Goal: Information Seeking & Learning: Learn about a topic

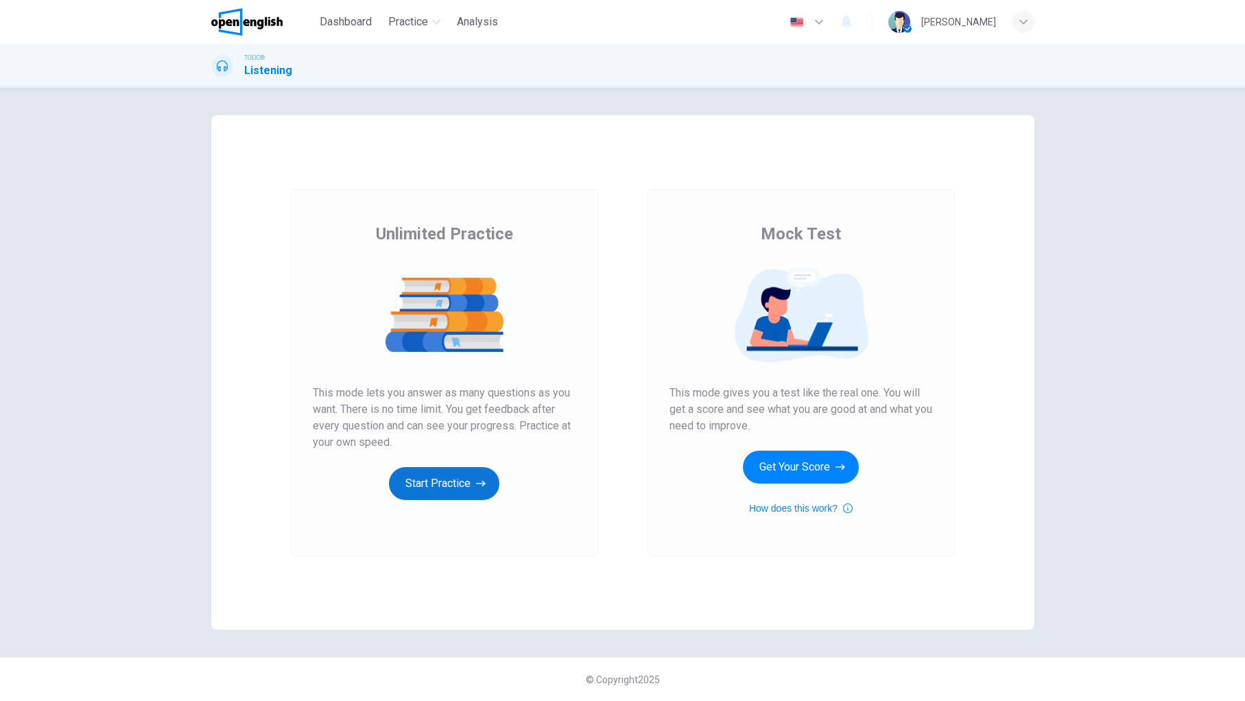
click at [442, 485] on button "Start Practice" at bounding box center [444, 483] width 110 height 33
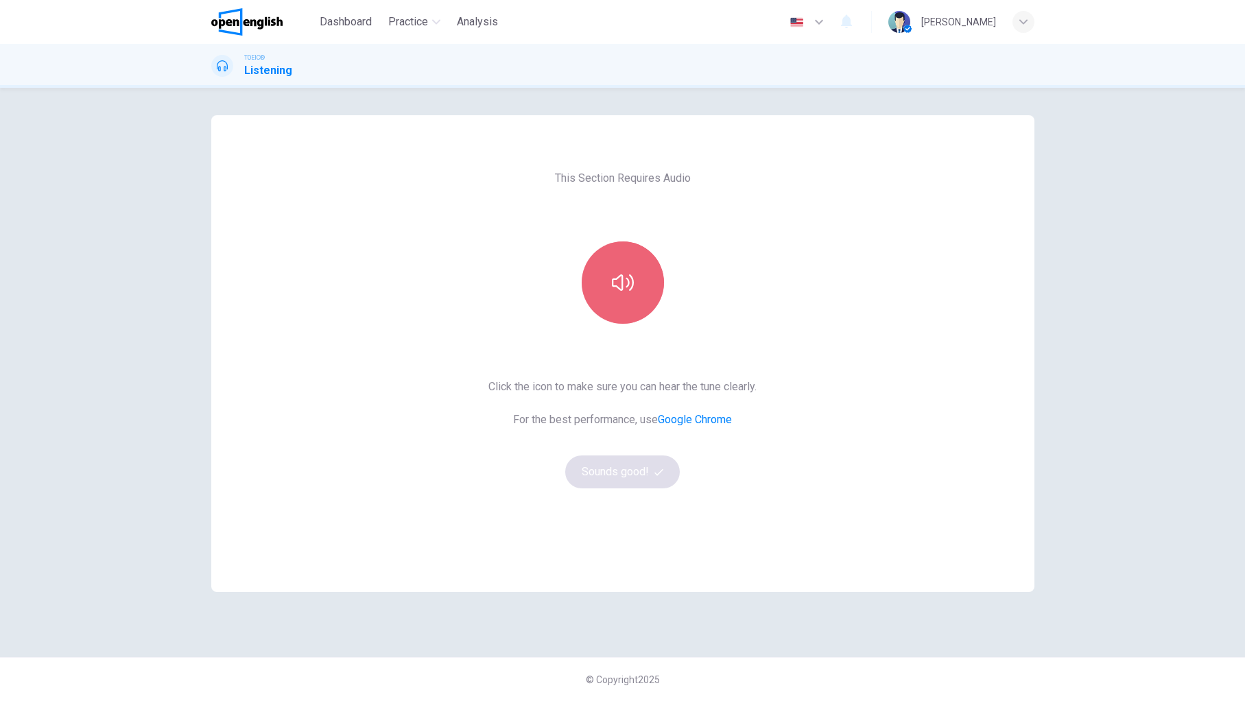
click at [639, 290] on button "button" at bounding box center [622, 282] width 82 height 82
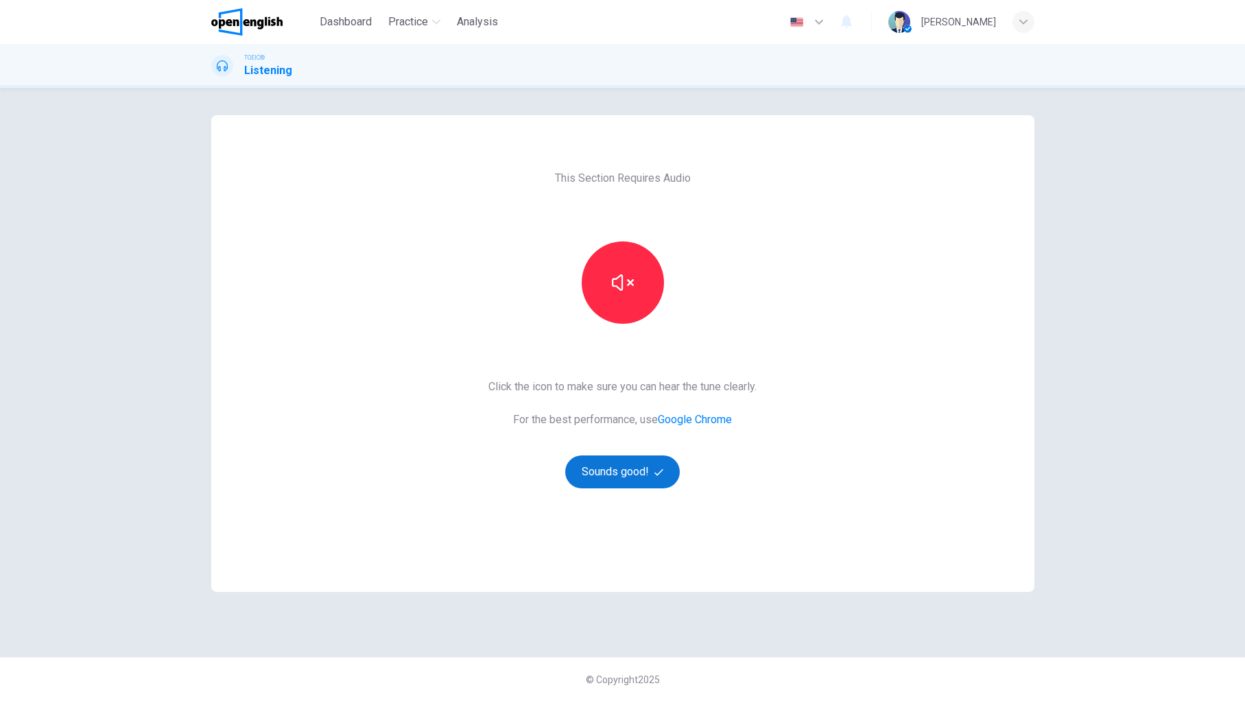
click at [649, 471] on button "Sounds good!" at bounding box center [622, 471] width 115 height 33
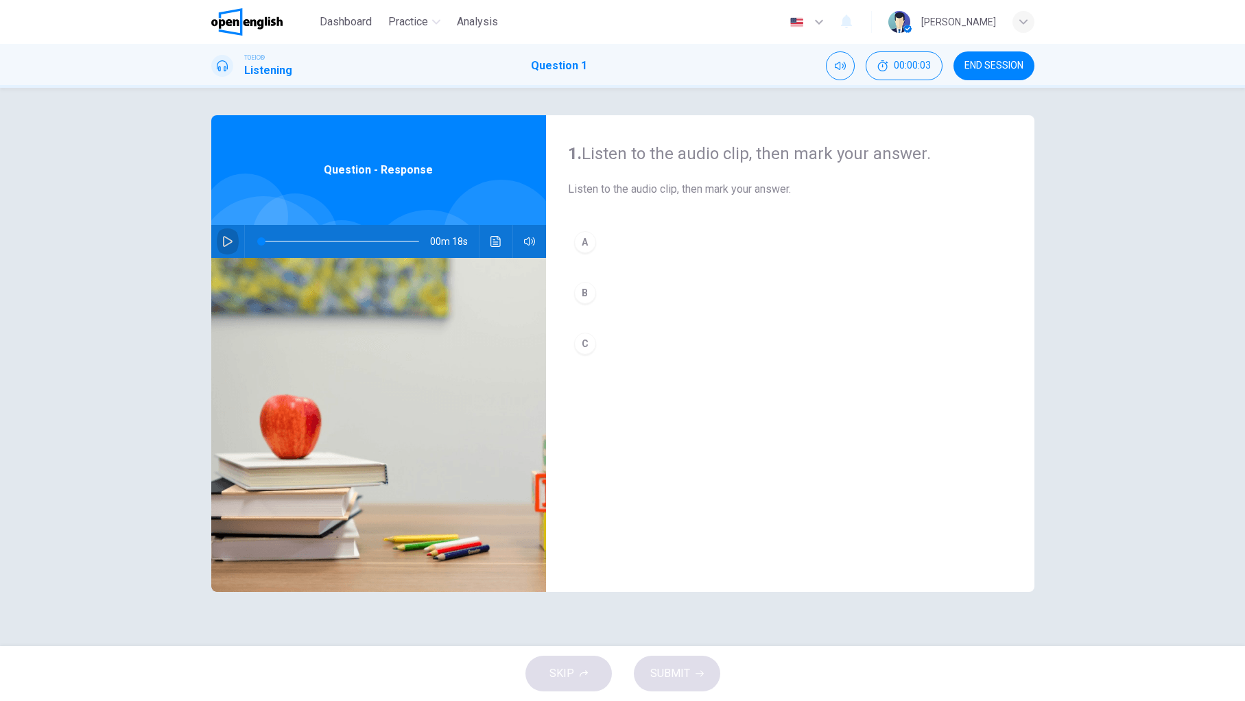
drag, startPoint x: 225, startPoint y: 240, endPoint x: 259, endPoint y: 258, distance: 38.0
click at [225, 240] on icon "button" at bounding box center [227, 241] width 11 height 11
drag, startPoint x: 232, startPoint y: 238, endPoint x: 263, endPoint y: 263, distance: 39.0
click at [232, 238] on icon "button" at bounding box center [227, 241] width 11 height 11
type input "*"
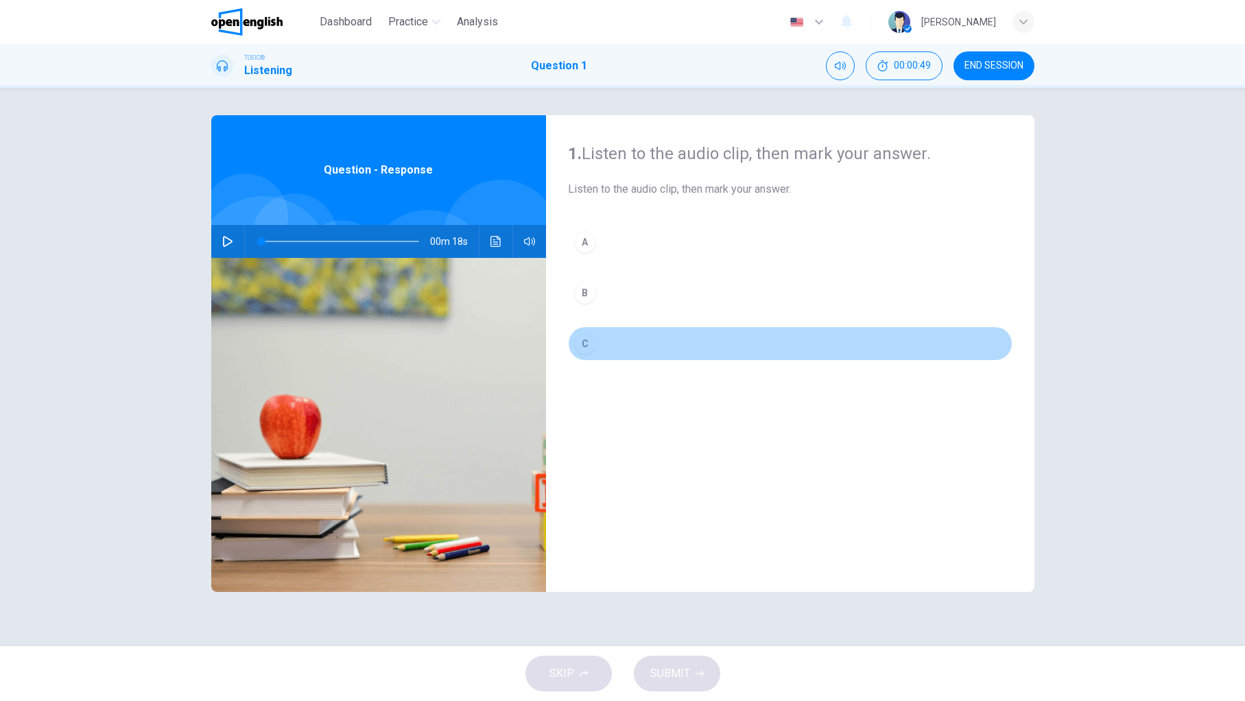
click at [581, 346] on div "C" at bounding box center [585, 344] width 22 height 22
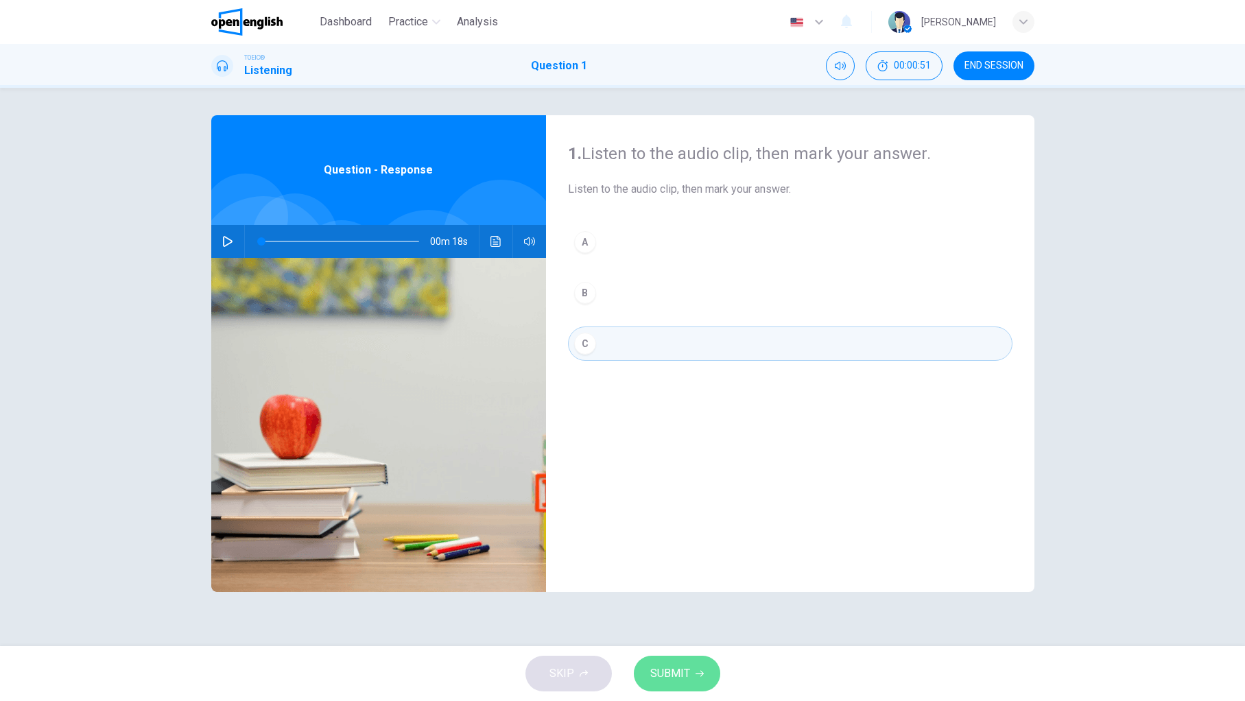
click at [690, 677] on button "SUBMIT" at bounding box center [677, 674] width 86 height 36
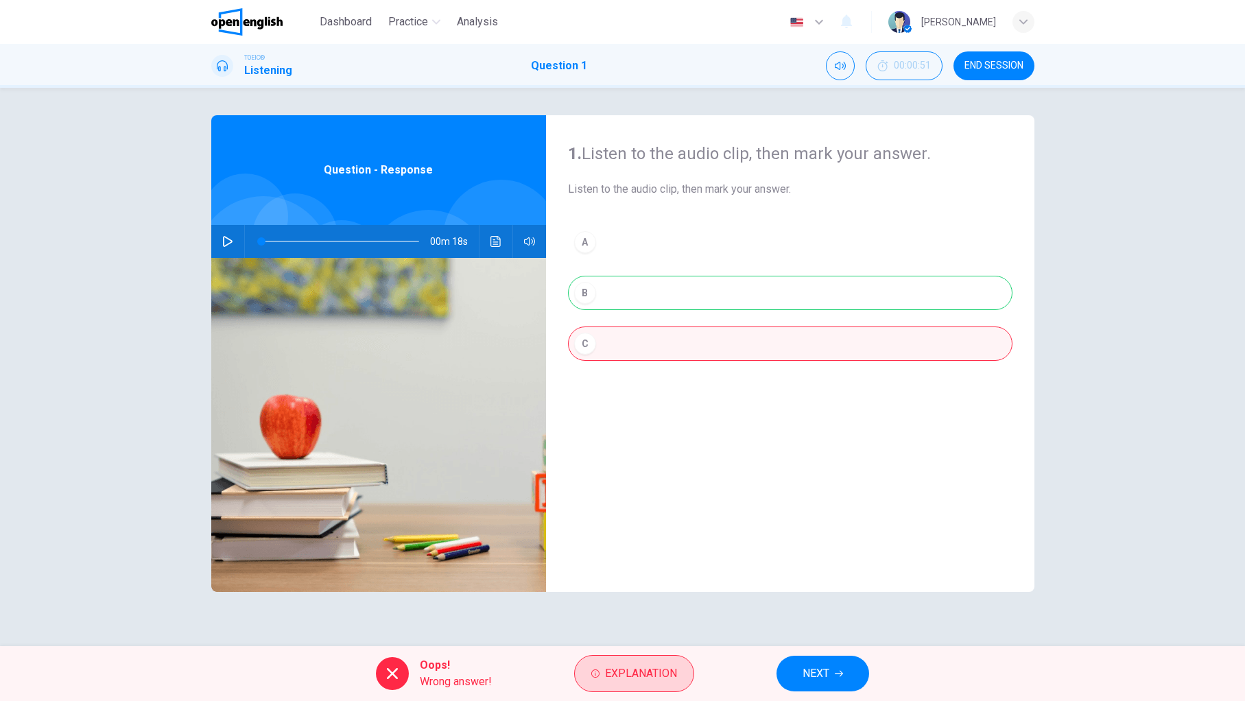
click at [595, 668] on button "Explanation" at bounding box center [634, 673] width 120 height 37
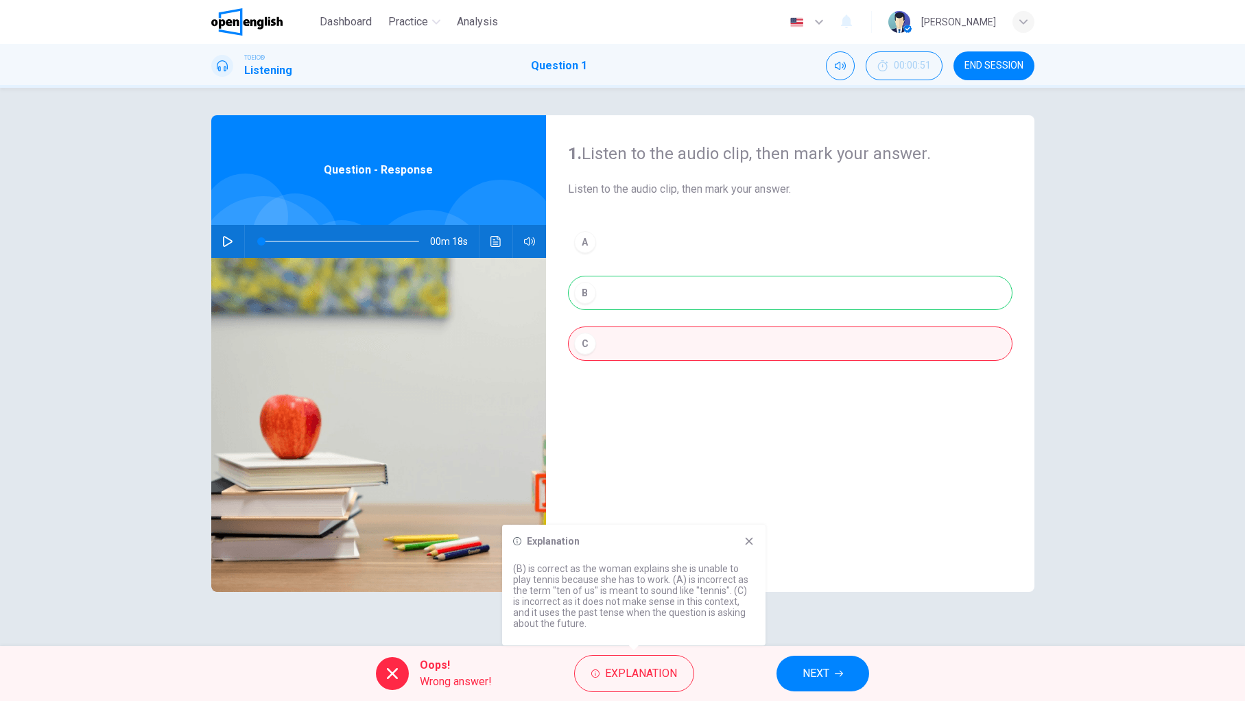
click at [802, 660] on button "NEXT" at bounding box center [822, 674] width 93 height 36
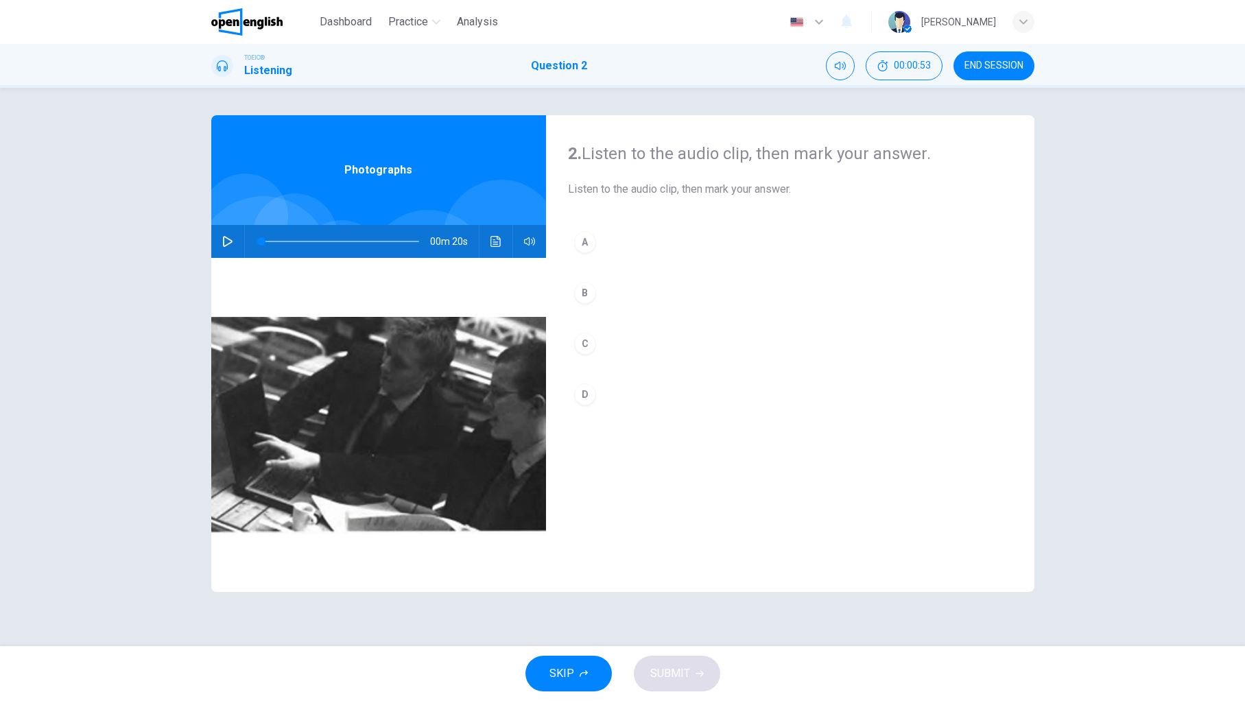
click at [228, 246] on icon "button" at bounding box center [227, 241] width 11 height 11
click at [591, 241] on div "A" at bounding box center [585, 242] width 22 height 22
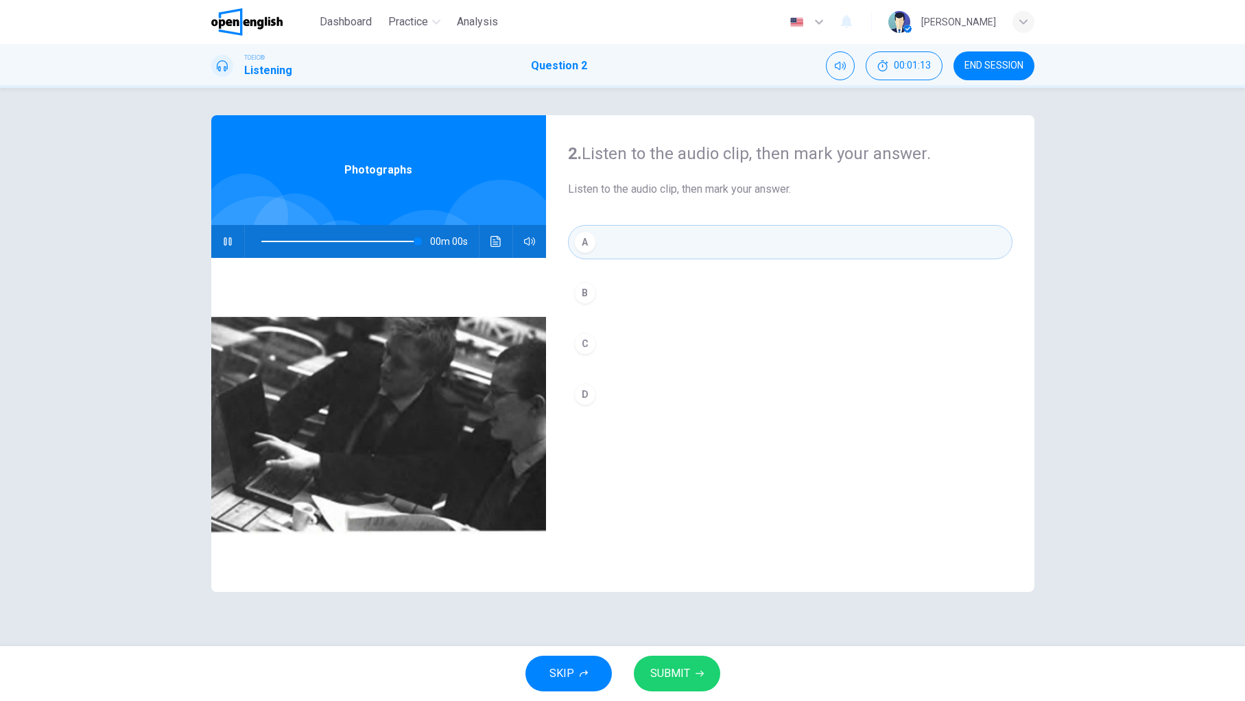
type input "*"
click at [693, 677] on button "SUBMIT" at bounding box center [677, 674] width 86 height 36
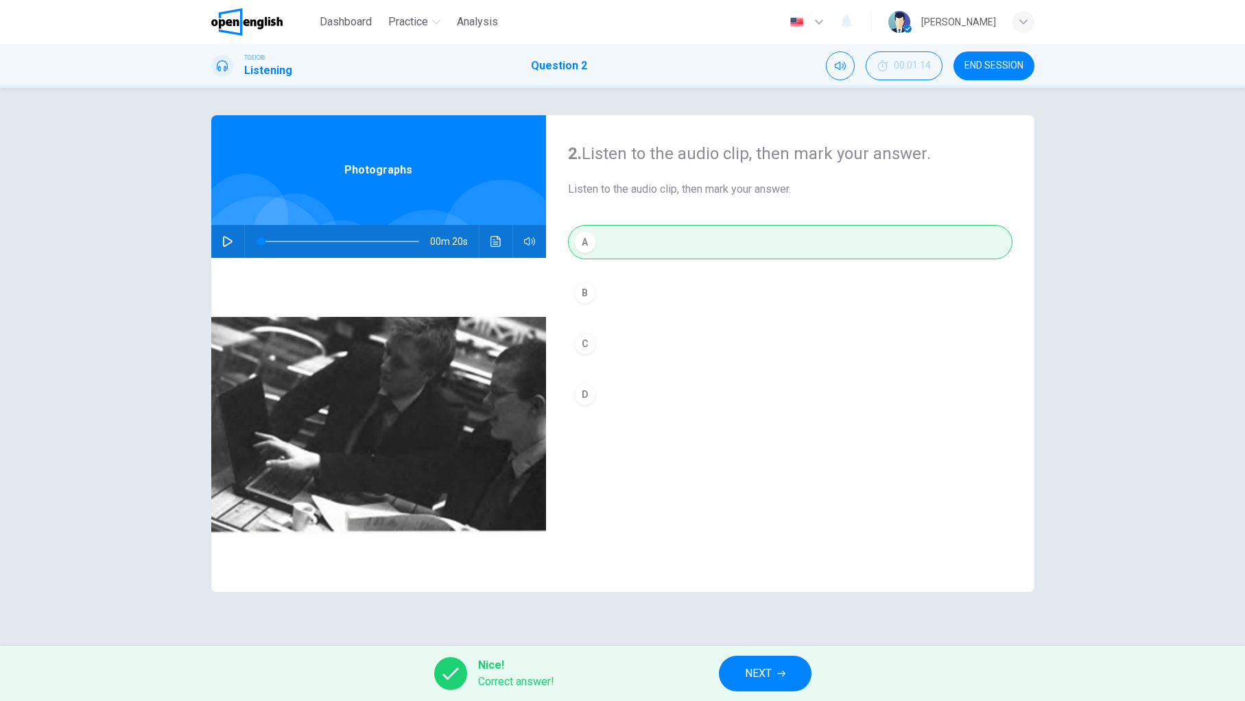
click at [767, 676] on span "NEXT" at bounding box center [758, 673] width 27 height 19
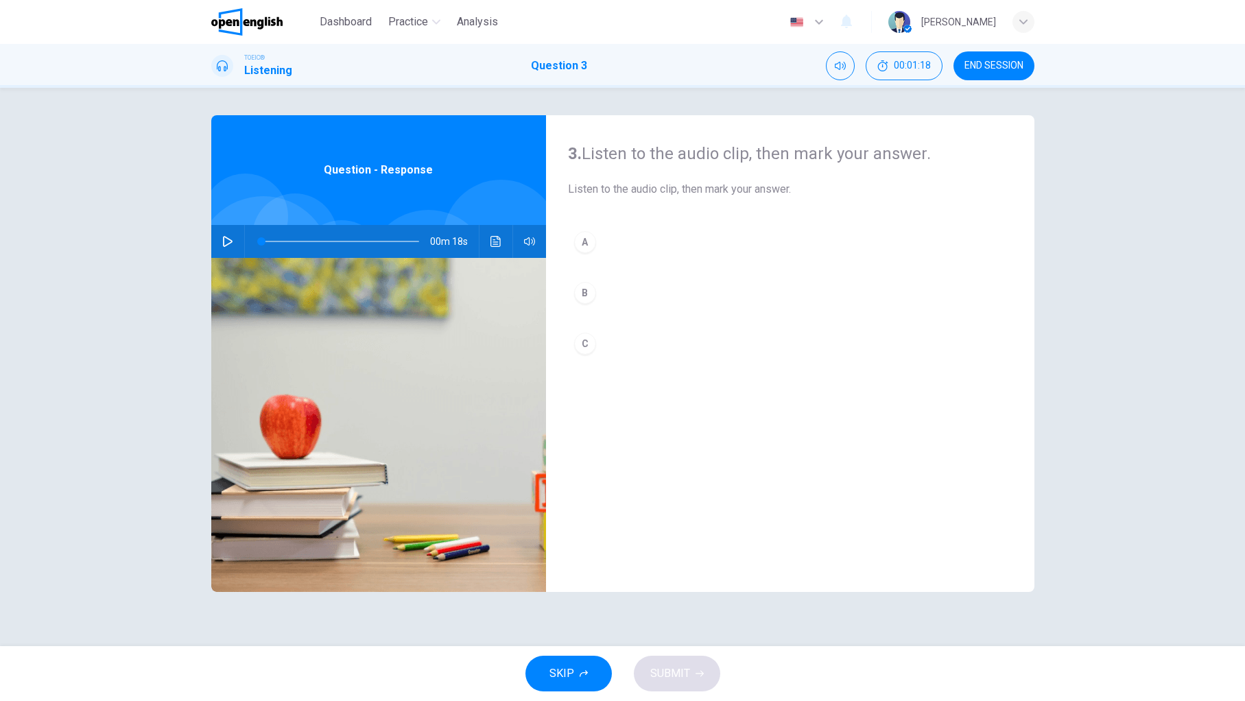
click at [232, 239] on icon "button" at bounding box center [227, 241] width 11 height 11
type input "*"
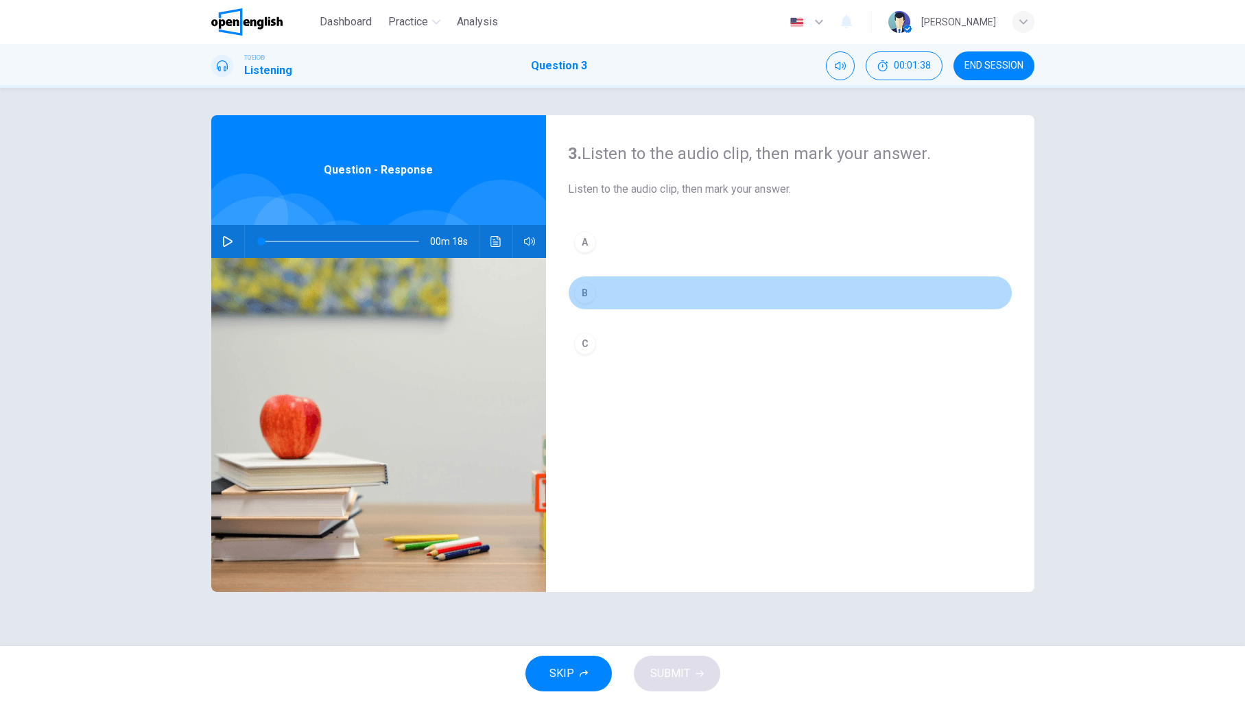
click at [588, 296] on div "B" at bounding box center [585, 293] width 22 height 22
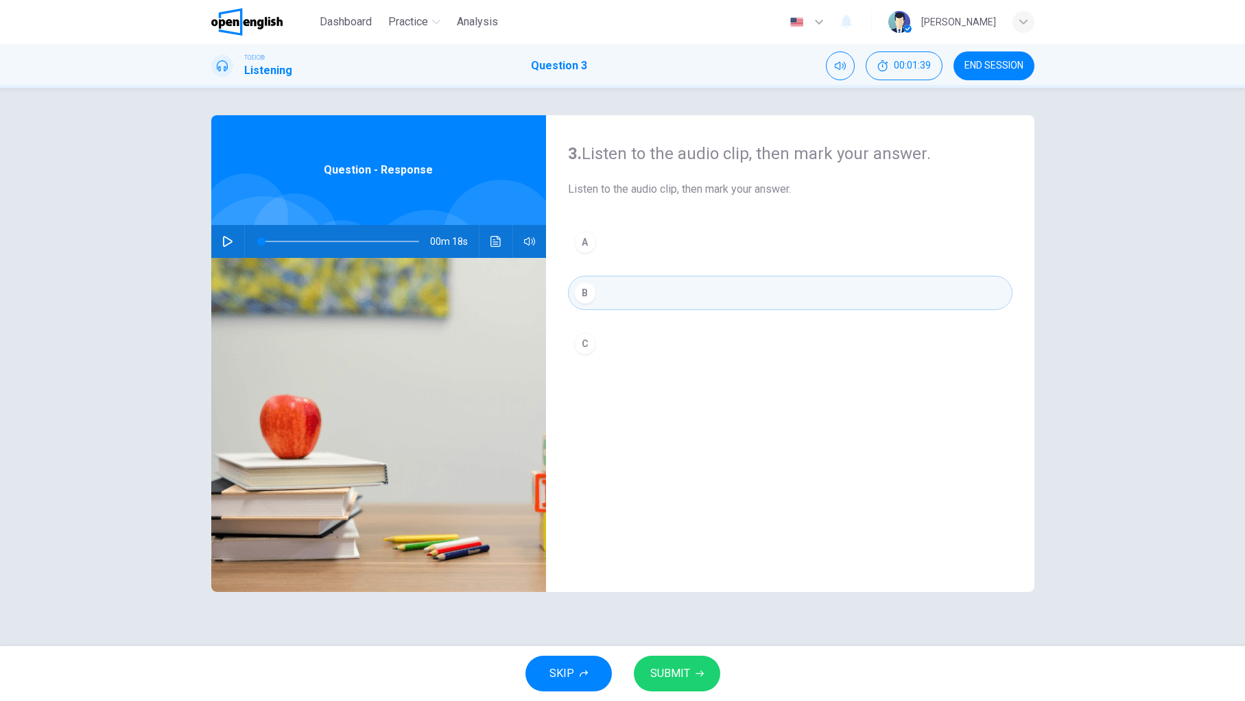
click at [701, 674] on icon "button" at bounding box center [699, 673] width 8 height 8
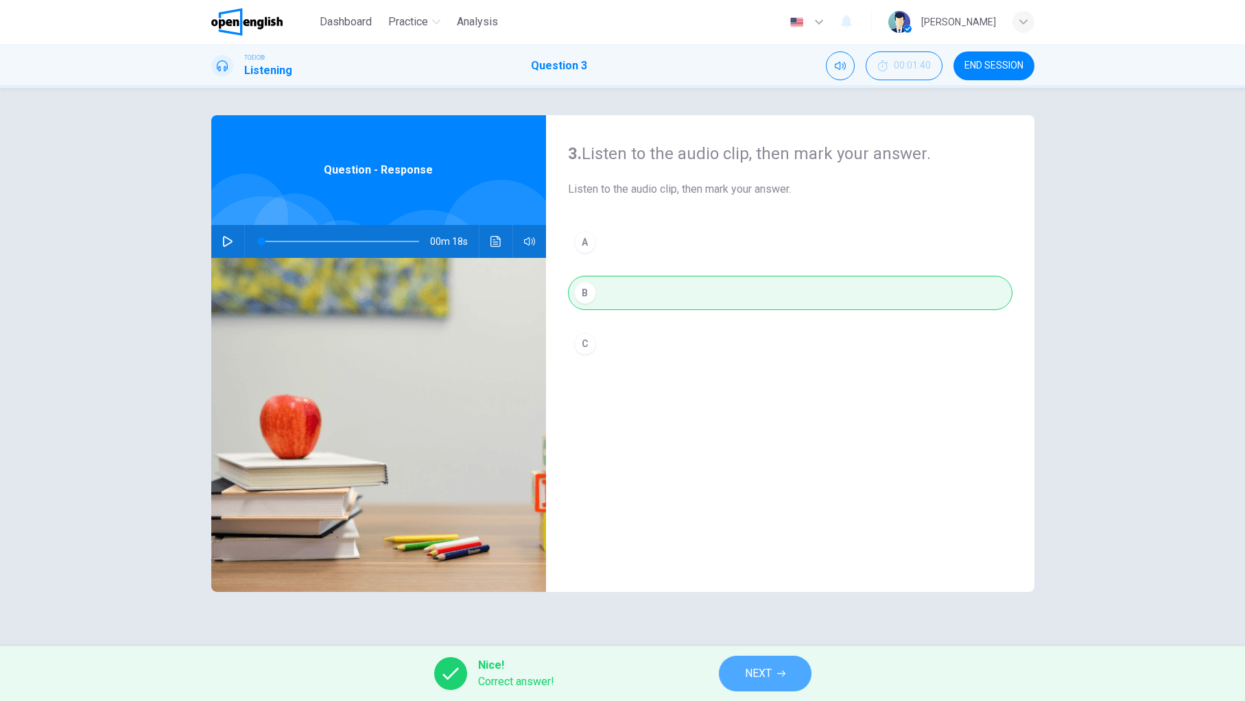
click at [767, 687] on button "NEXT" at bounding box center [765, 674] width 93 height 36
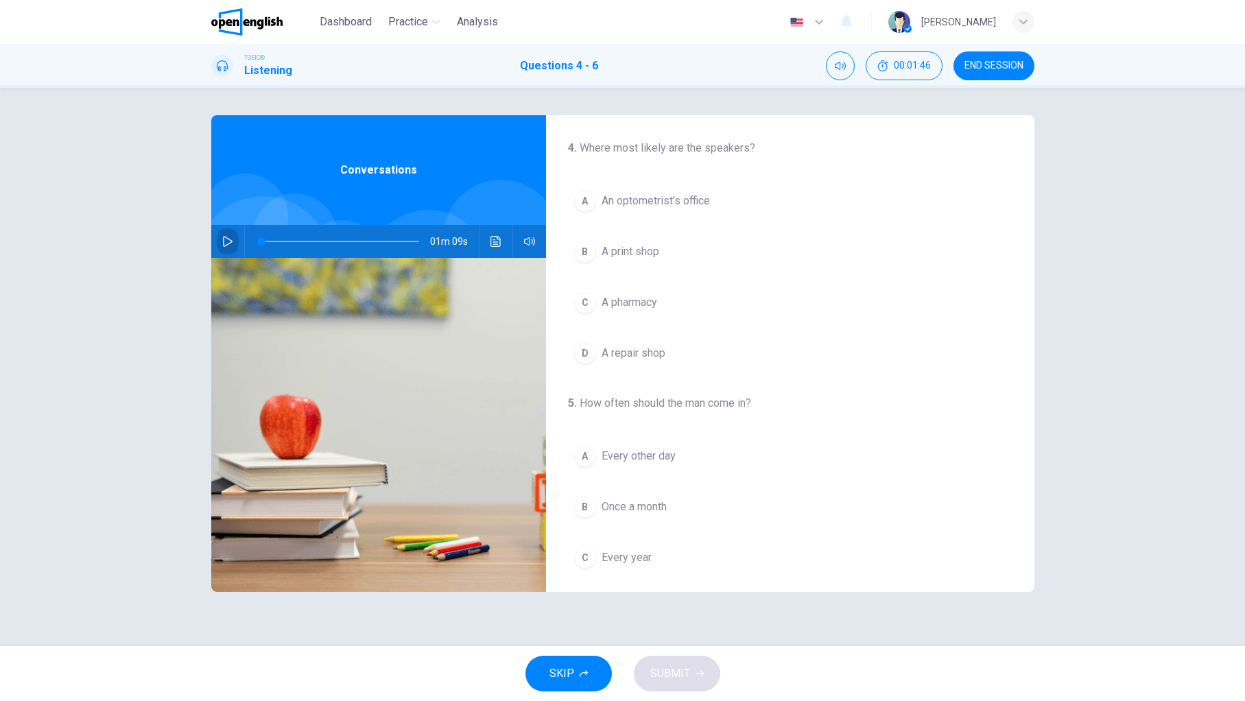
click at [232, 242] on icon "button" at bounding box center [227, 241] width 11 height 11
drag, startPoint x: 400, startPoint y: 241, endPoint x: 184, endPoint y: 239, distance: 216.7
click at [178, 237] on div "4 . Where most likely are the speakers? A An optometrist’s office B A print sho…" at bounding box center [622, 367] width 1245 height 558
click at [683, 202] on span "An optometrist’s office" at bounding box center [655, 201] width 108 height 16
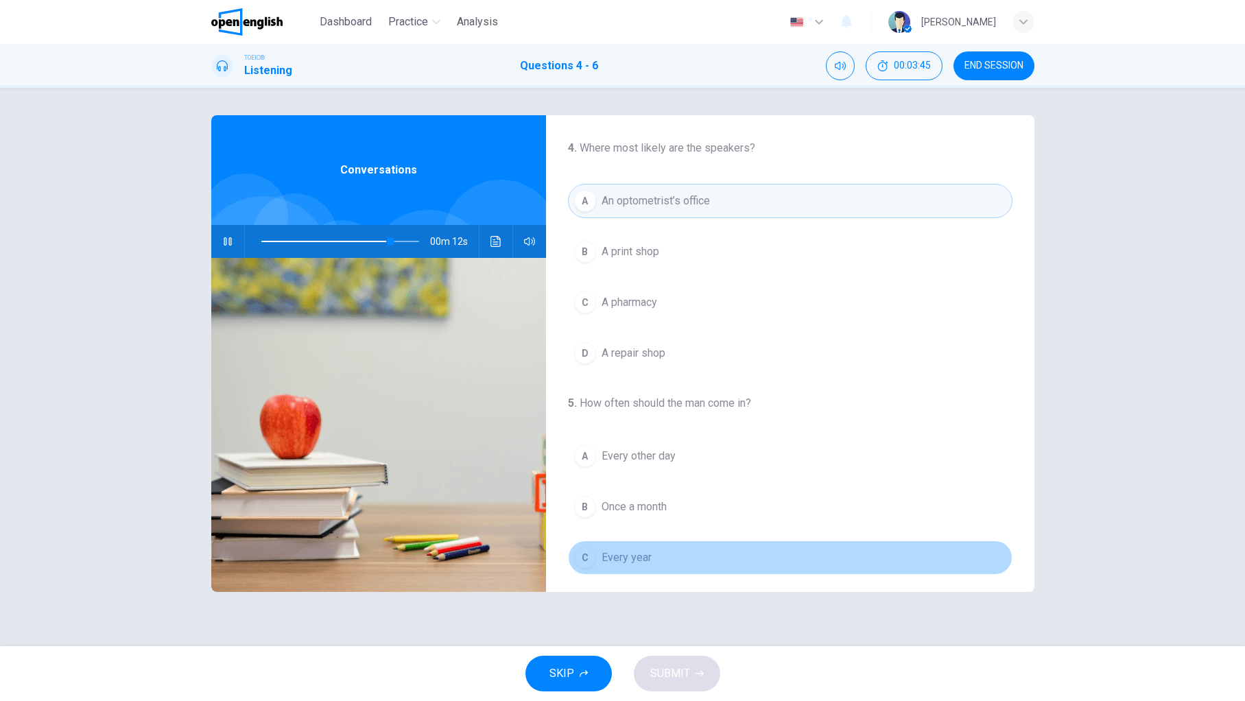
drag, startPoint x: 632, startPoint y: 556, endPoint x: 641, endPoint y: 566, distance: 13.6
click at [632, 556] on span "Every year" at bounding box center [626, 557] width 50 height 16
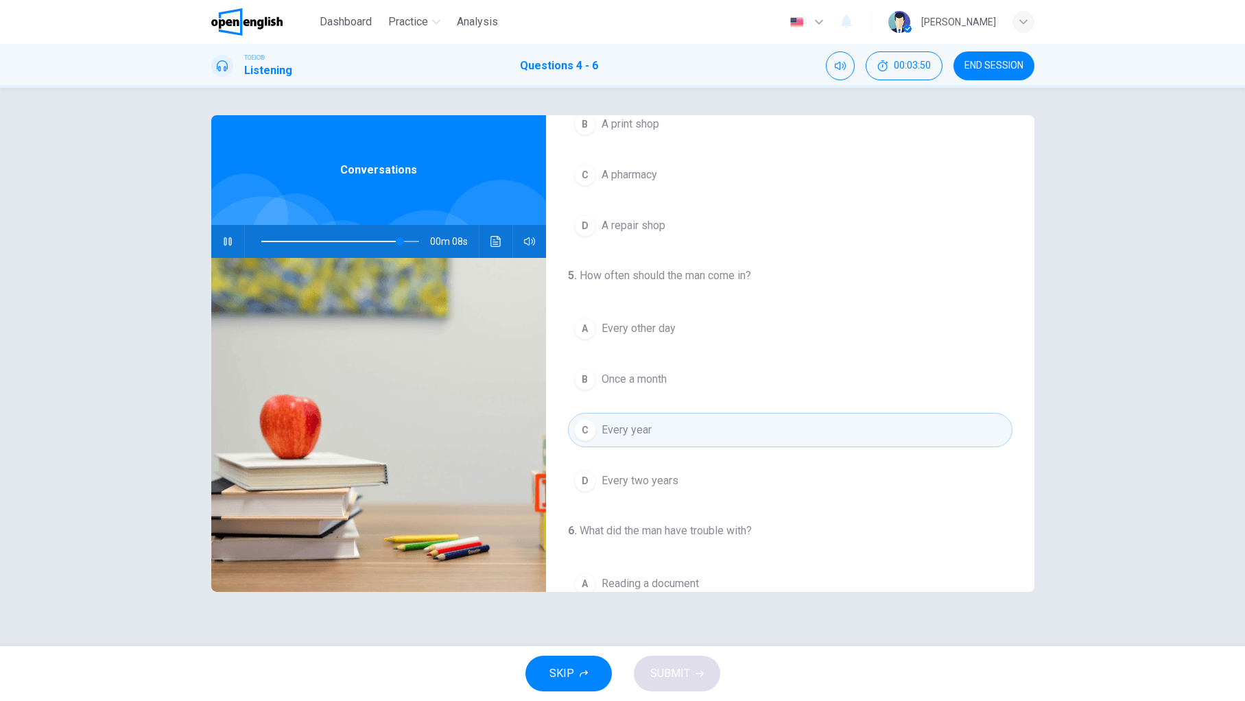
scroll to position [143, 0]
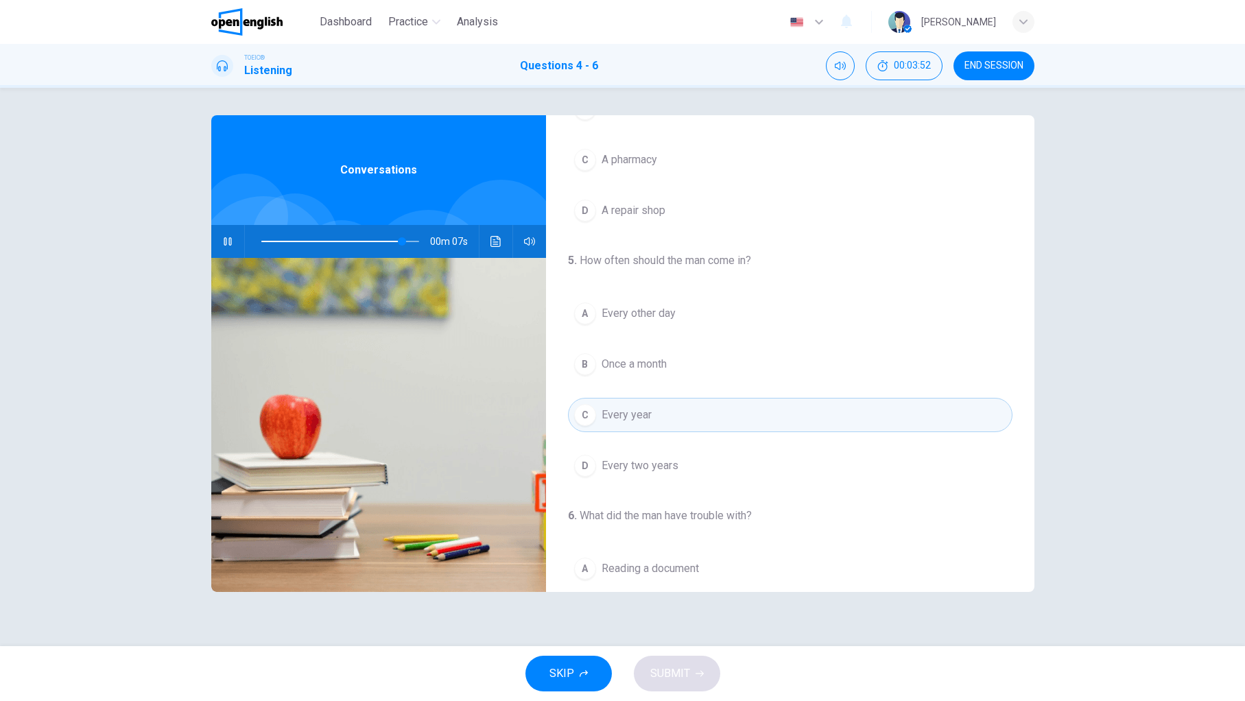
click at [653, 471] on span "Every two years" at bounding box center [639, 465] width 77 height 16
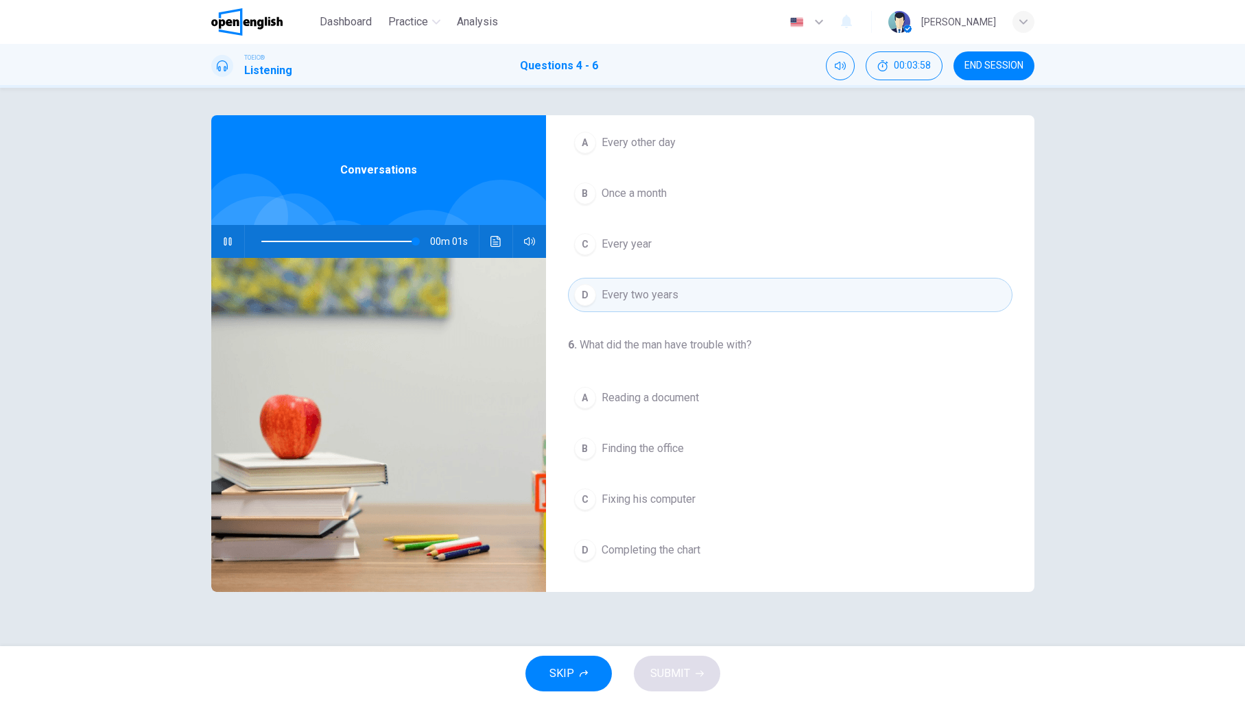
scroll to position [313, 0]
type input "*"
click at [681, 400] on span "Reading a document" at bounding box center [649, 397] width 97 height 16
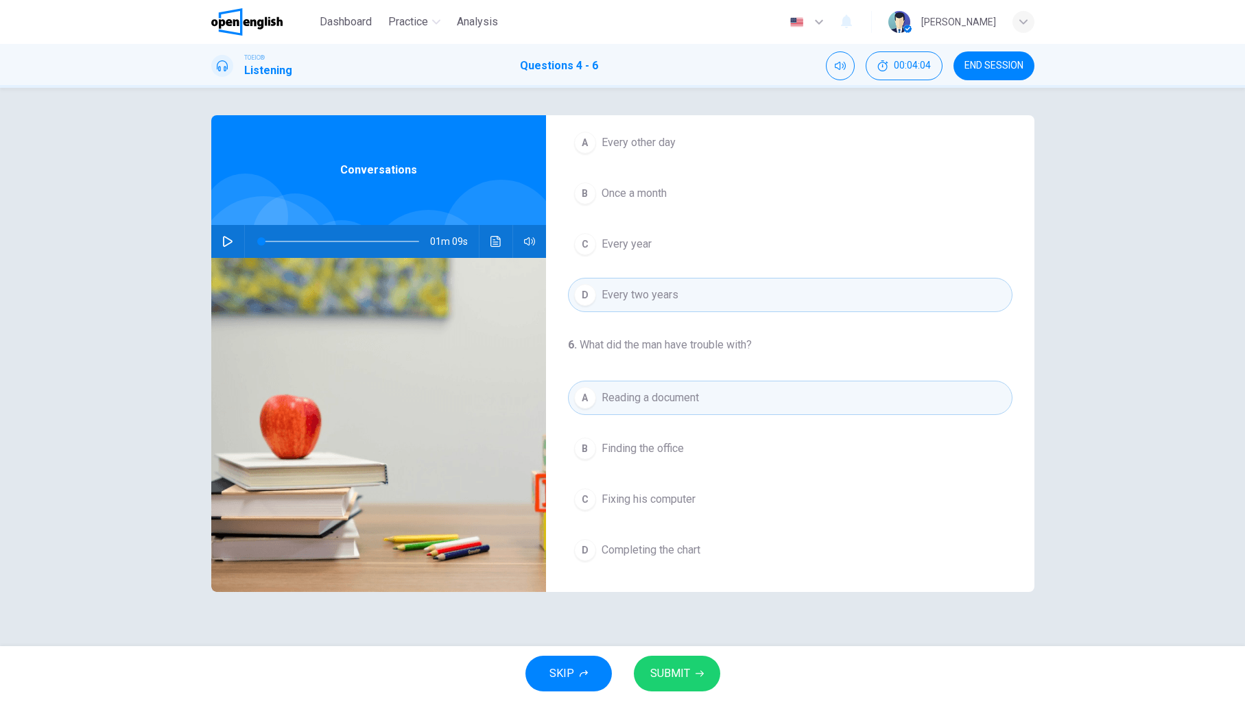
click at [671, 672] on span "SUBMIT" at bounding box center [670, 673] width 40 height 19
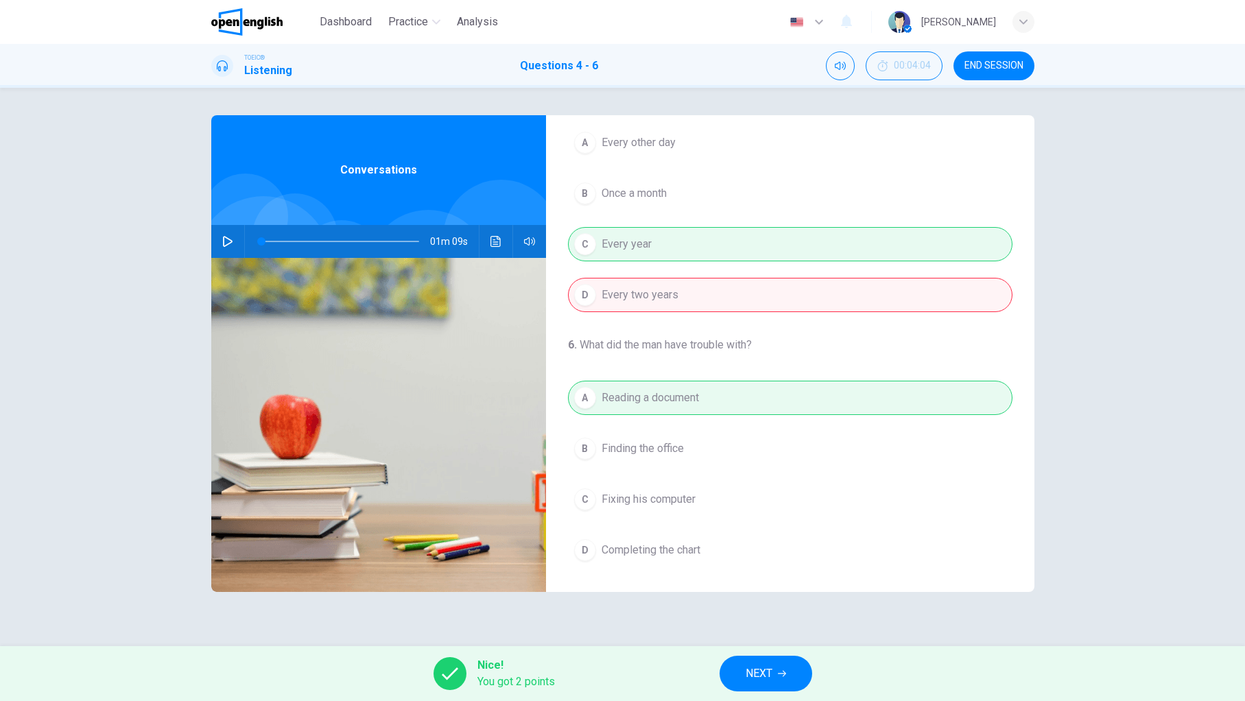
click at [767, 673] on span "NEXT" at bounding box center [758, 673] width 27 height 19
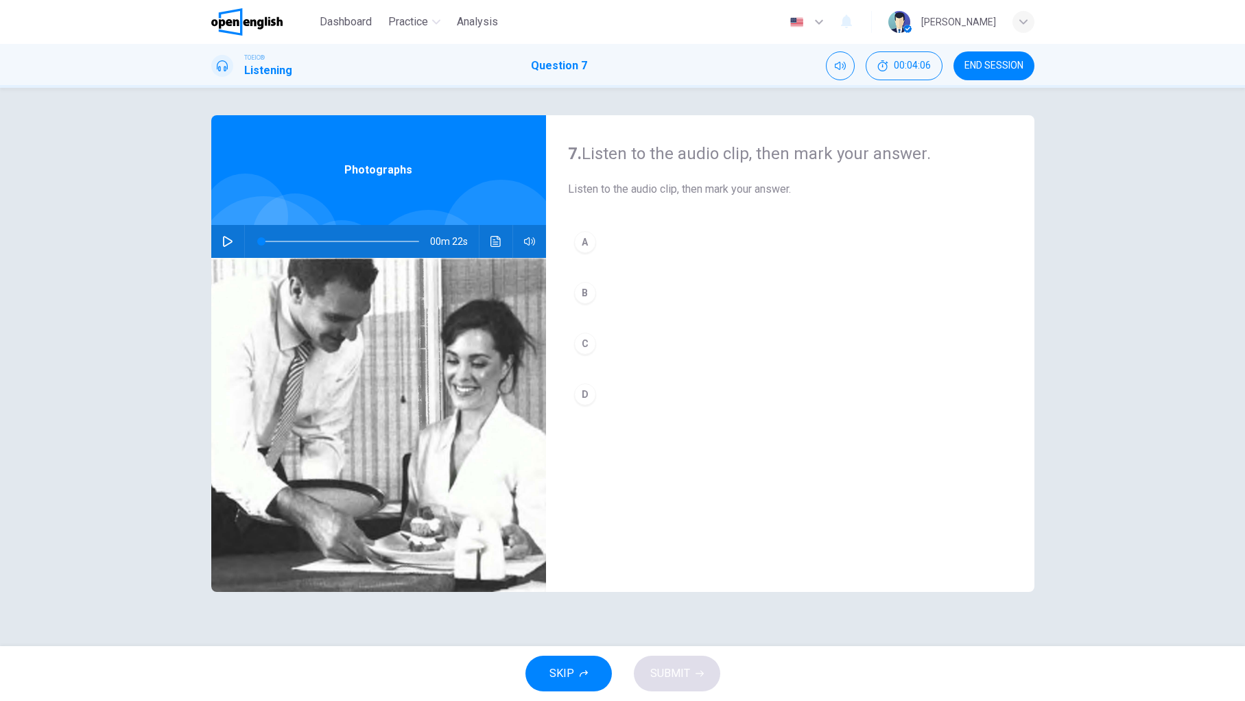
click at [226, 242] on icon "button" at bounding box center [227, 241] width 11 height 11
click at [588, 346] on div "C" at bounding box center [585, 344] width 22 height 22
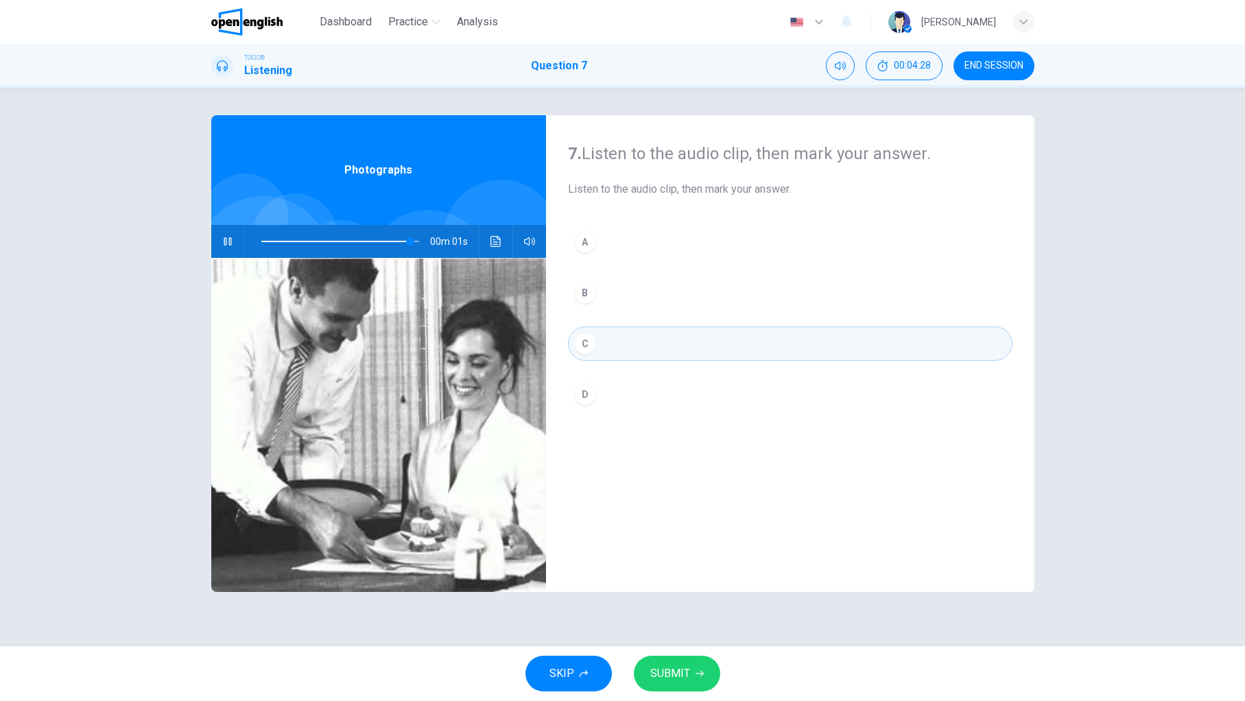
type input "*"
click at [667, 671] on span "SUBMIT" at bounding box center [670, 673] width 40 height 19
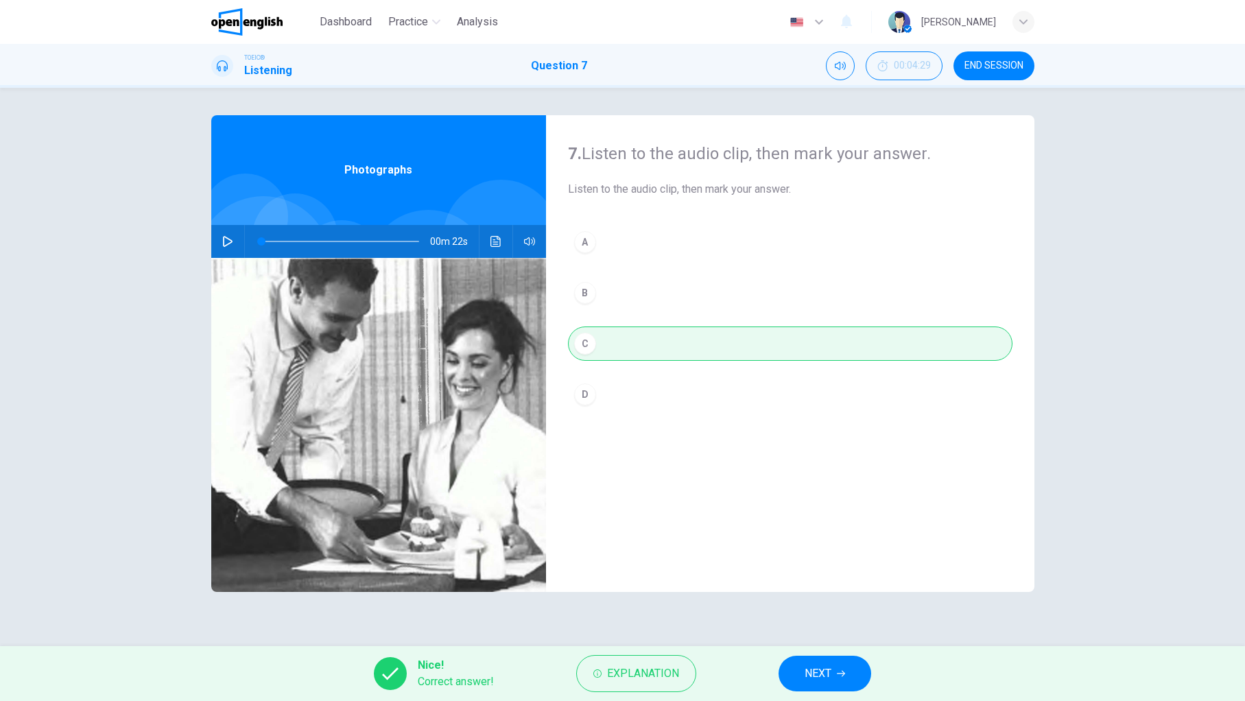
click at [845, 673] on icon "button" at bounding box center [841, 674] width 8 height 6
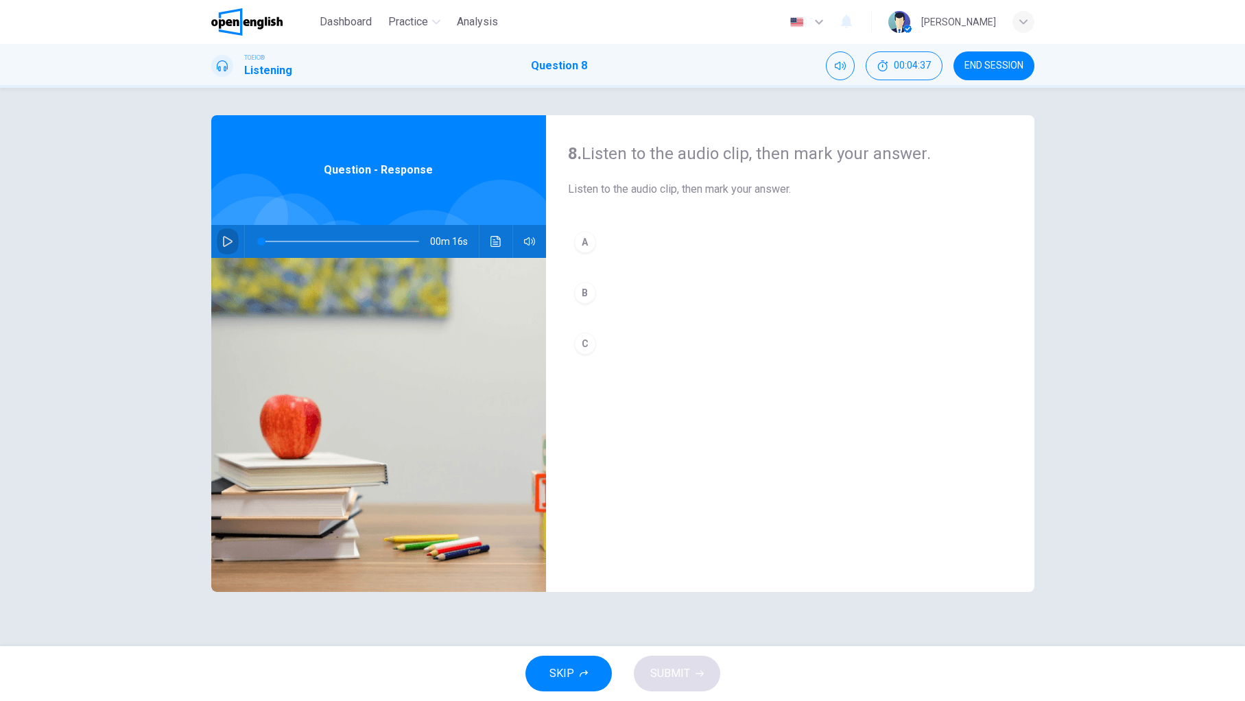
click at [226, 241] on icon "button" at bounding box center [227, 241] width 11 height 11
type input "*"
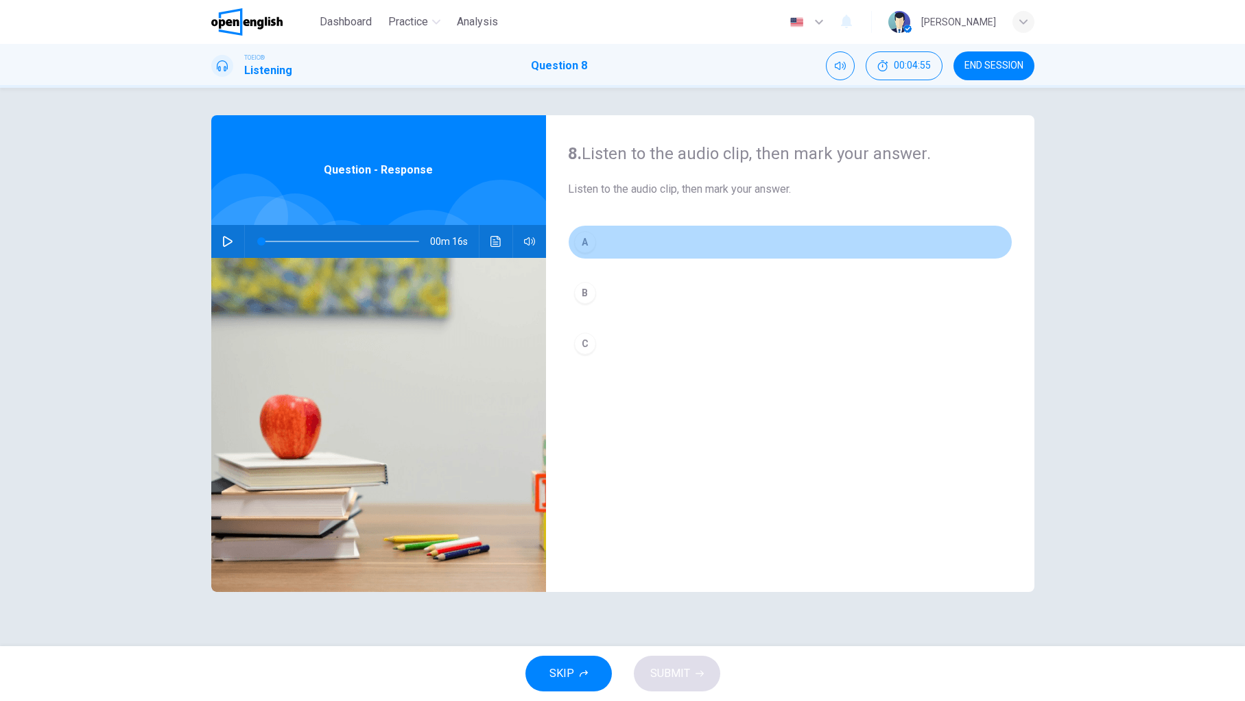
click at [592, 242] on div "A" at bounding box center [585, 242] width 22 height 22
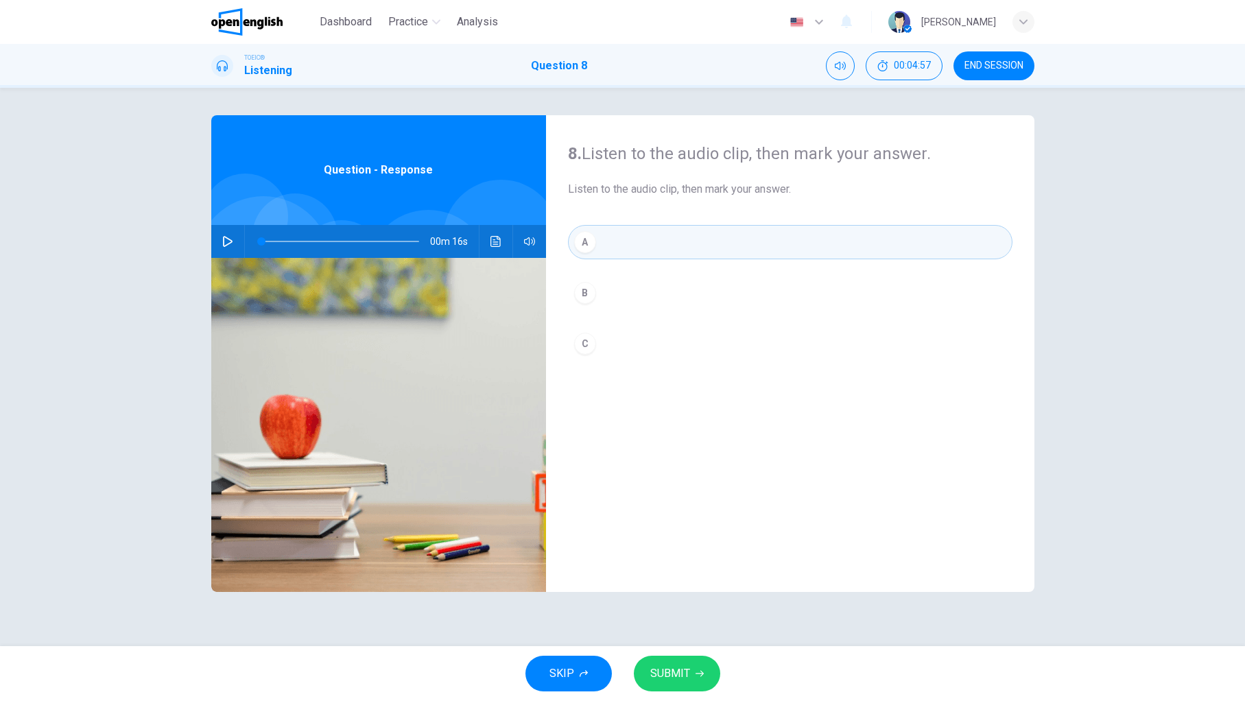
click at [677, 671] on span "SUBMIT" at bounding box center [670, 673] width 40 height 19
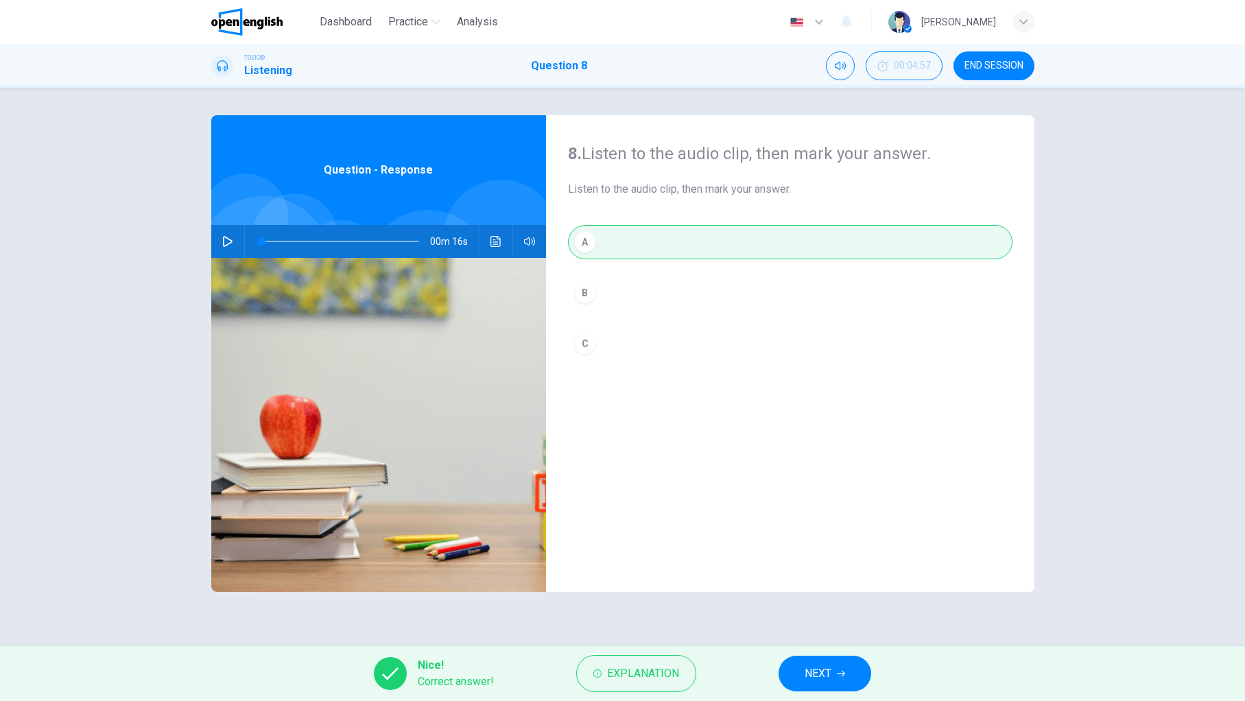
click at [827, 656] on button "NEXT" at bounding box center [824, 674] width 93 height 36
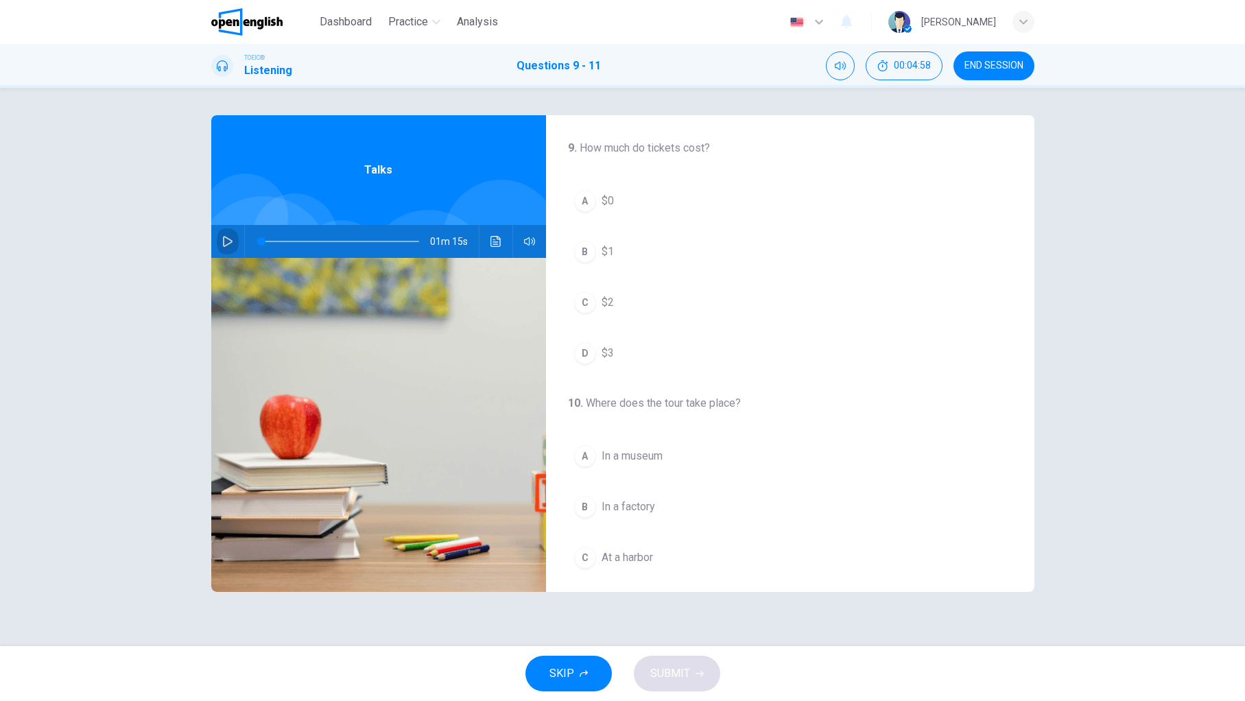
click at [224, 238] on icon "button" at bounding box center [228, 241] width 10 height 11
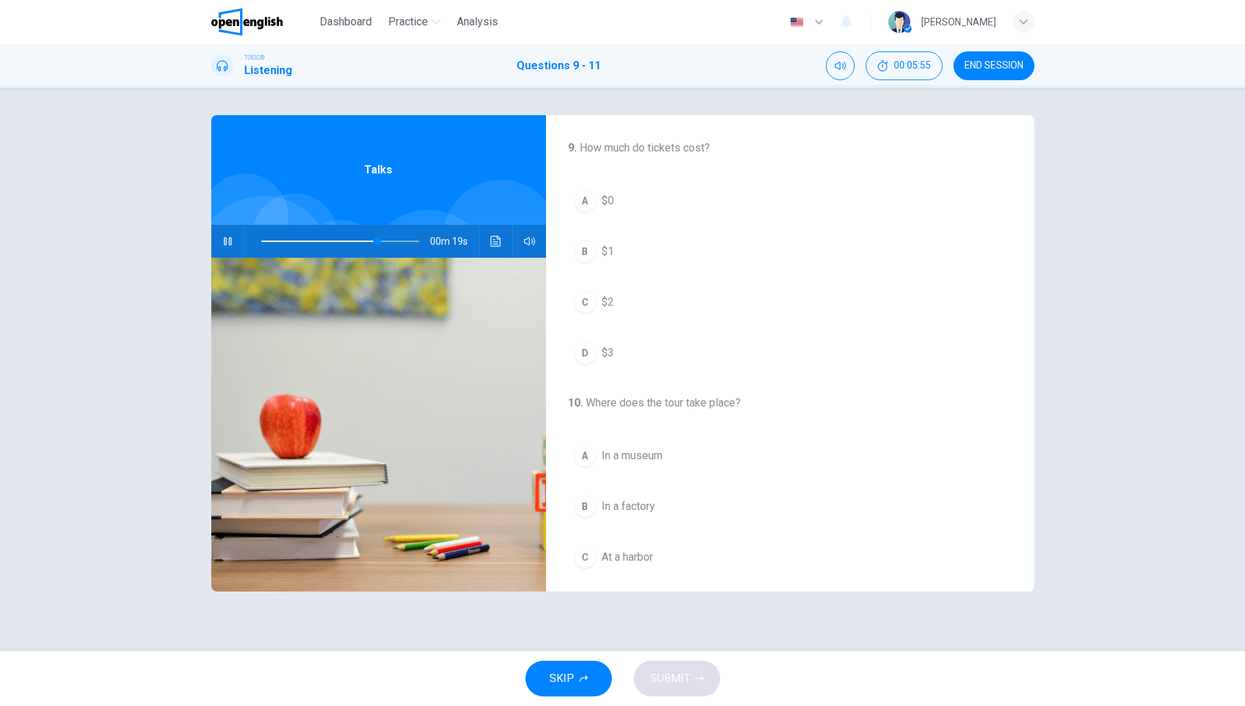
scroll to position [2, 0]
drag, startPoint x: 372, startPoint y: 243, endPoint x: 256, endPoint y: 244, distance: 115.9
click at [257, 244] on span at bounding box center [261, 241] width 8 height 8
click at [259, 244] on span at bounding box center [261, 241] width 8 height 8
click at [269, 243] on span at bounding box center [270, 241] width 8 height 8
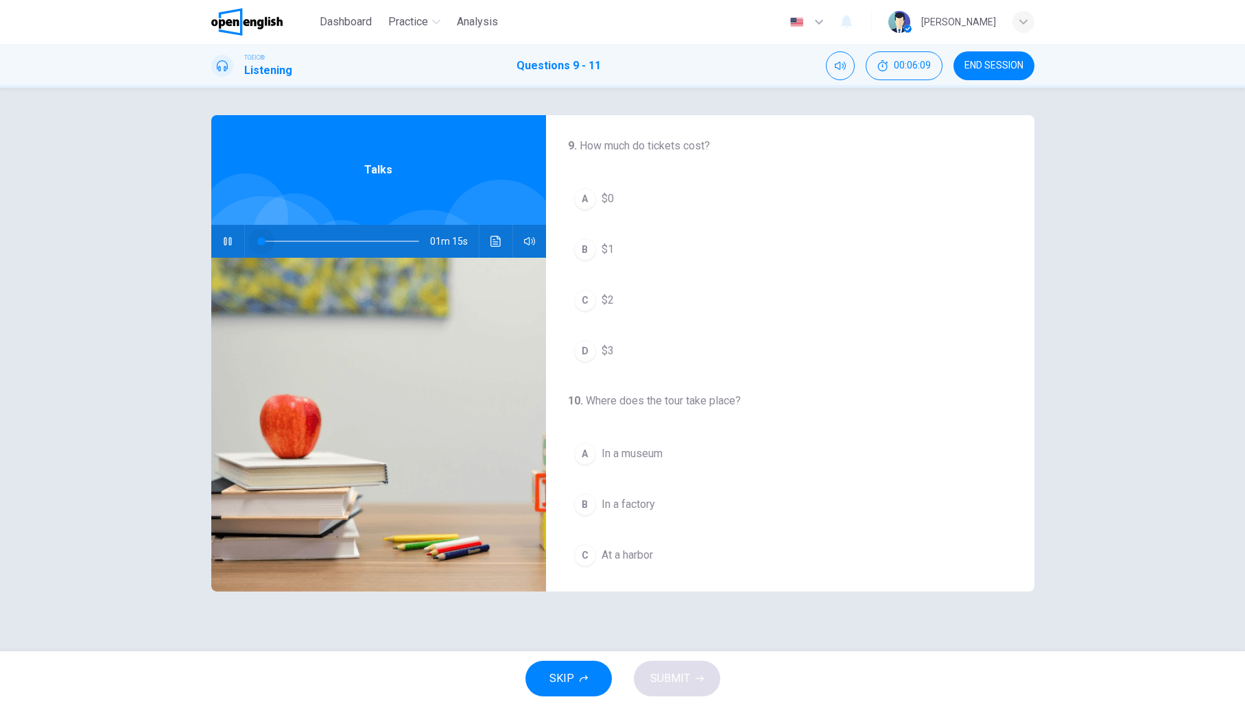
drag, startPoint x: 270, startPoint y: 241, endPoint x: 254, endPoint y: 241, distance: 15.8
click at [257, 241] on span at bounding box center [261, 241] width 8 height 8
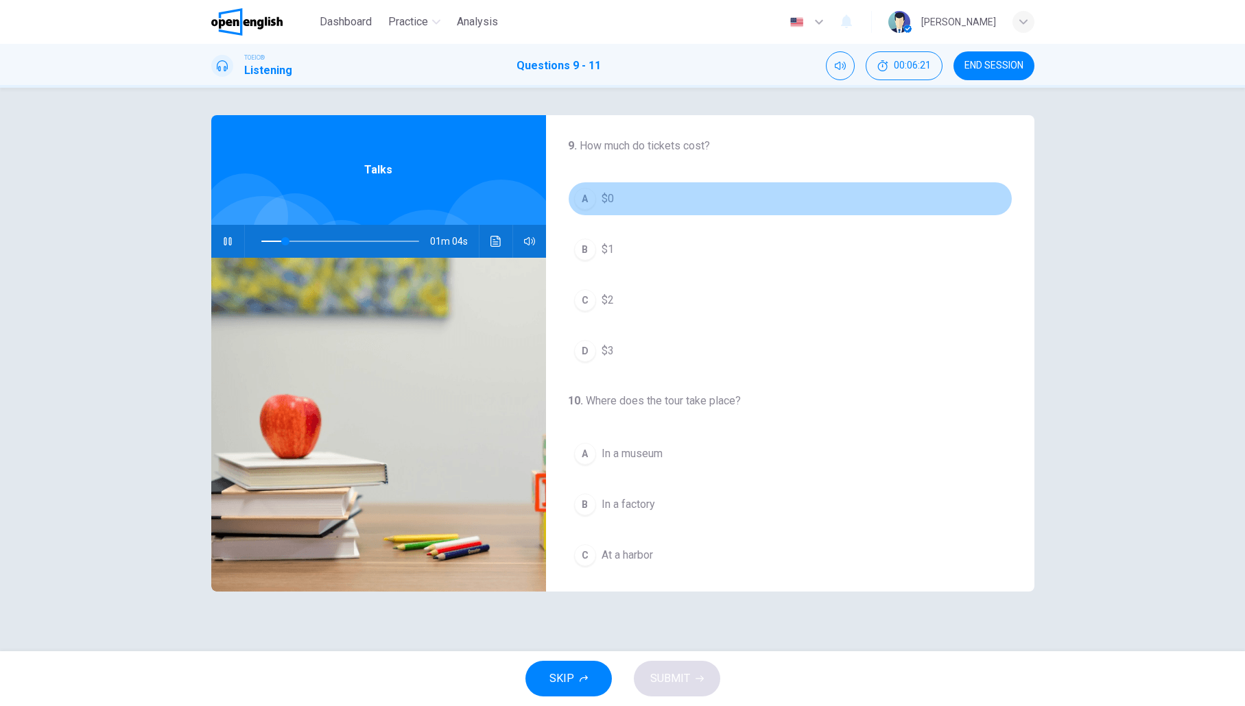
click at [610, 200] on span "$0" at bounding box center [607, 199] width 12 height 16
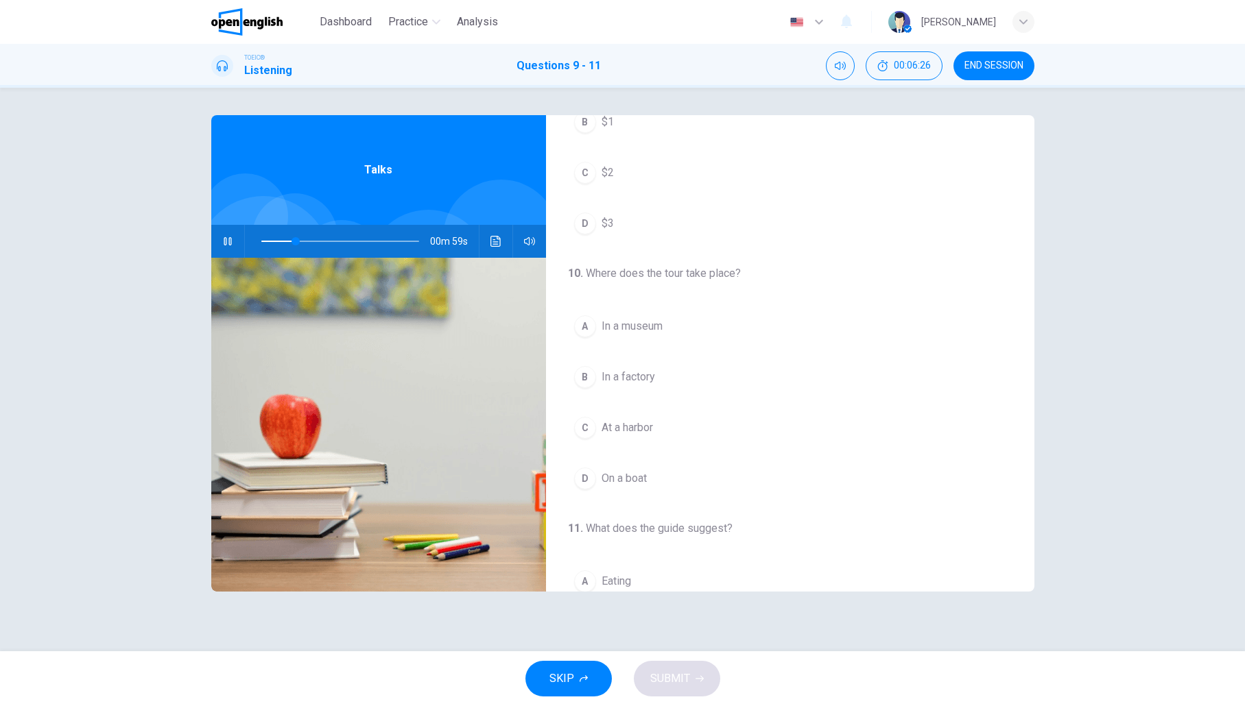
scroll to position [131, 0]
click at [582, 328] on div "A" at bounding box center [585, 325] width 22 height 22
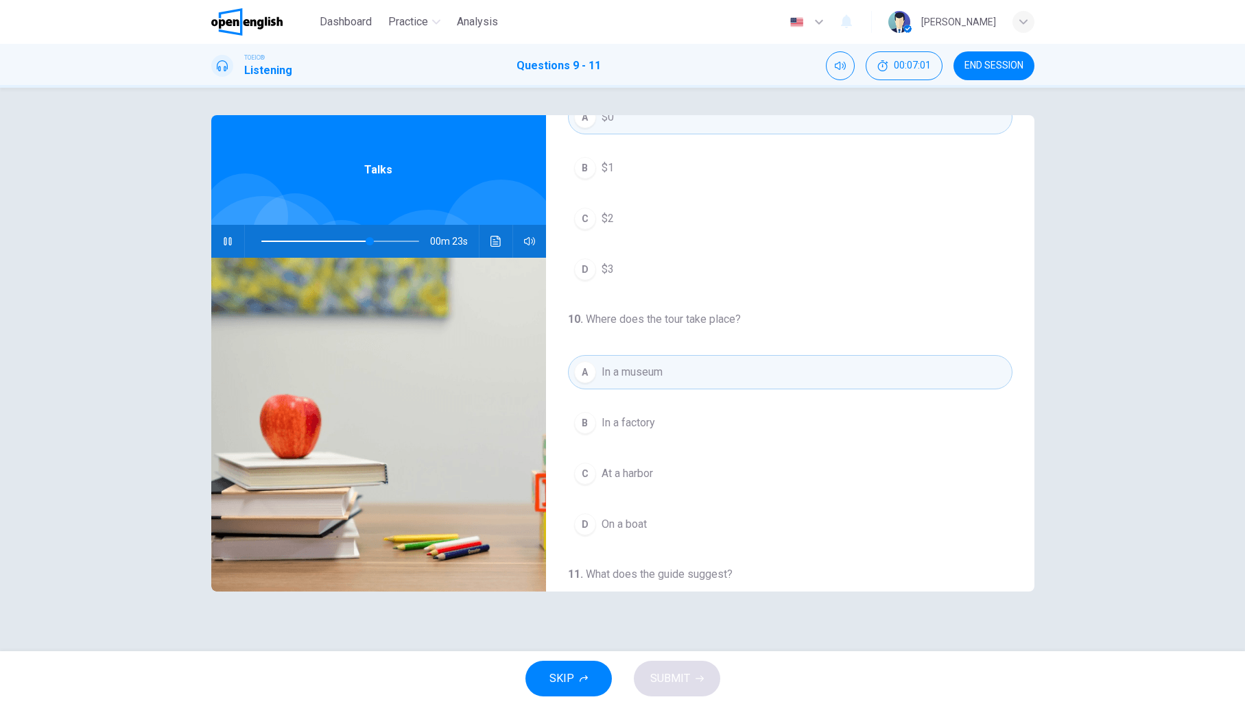
scroll to position [84, 0]
drag, startPoint x: 372, startPoint y: 241, endPoint x: 312, endPoint y: 240, distance: 60.4
click at [312, 240] on span at bounding box center [311, 241] width 8 height 8
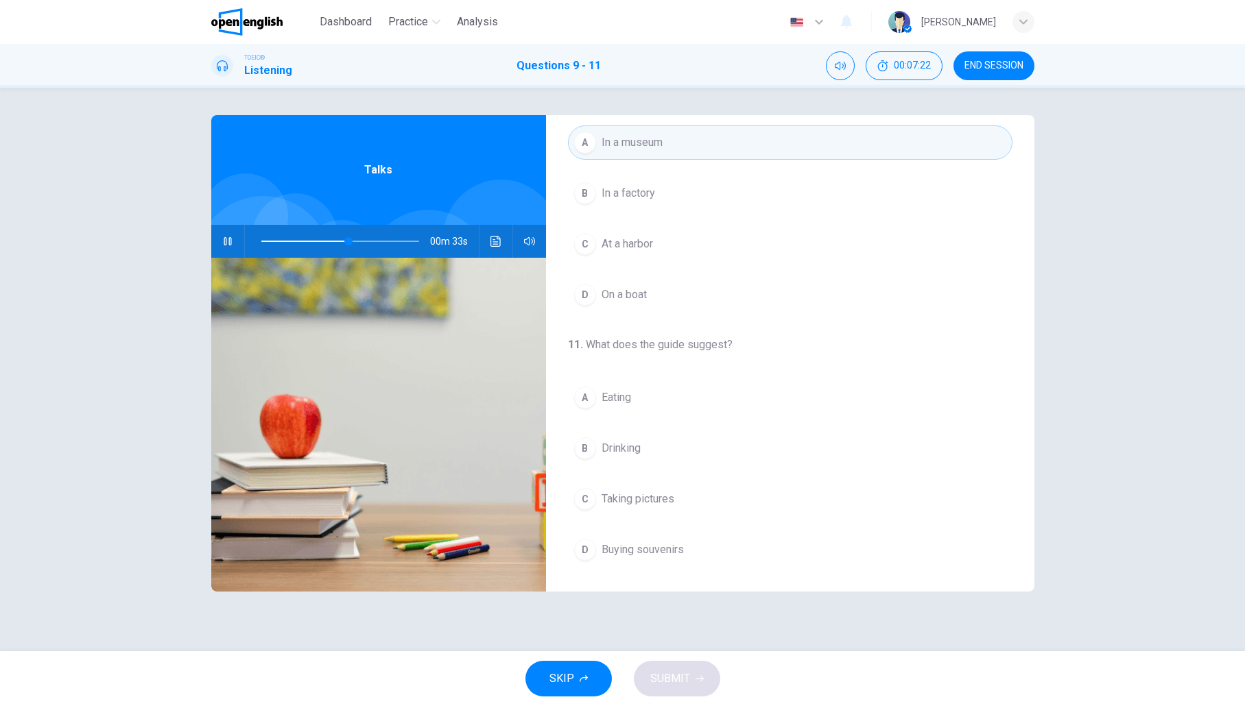
scroll to position [313, 0]
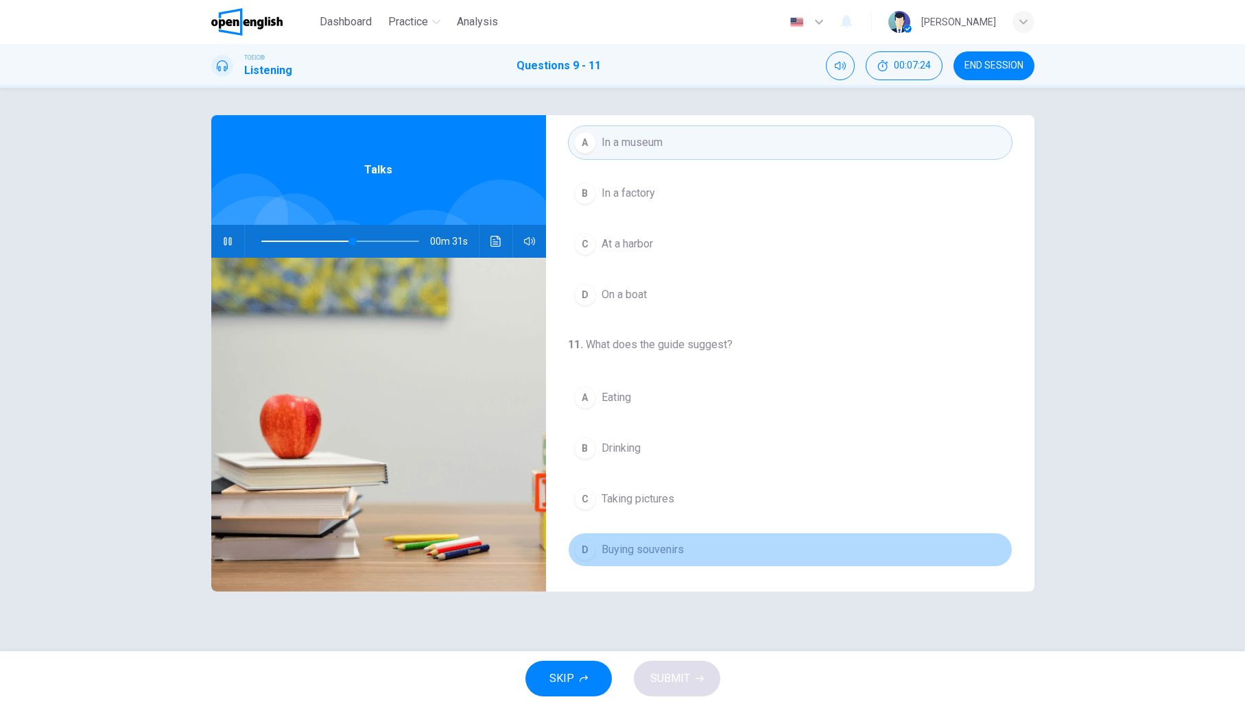
drag, startPoint x: 599, startPoint y: 549, endPoint x: 610, endPoint y: 554, distance: 12.6
click at [599, 549] on button "D Buying souvenirs" at bounding box center [790, 550] width 444 height 34
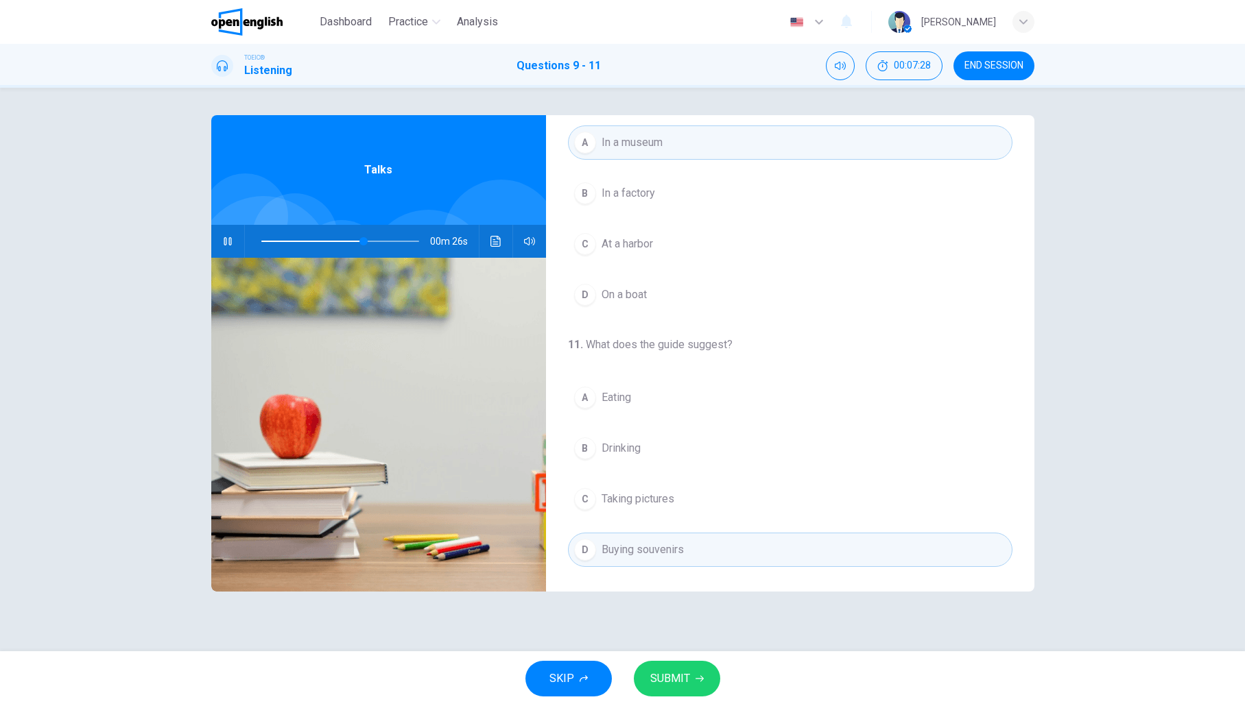
click at [688, 686] on span "SUBMIT" at bounding box center [670, 678] width 40 height 19
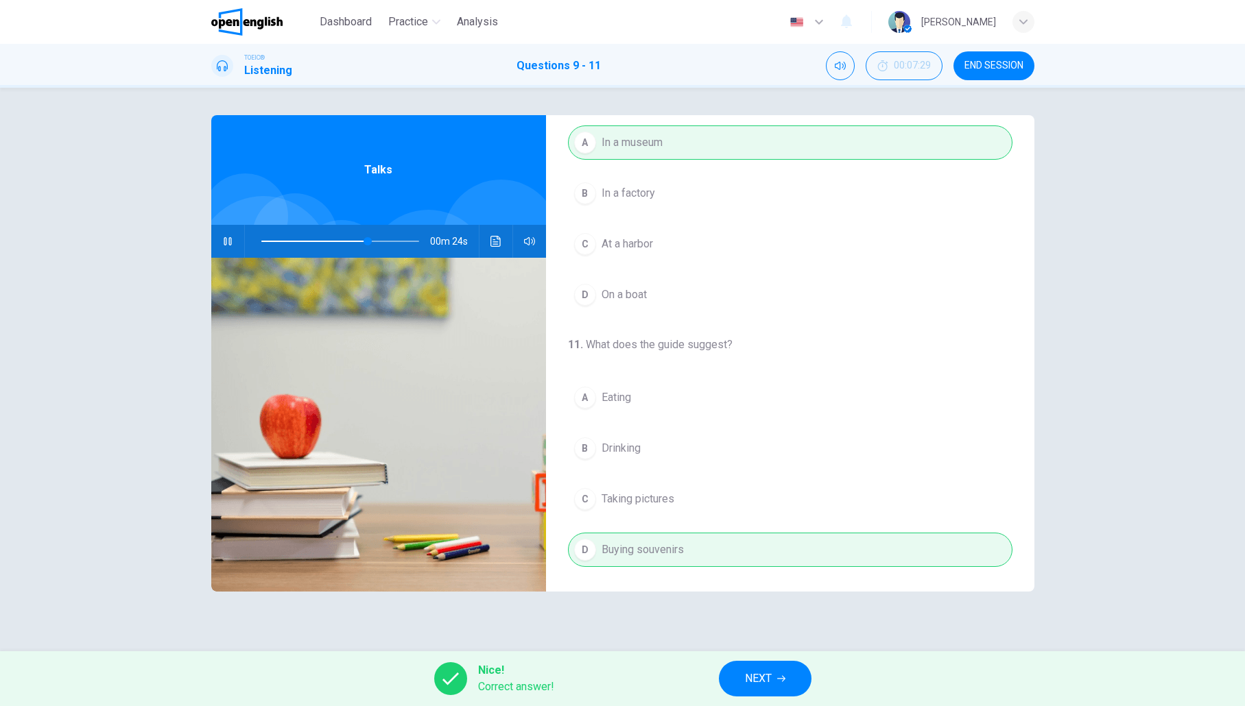
type input "**"
click at [761, 682] on span "NEXT" at bounding box center [758, 678] width 27 height 19
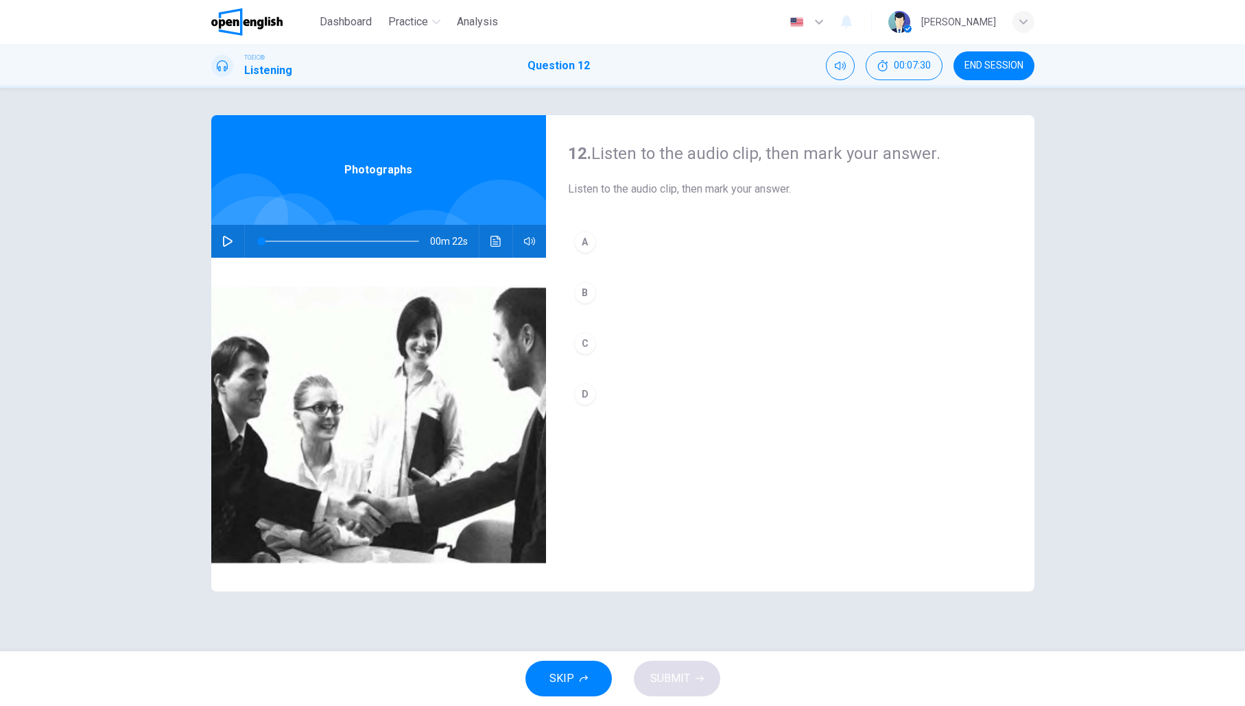
click at [224, 242] on icon "button" at bounding box center [227, 241] width 11 height 11
type input "*"
click at [578, 393] on div "D" at bounding box center [585, 394] width 22 height 22
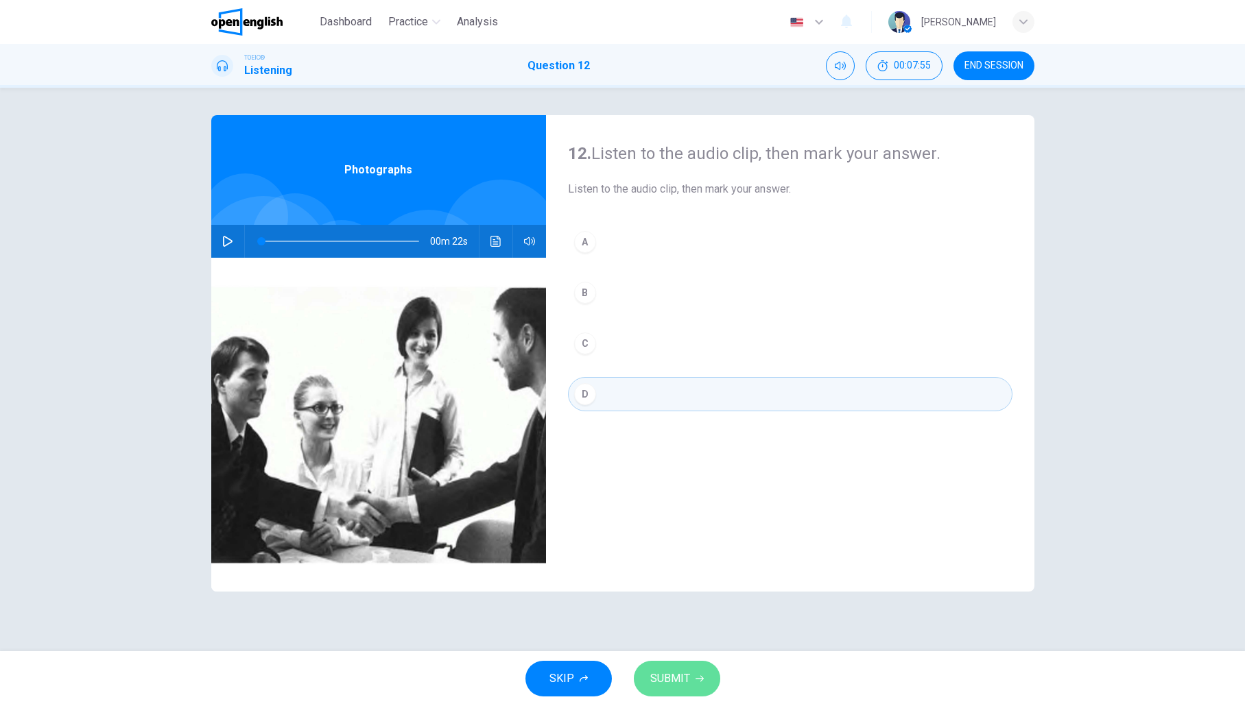
click at [677, 682] on span "SUBMIT" at bounding box center [670, 678] width 40 height 19
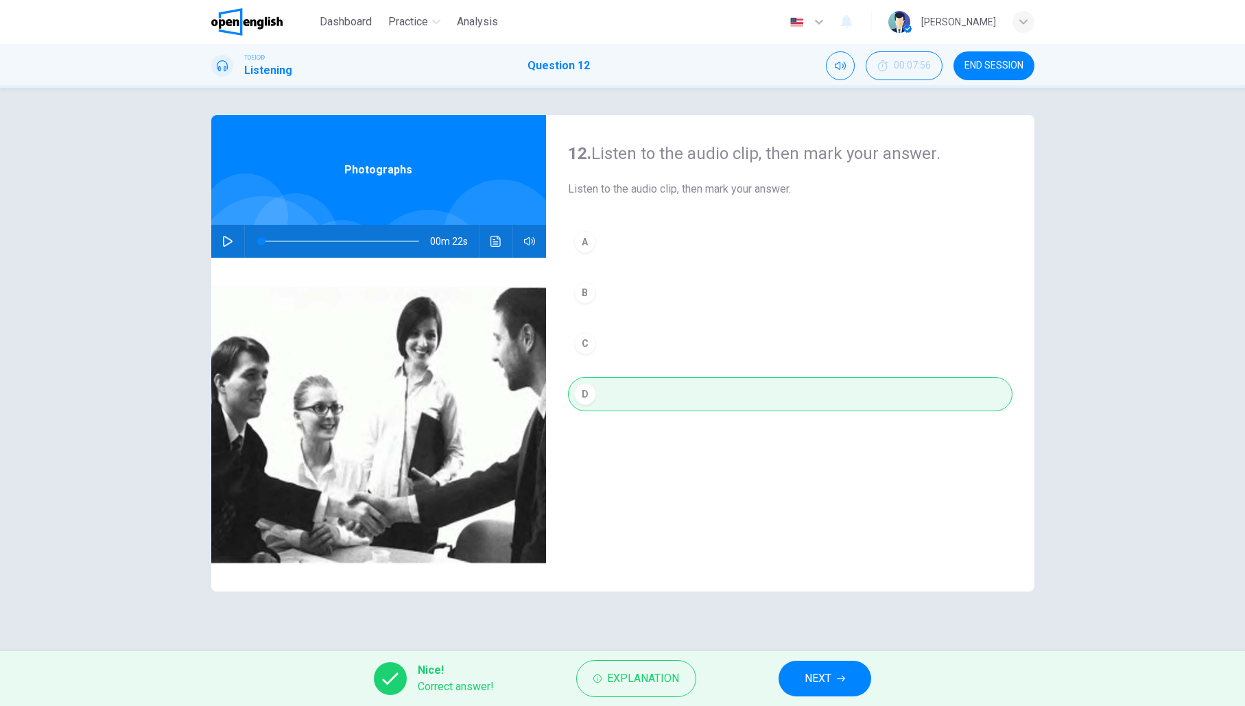
click at [842, 681] on icon "button" at bounding box center [841, 679] width 8 height 8
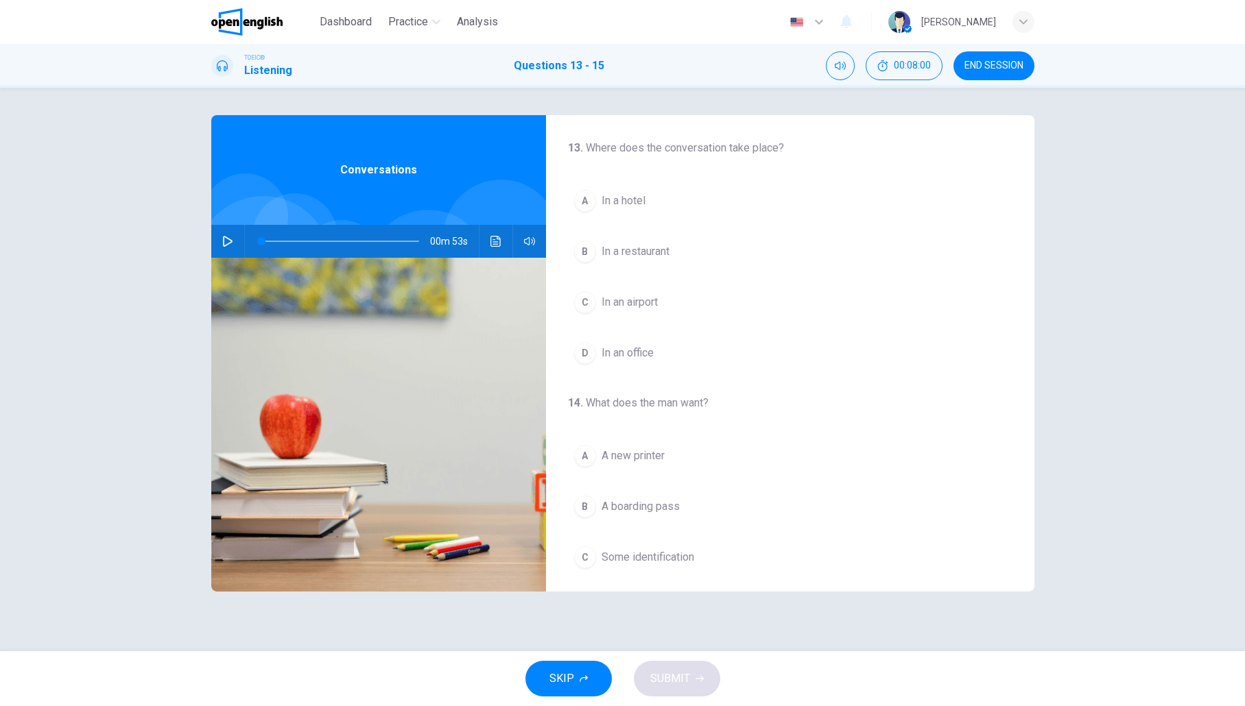
click at [226, 244] on icon "button" at bounding box center [227, 241] width 11 height 11
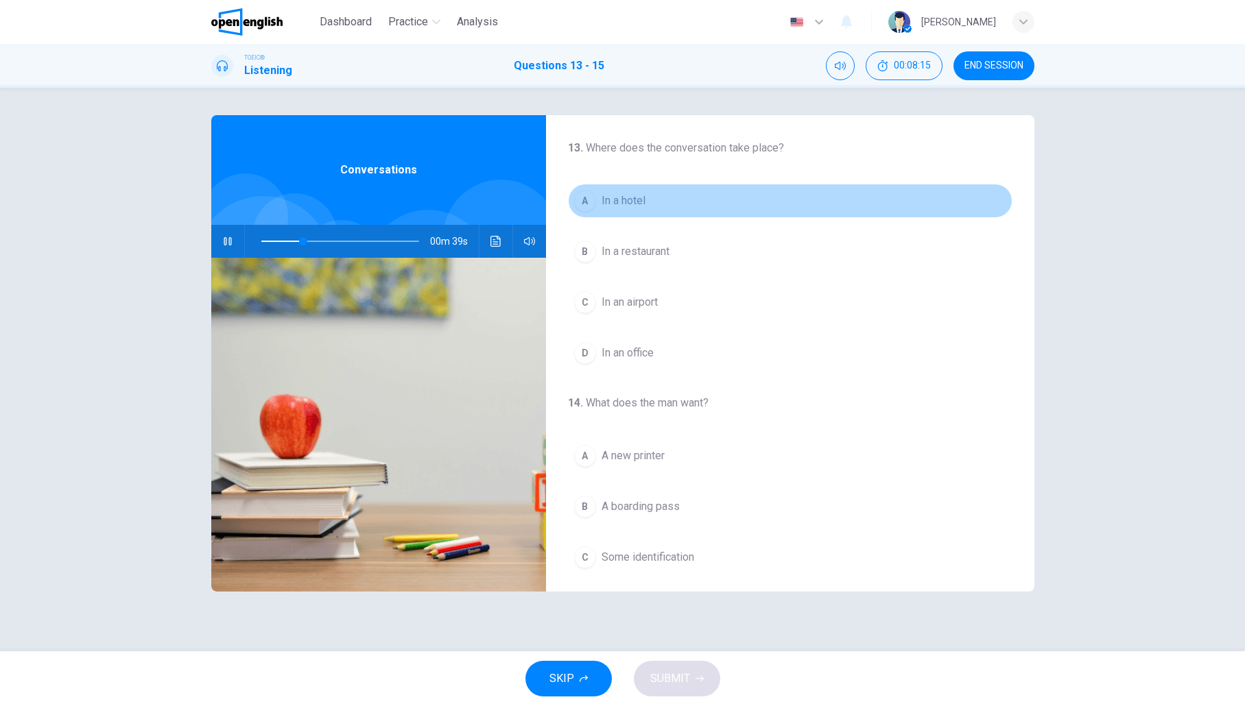
click at [585, 203] on div "A" at bounding box center [585, 201] width 22 height 22
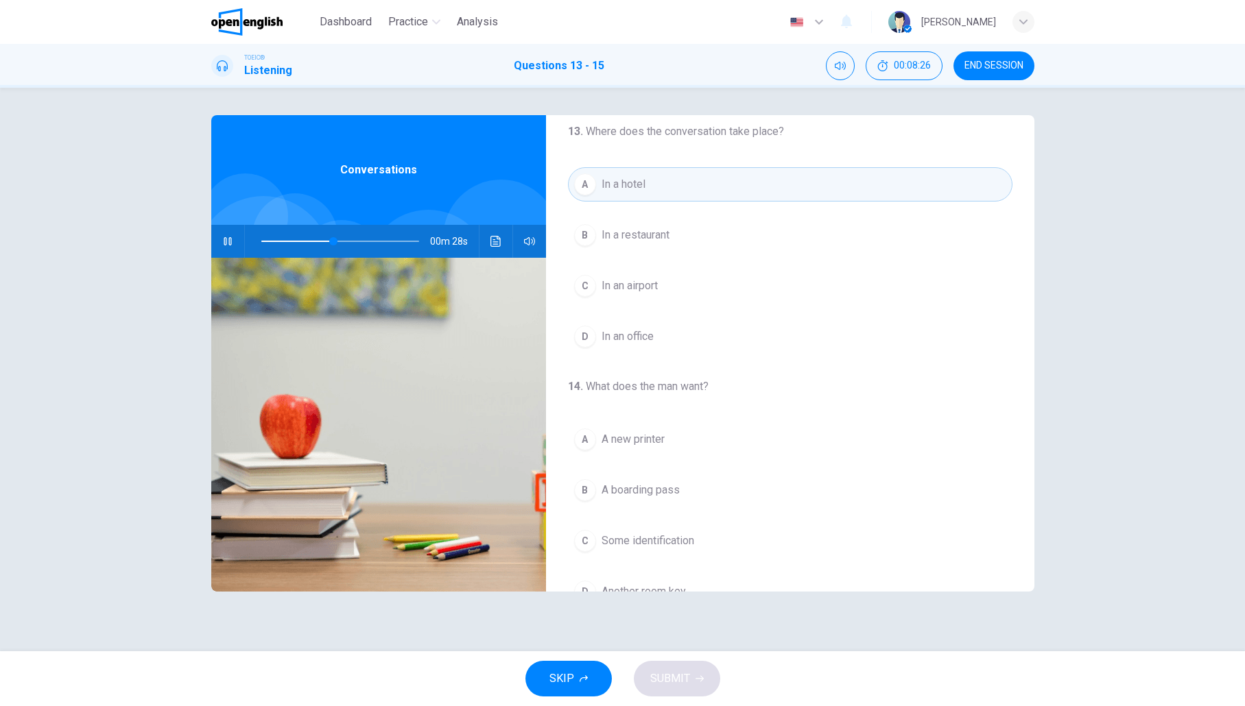
scroll to position [18, 0]
drag, startPoint x: 591, startPoint y: 281, endPoint x: 619, endPoint y: 314, distance: 43.3
click at [591, 281] on div "C" at bounding box center [585, 285] width 22 height 22
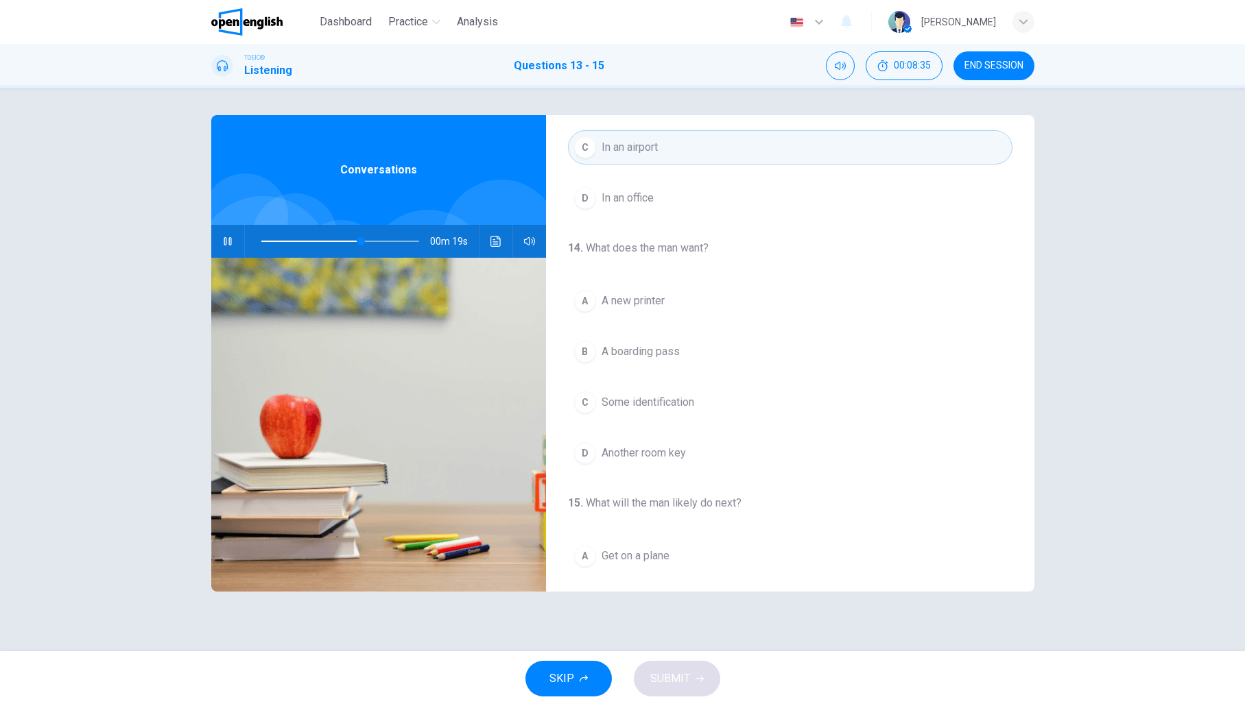
scroll to position [159, 0]
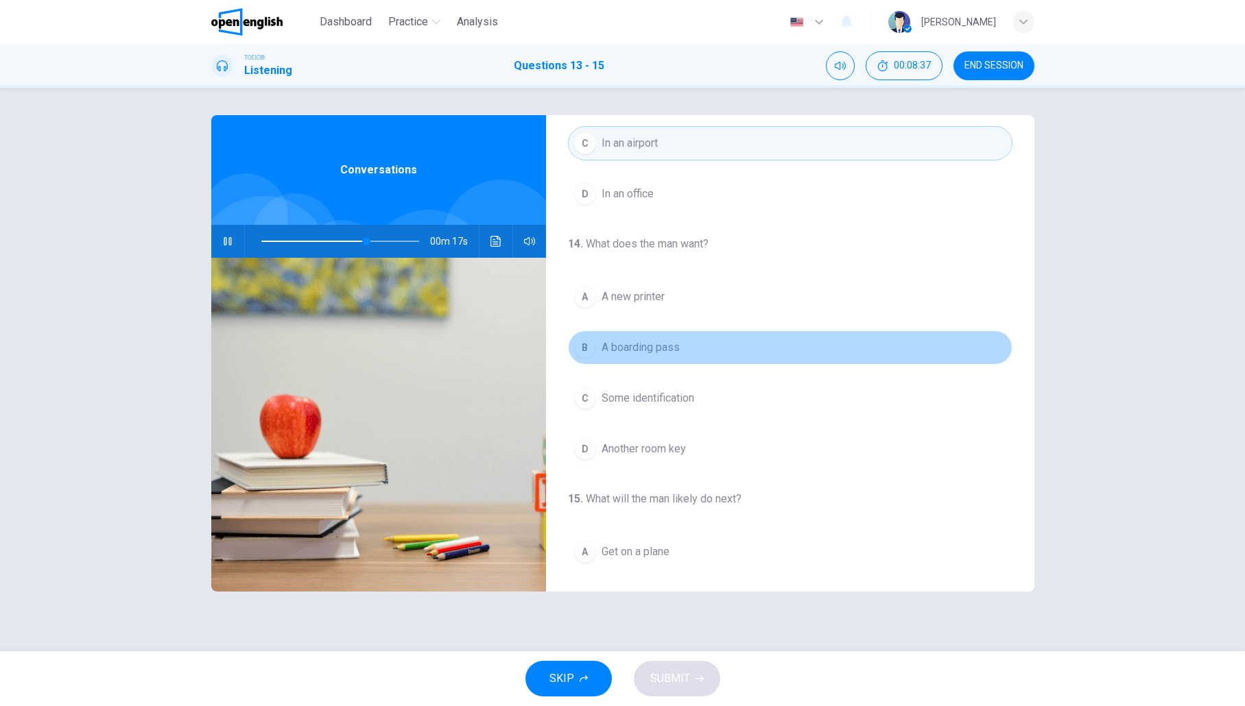
drag, startPoint x: 582, startPoint y: 345, endPoint x: 664, endPoint y: 397, distance: 96.8
click at [582, 345] on div "B" at bounding box center [585, 348] width 22 height 22
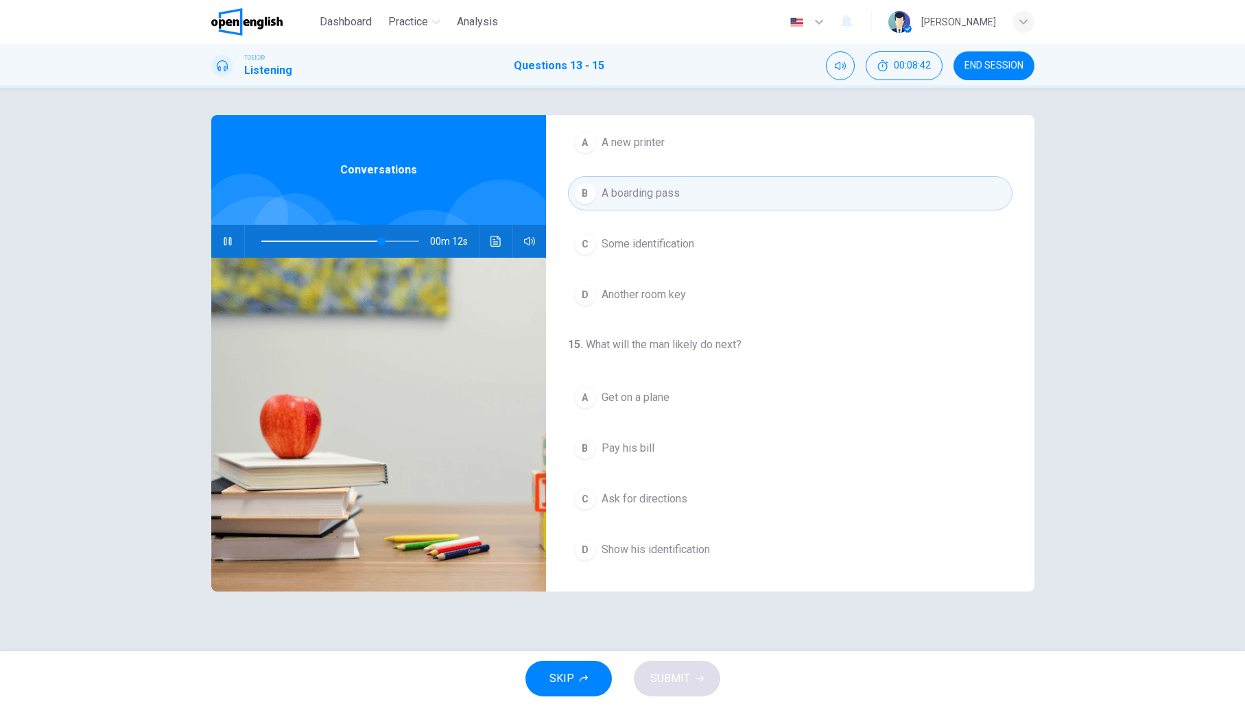
scroll to position [313, 0]
drag, startPoint x: 407, startPoint y: 243, endPoint x: 328, endPoint y: 246, distance: 78.2
click at [328, 245] on span at bounding box center [328, 241] width 8 height 8
drag, startPoint x: 352, startPoint y: 243, endPoint x: 259, endPoint y: 240, distance: 93.3
click at [259, 240] on span at bounding box center [261, 241] width 8 height 8
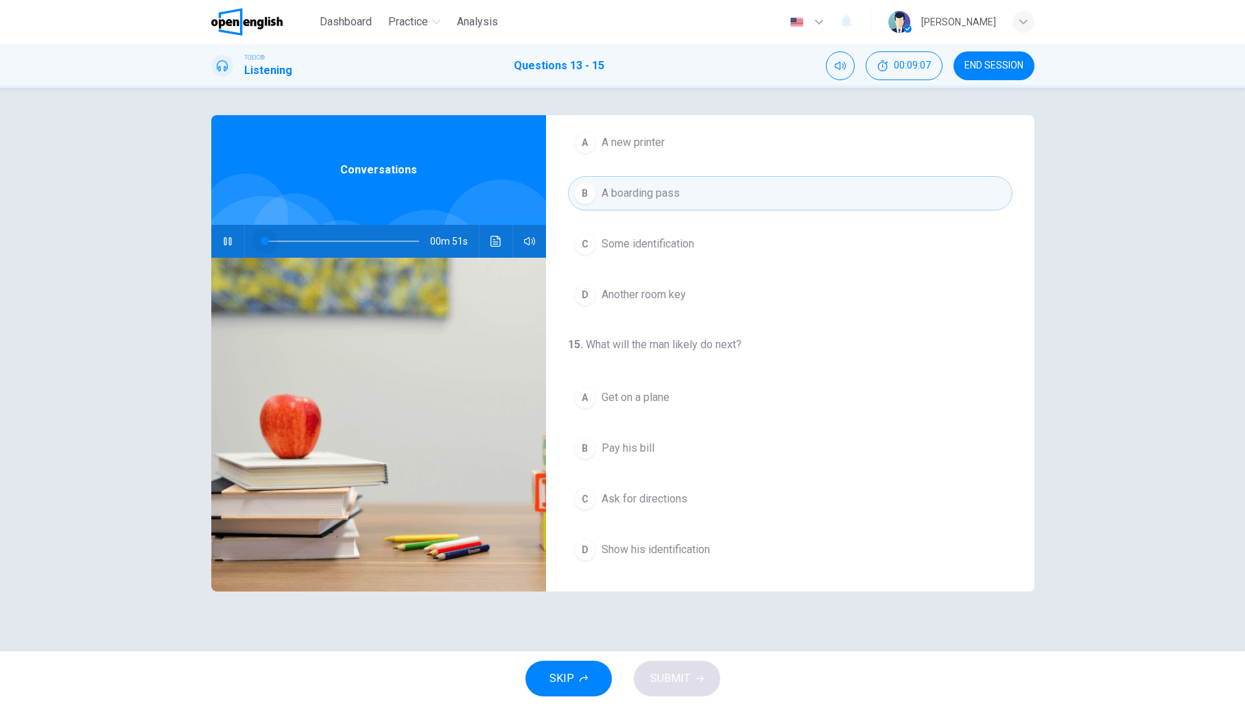
click at [264, 241] on span at bounding box center [265, 241] width 8 height 8
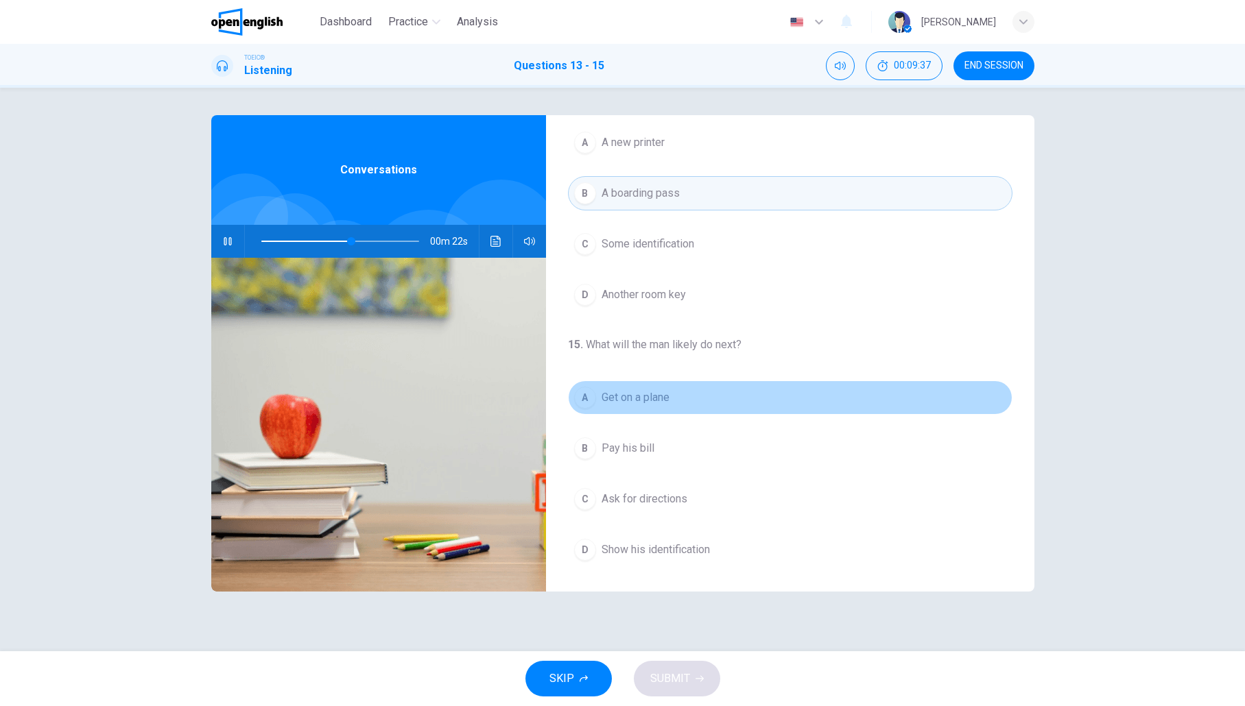
click at [581, 397] on div "A" at bounding box center [585, 398] width 22 height 22
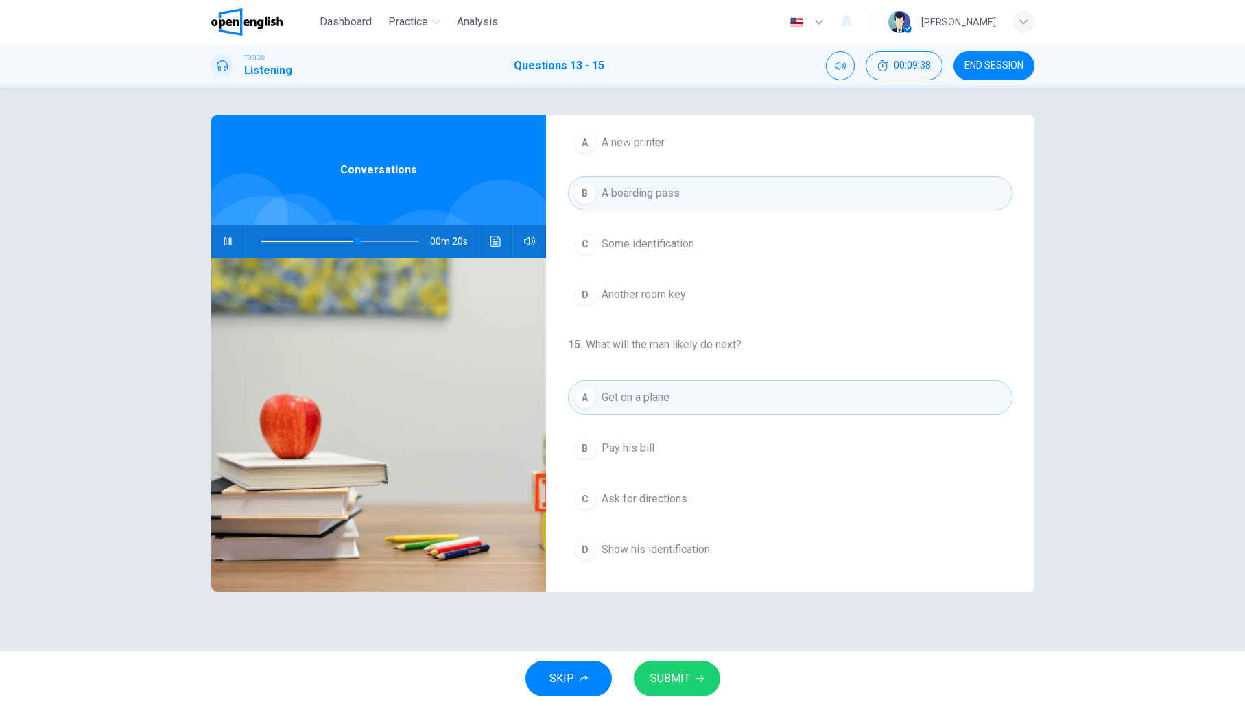
click at [695, 682] on icon "button" at bounding box center [699, 679] width 8 height 8
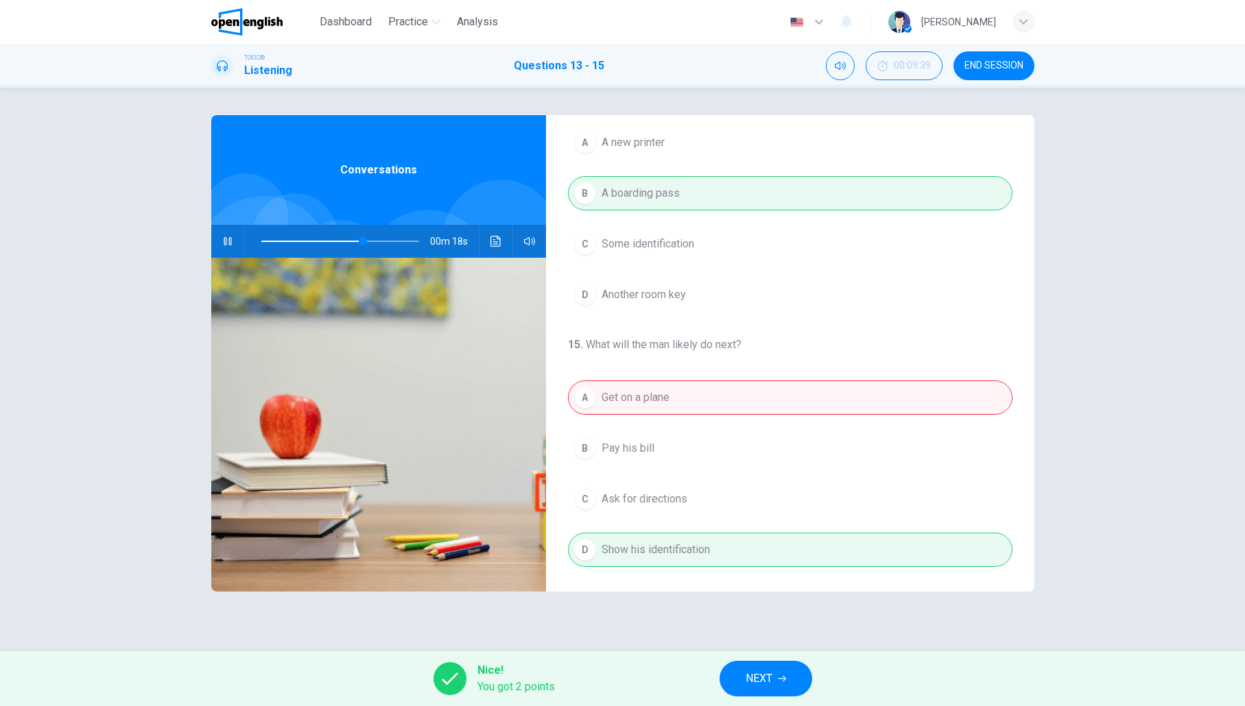
type input "**"
click at [778, 678] on button "NEXT" at bounding box center [765, 679] width 93 height 36
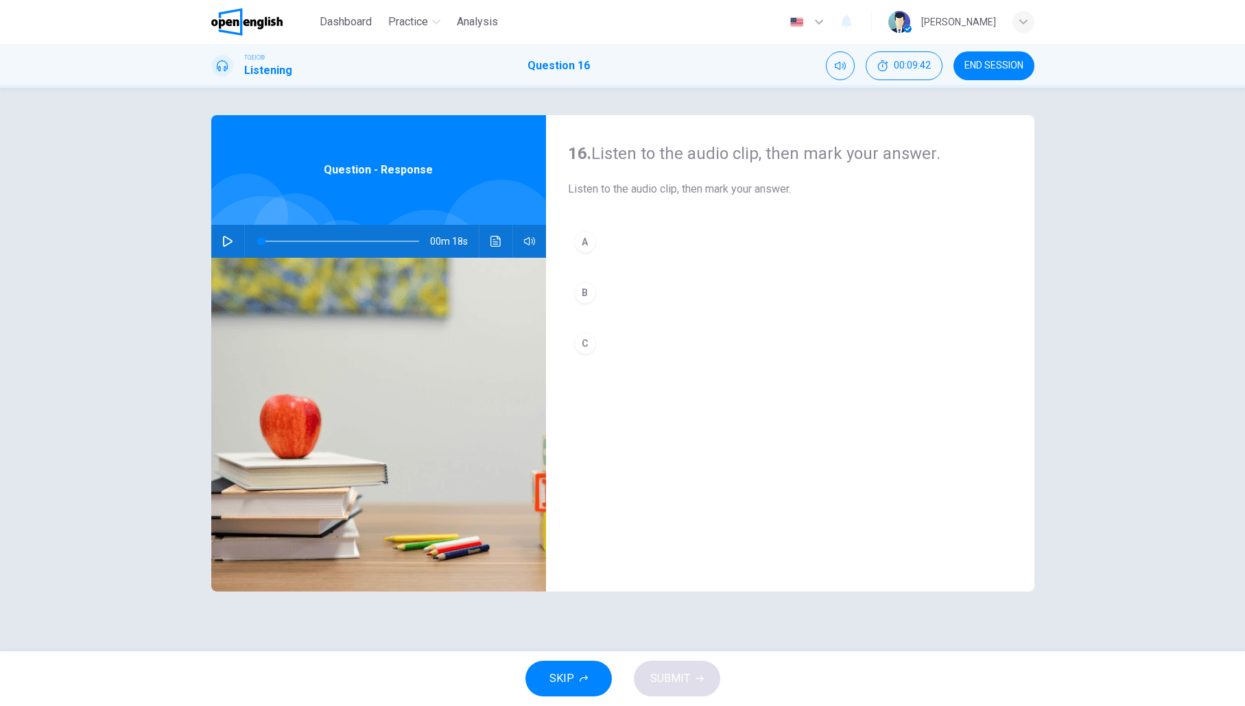
click at [226, 242] on icon "button" at bounding box center [227, 241] width 11 height 11
type input "*"
click at [587, 346] on div "C" at bounding box center [585, 344] width 22 height 22
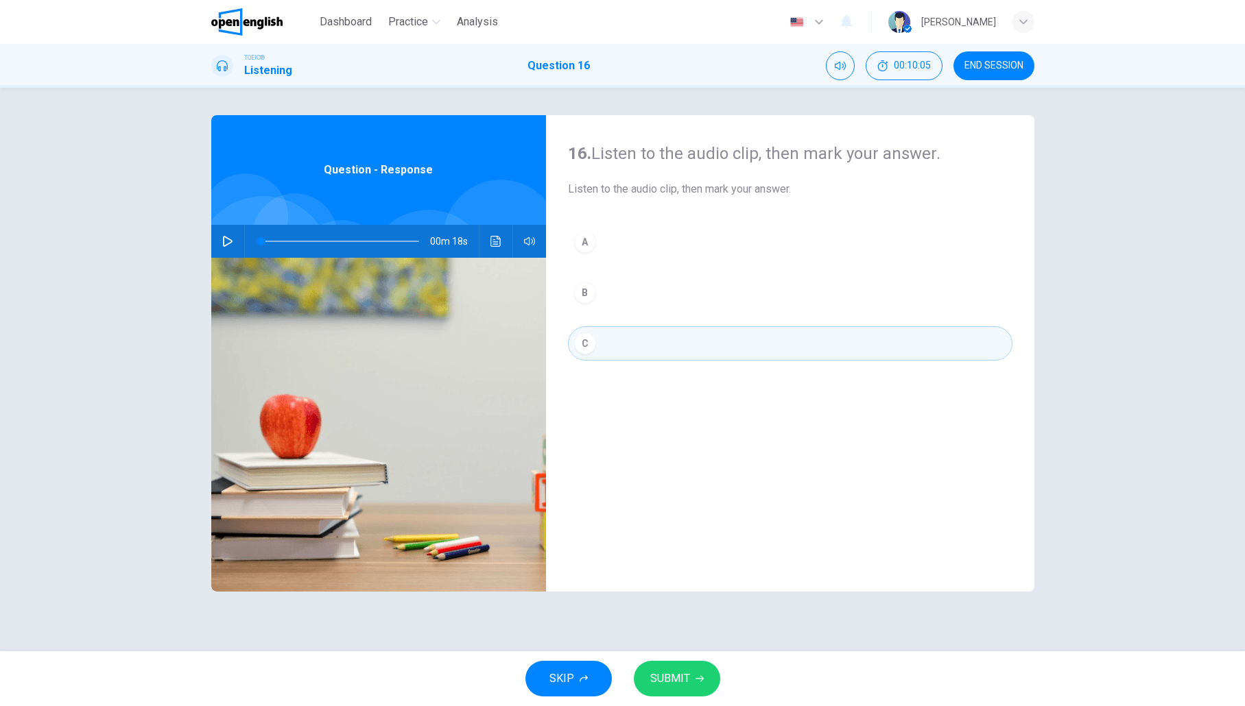
click at [699, 680] on icon "button" at bounding box center [699, 679] width 8 height 8
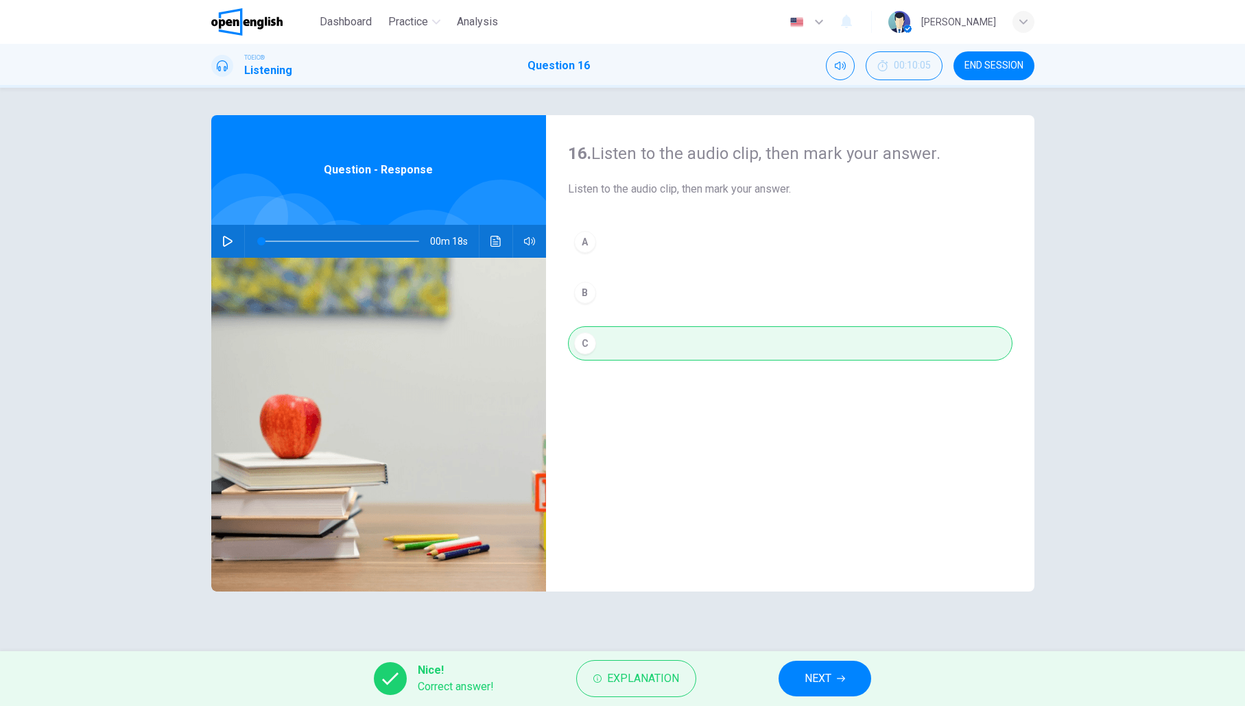
click at [825, 679] on span "NEXT" at bounding box center [817, 678] width 27 height 19
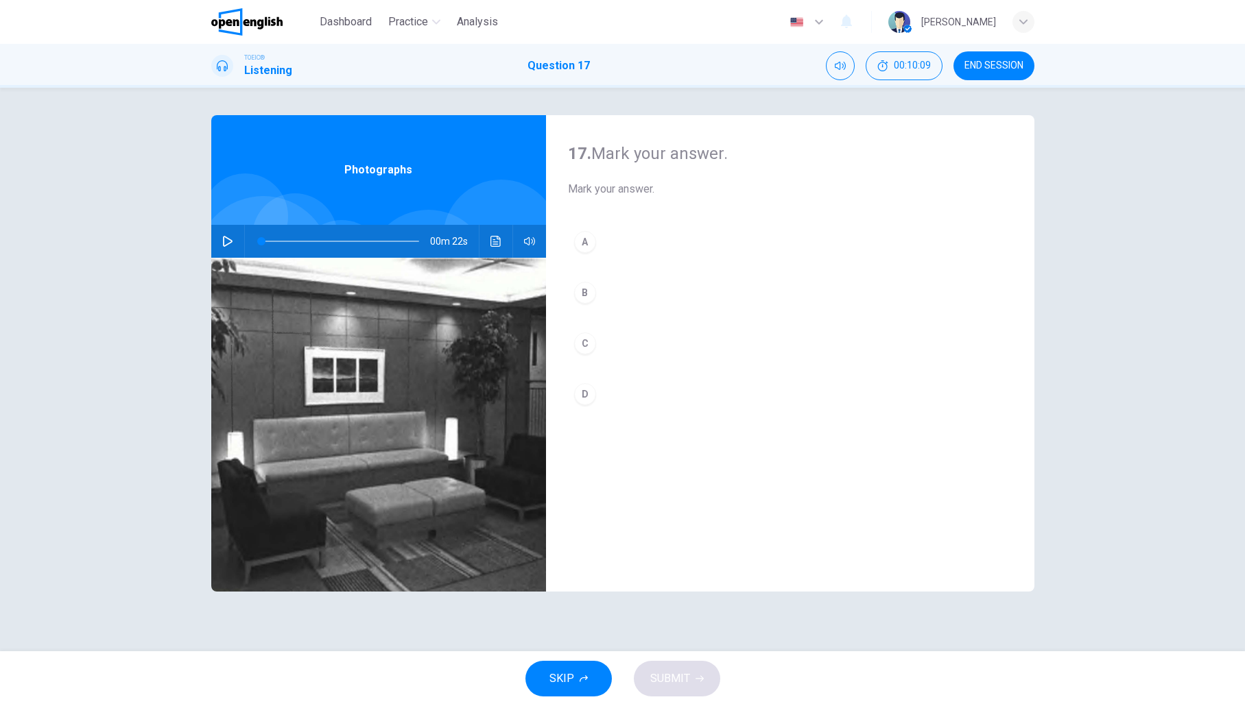
click at [232, 243] on icon "button" at bounding box center [227, 241] width 11 height 11
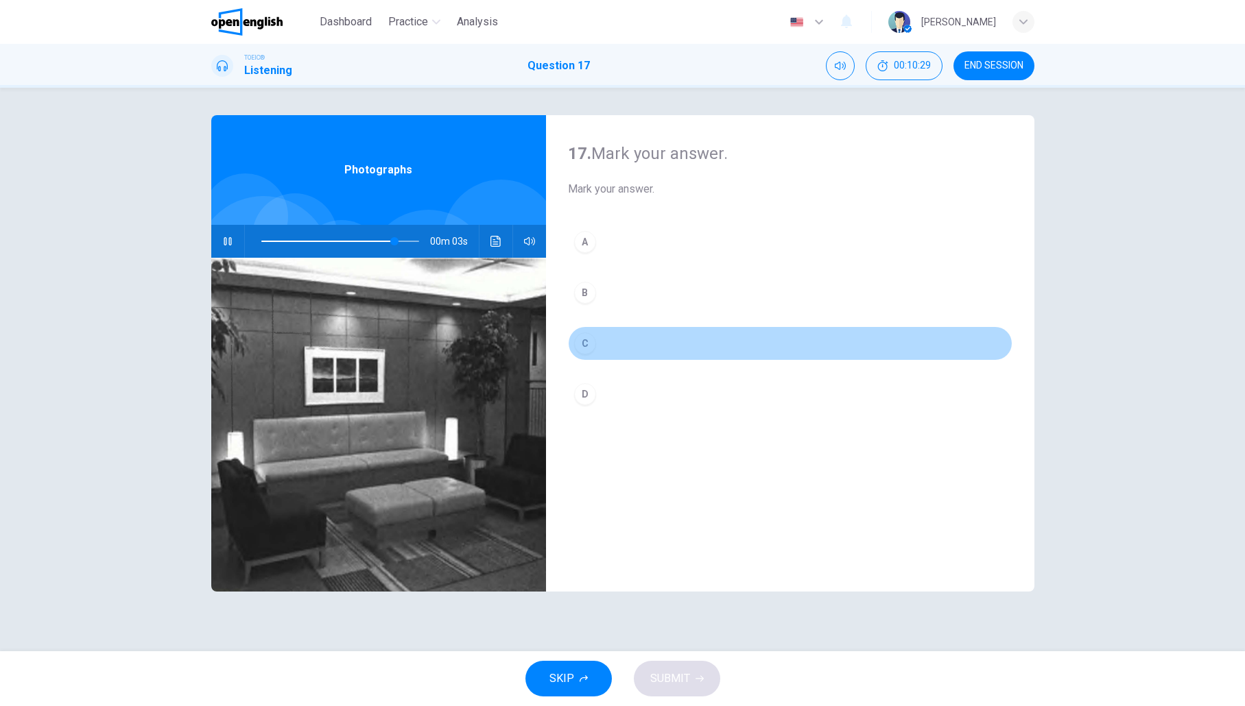
click at [589, 349] on div "C" at bounding box center [585, 344] width 22 height 22
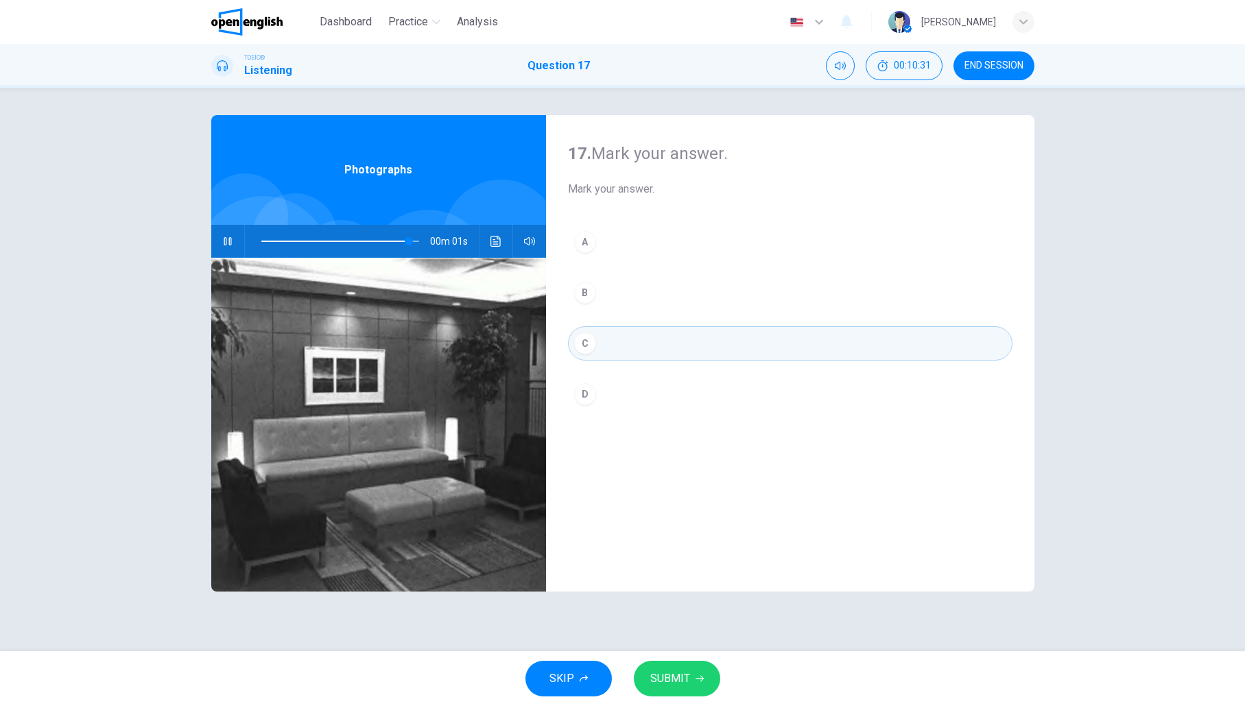
click at [686, 676] on span "SUBMIT" at bounding box center [670, 678] width 40 height 19
type input "*"
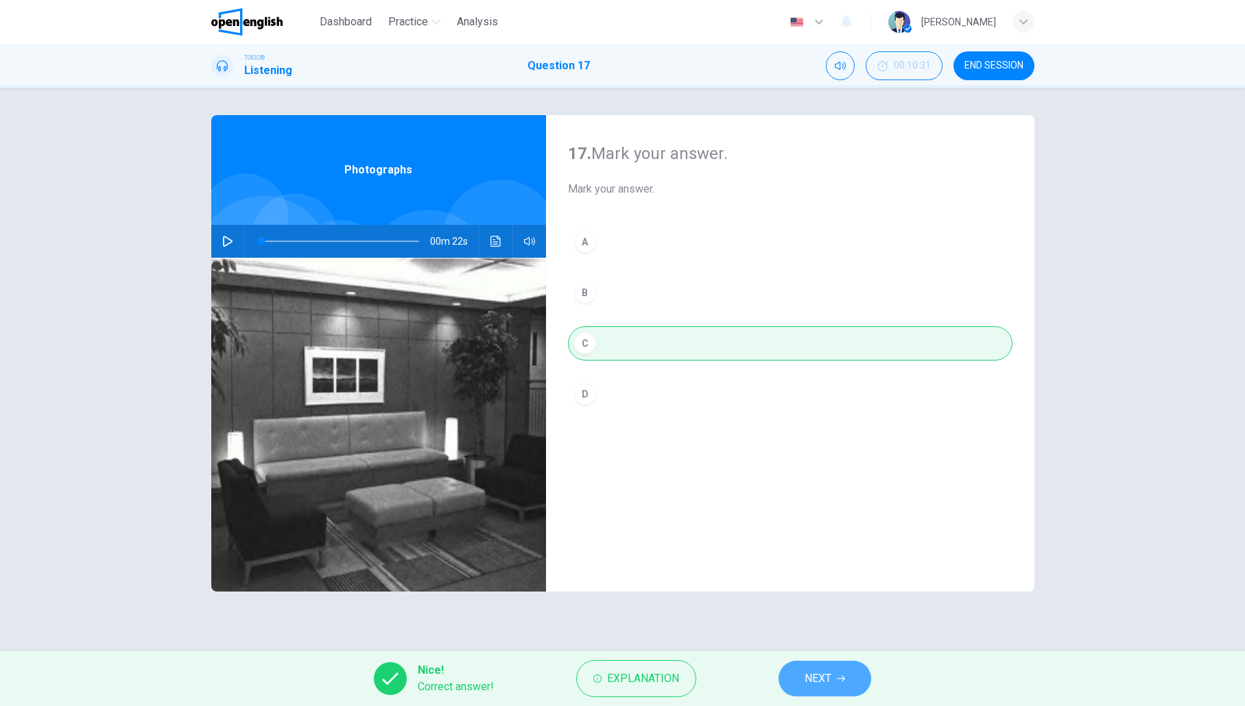
click at [819, 684] on span "NEXT" at bounding box center [817, 678] width 27 height 19
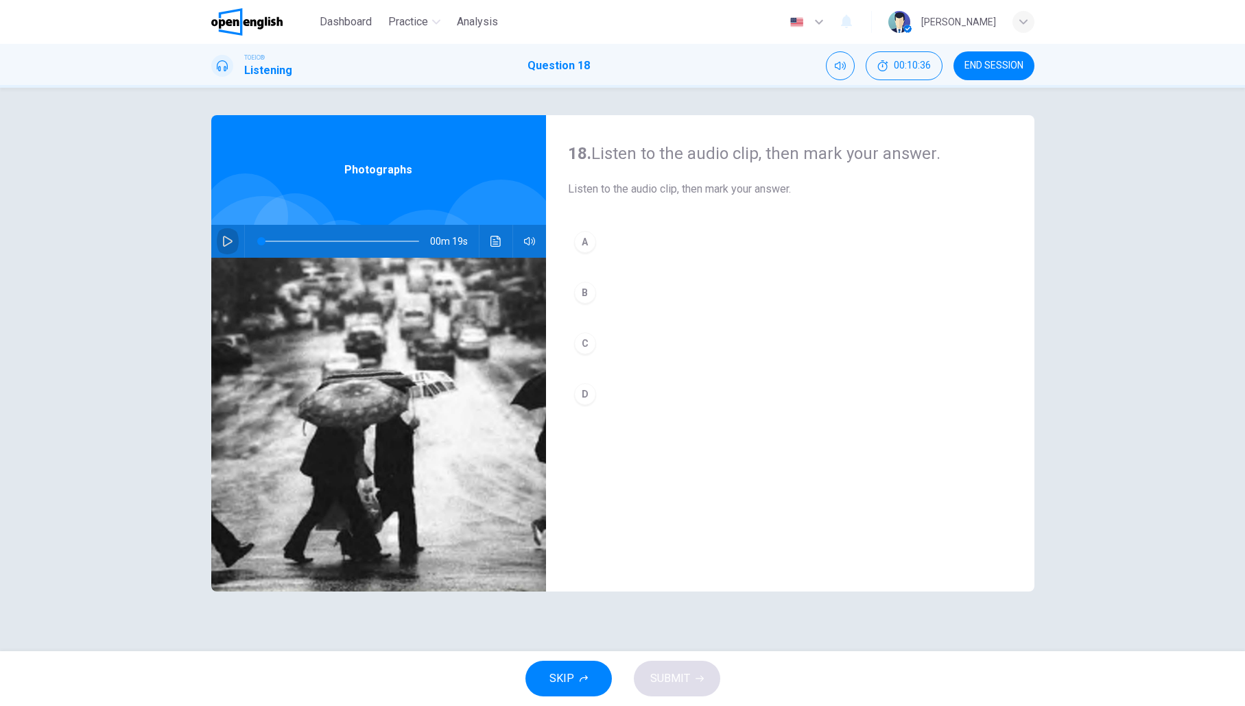
drag, startPoint x: 225, startPoint y: 242, endPoint x: 265, endPoint y: 284, distance: 58.2
click at [225, 242] on icon "button" at bounding box center [227, 241] width 11 height 11
click at [588, 298] on div "B" at bounding box center [585, 293] width 22 height 22
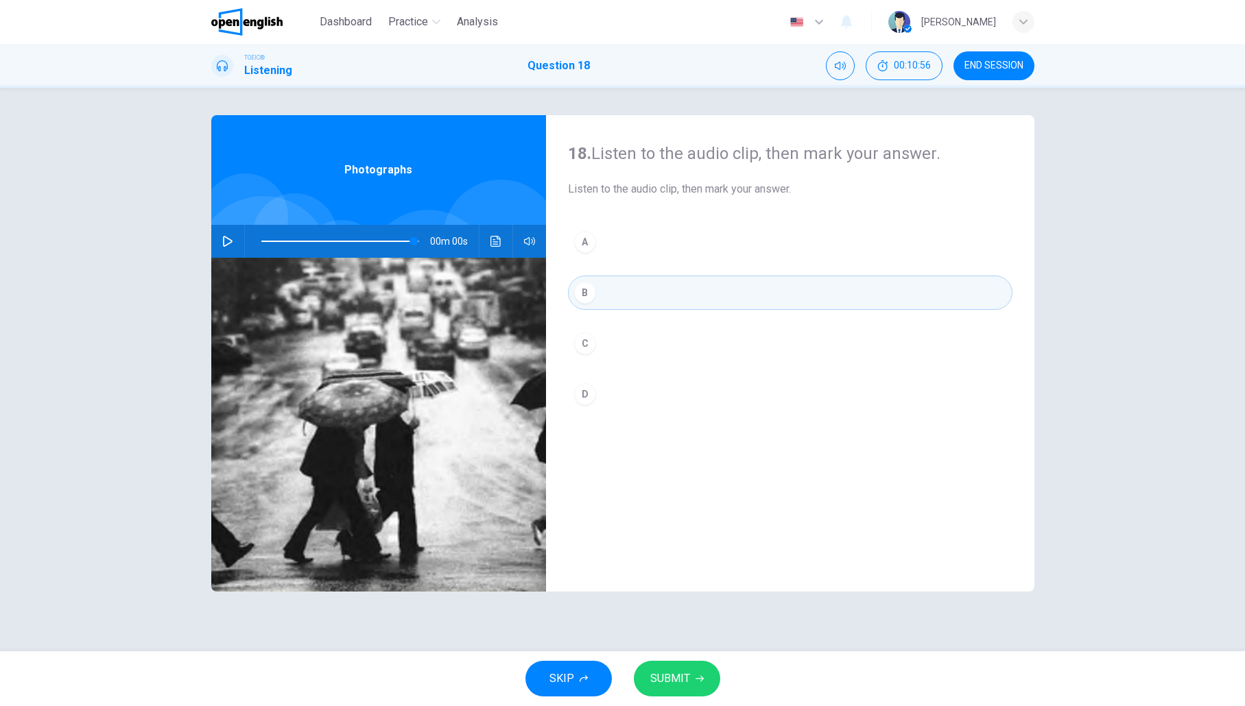
type input "*"
click at [673, 688] on span "SUBMIT" at bounding box center [670, 678] width 40 height 19
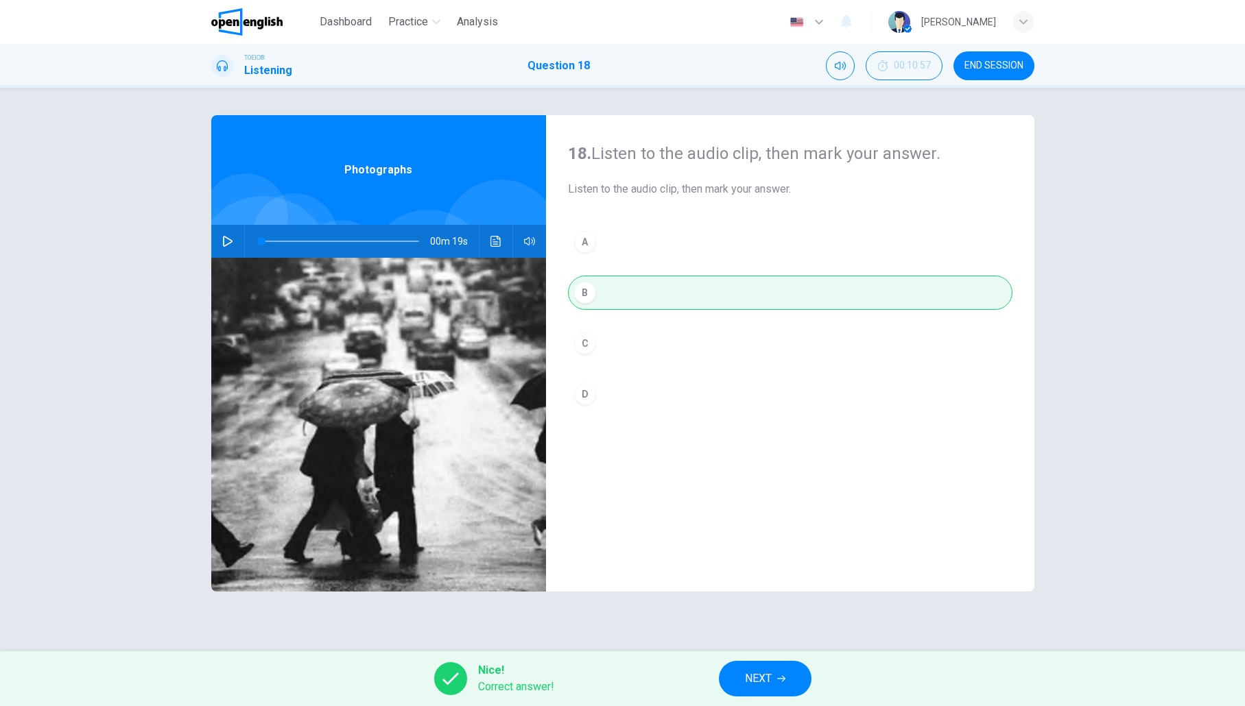
click at [754, 680] on span "NEXT" at bounding box center [758, 678] width 27 height 19
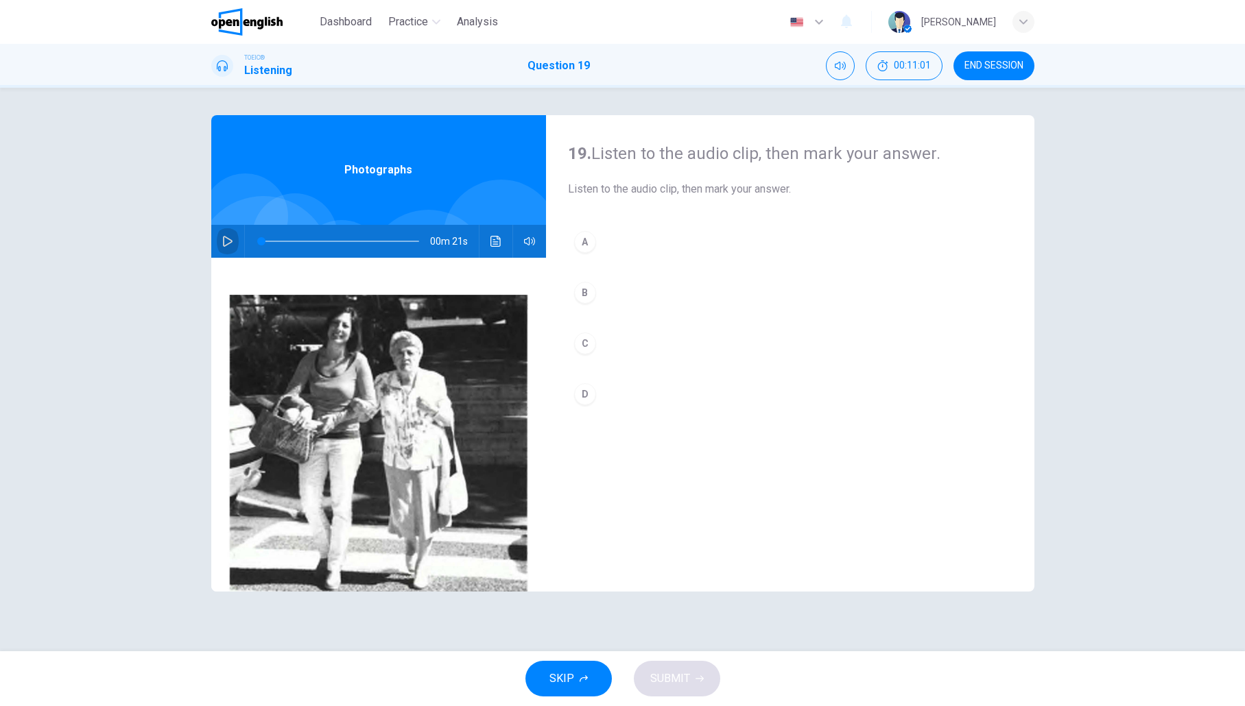
click at [229, 245] on icon "button" at bounding box center [227, 241] width 11 height 11
click at [231, 241] on icon "button" at bounding box center [228, 241] width 10 height 11
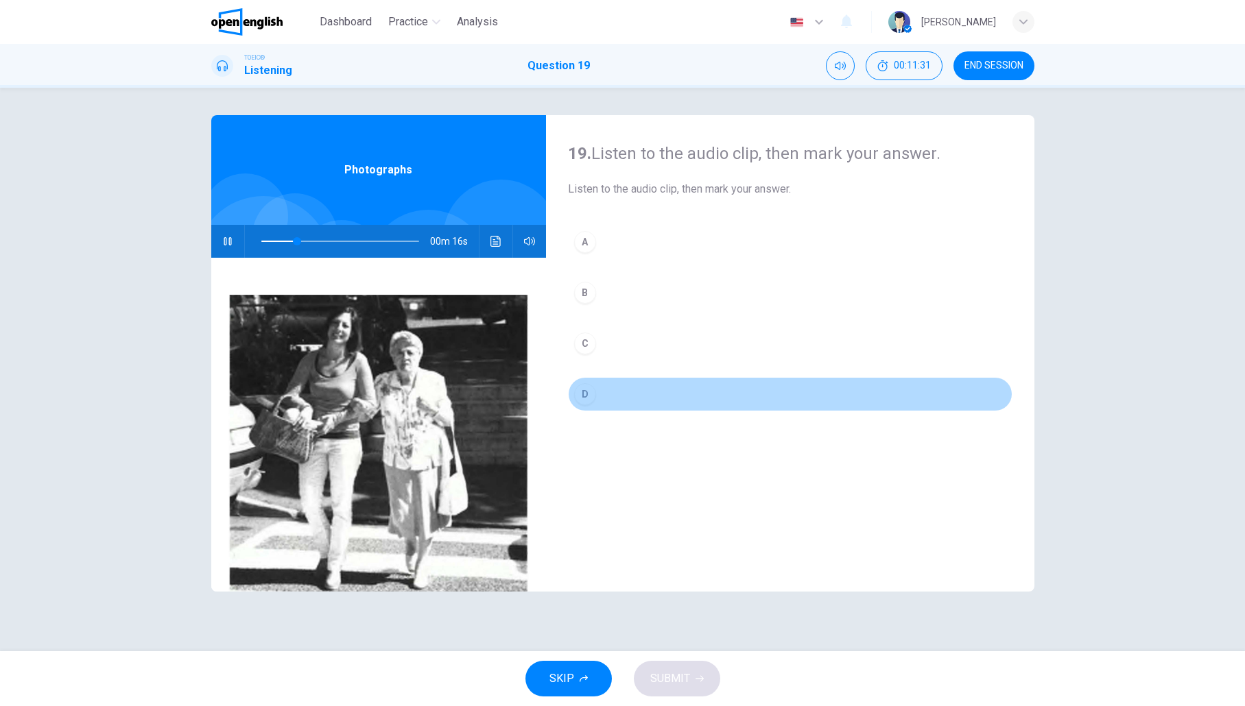
click at [584, 403] on div "D" at bounding box center [585, 394] width 22 height 22
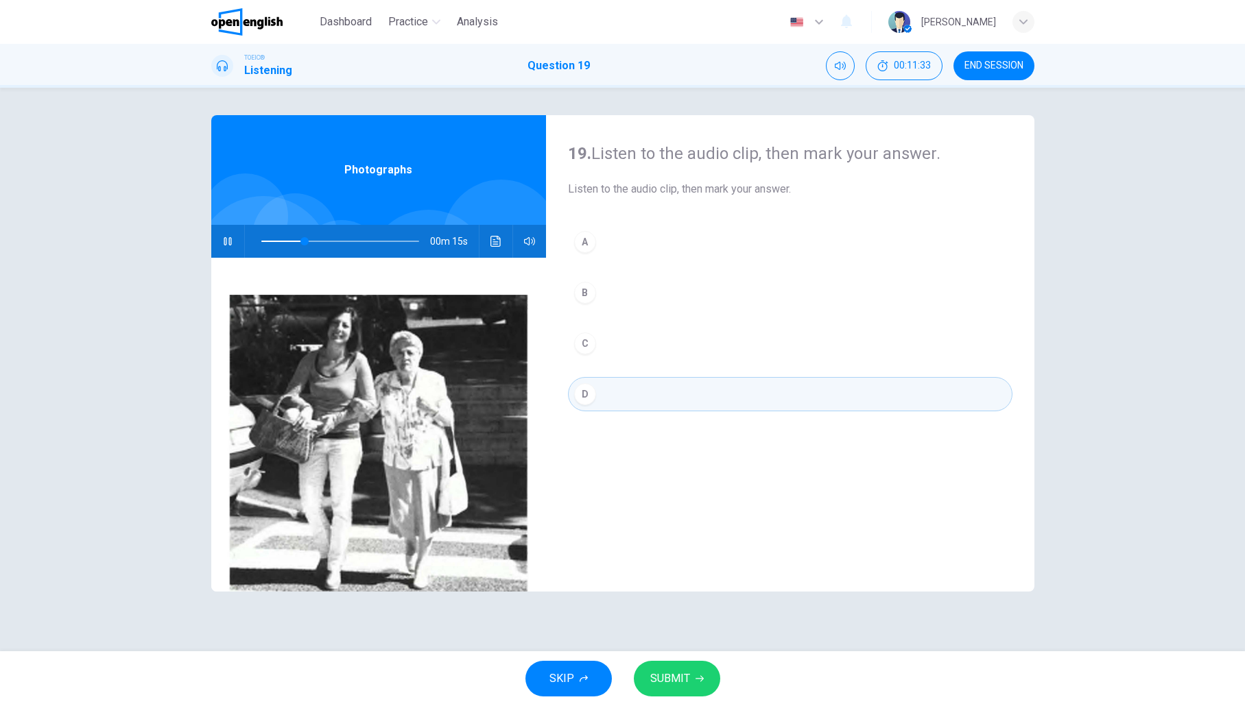
click at [693, 682] on button "SUBMIT" at bounding box center [677, 679] width 86 height 36
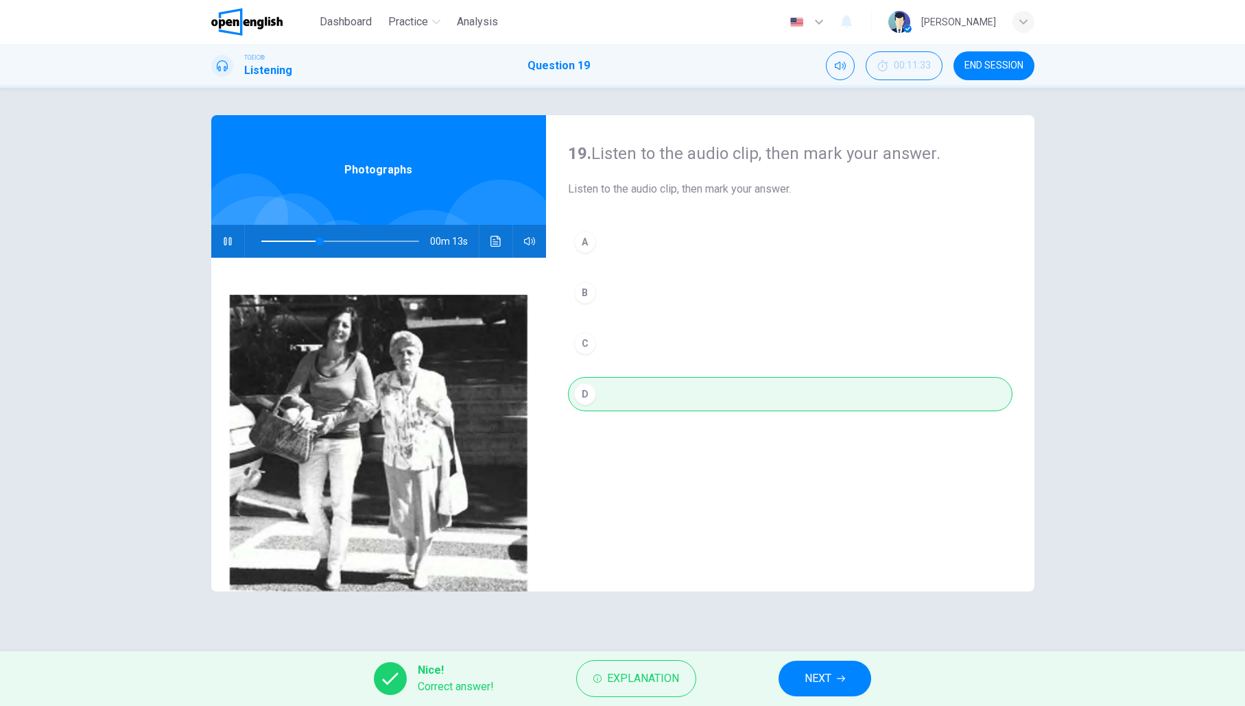
type input "**"
click at [817, 689] on button "NEXT" at bounding box center [824, 679] width 93 height 36
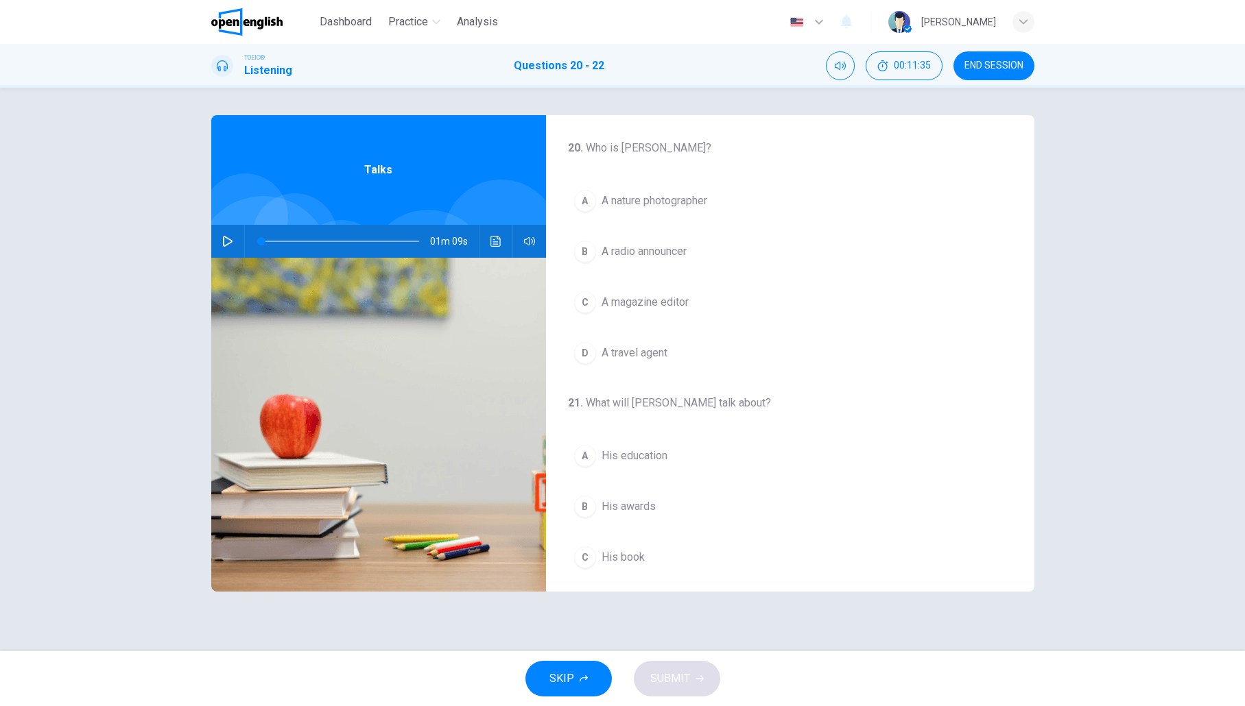
click at [226, 242] on icon "button" at bounding box center [227, 241] width 11 height 11
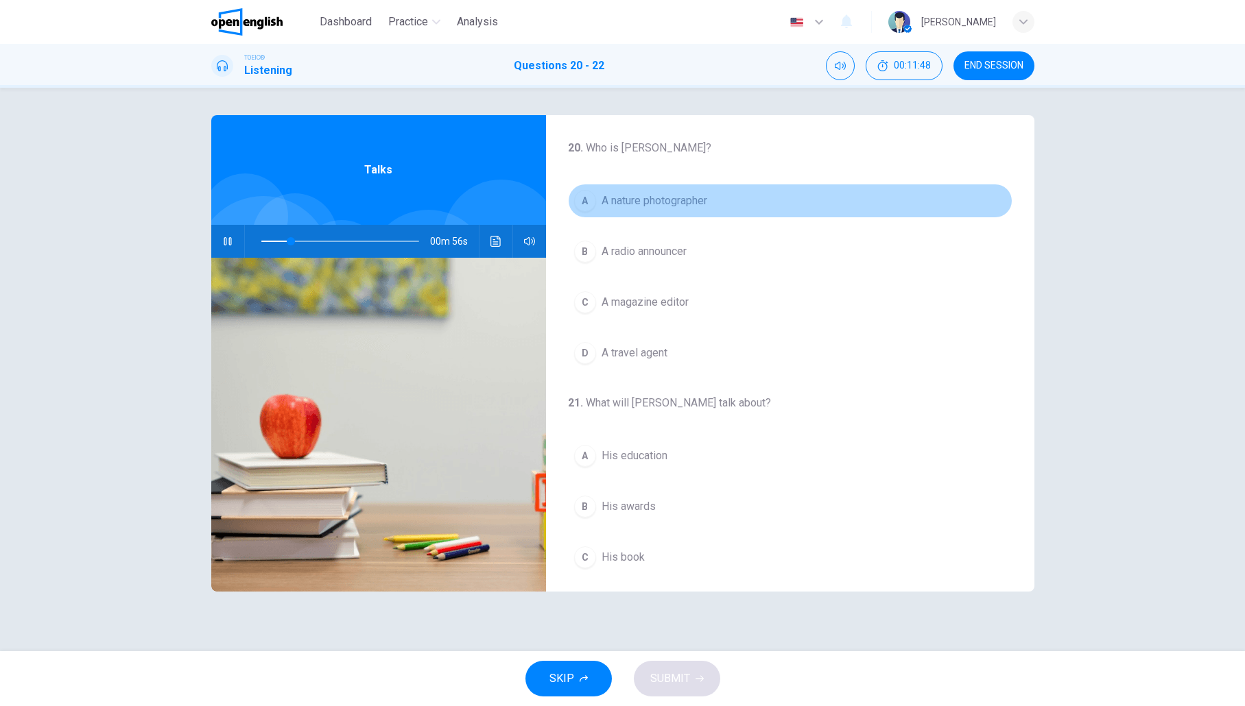
click at [677, 206] on span "A nature photographer" at bounding box center [654, 201] width 106 height 16
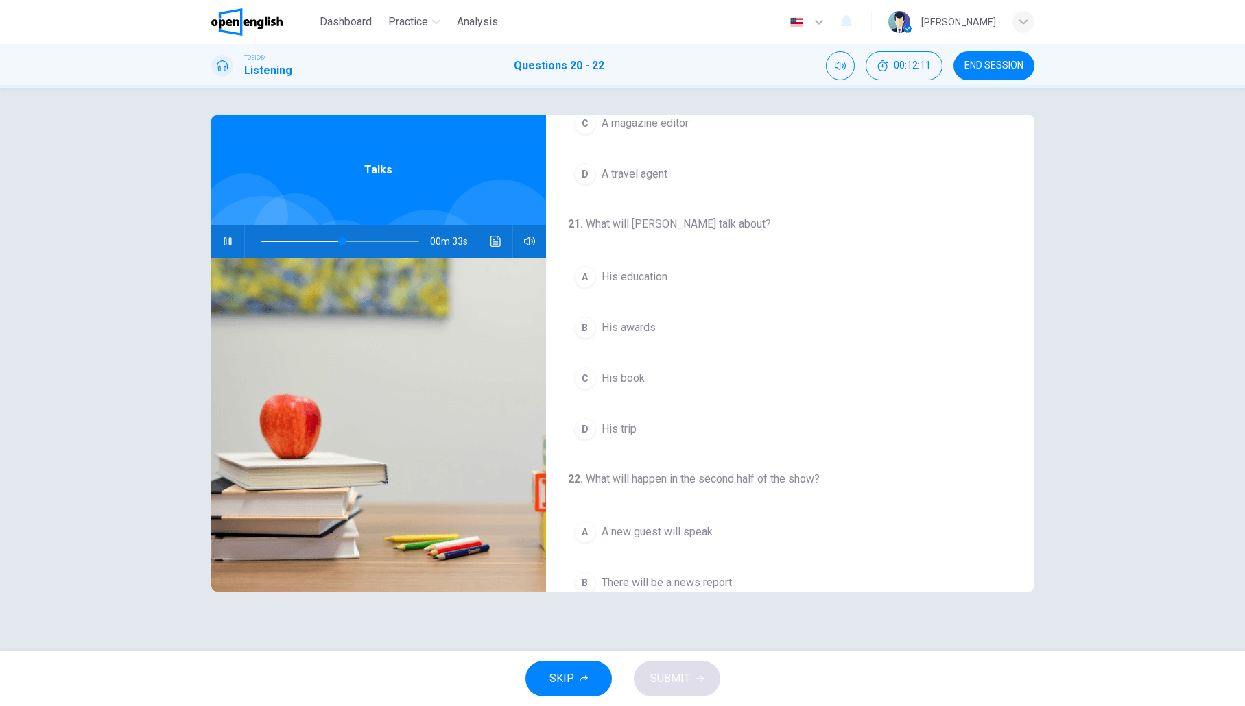
scroll to position [210, 0]
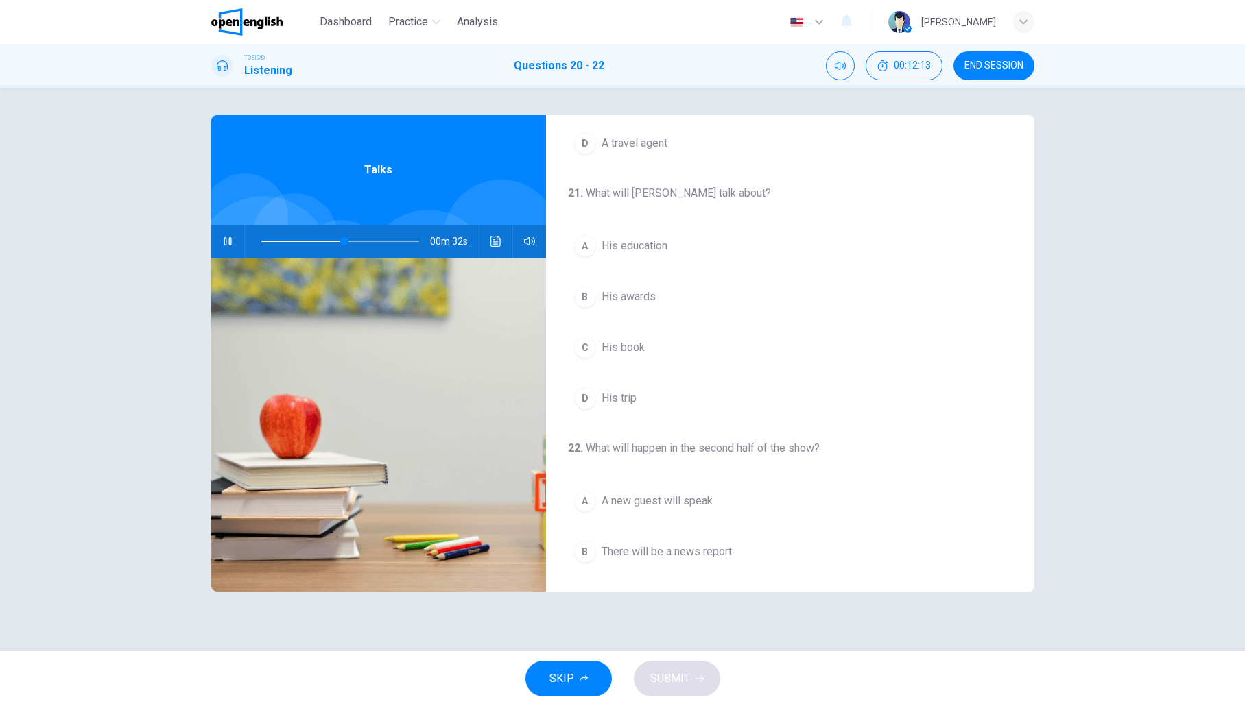
click at [625, 397] on span "His trip" at bounding box center [618, 398] width 35 height 16
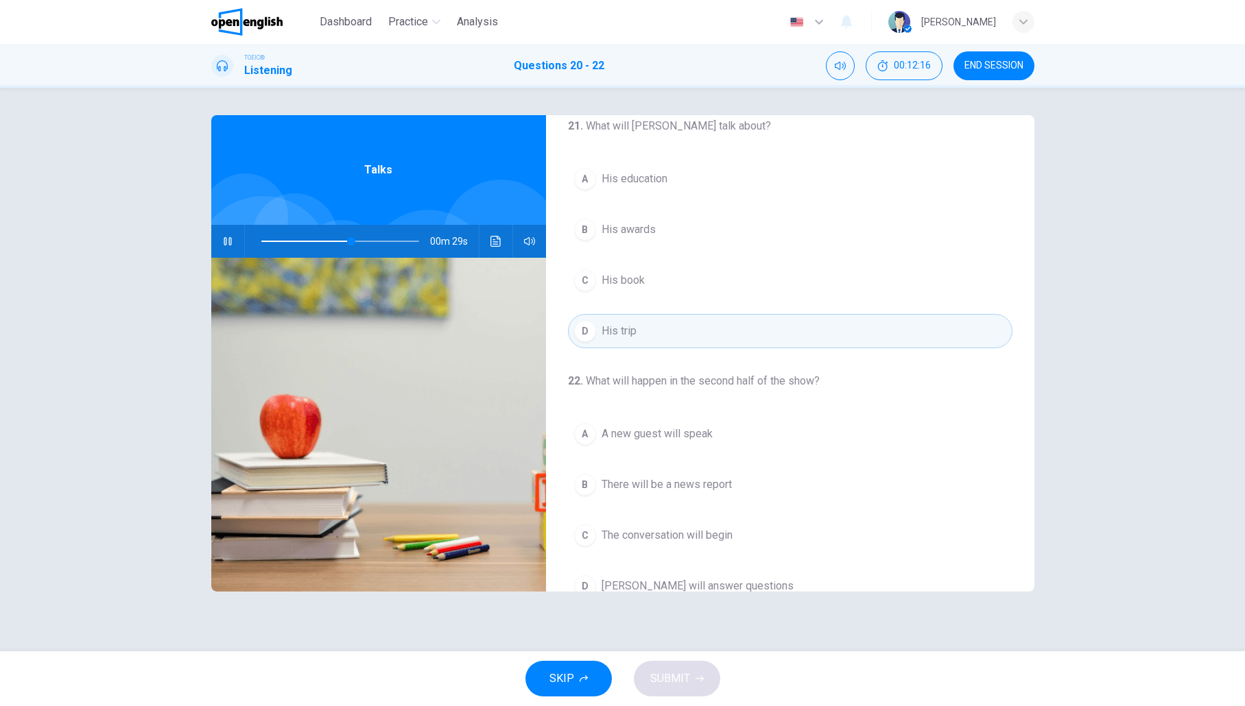
scroll to position [311, 0]
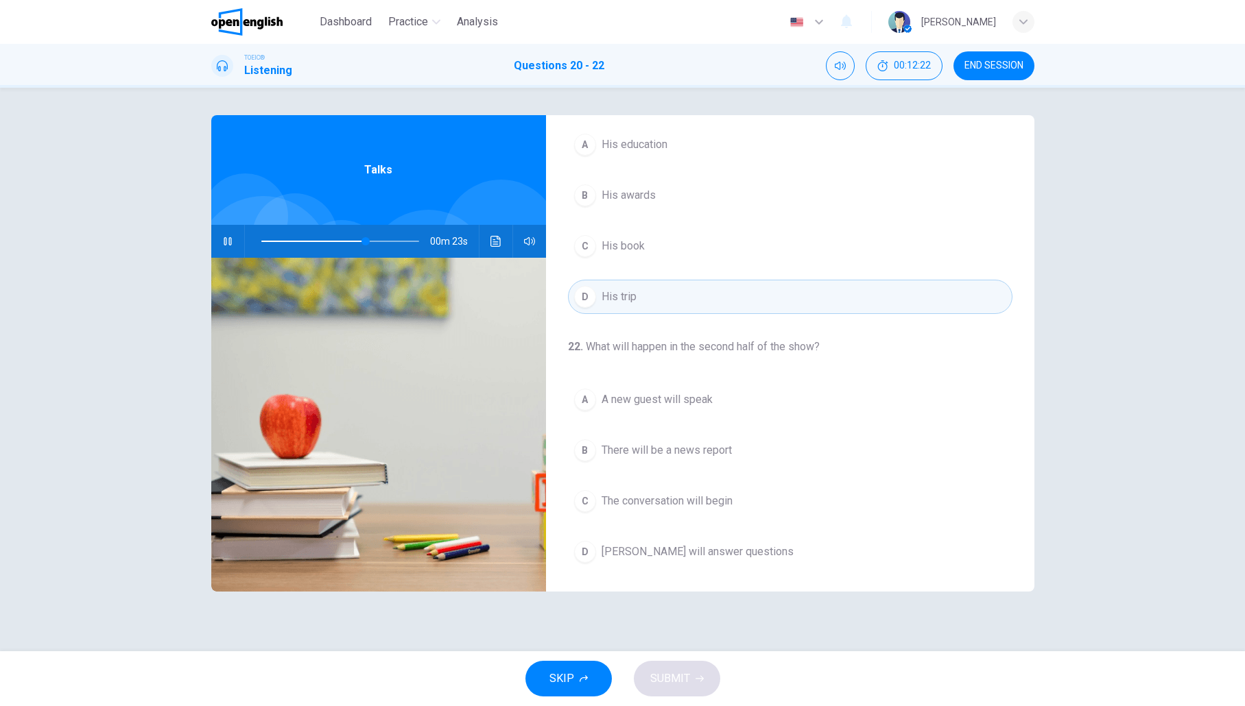
click at [714, 457] on span "There will be a news report" at bounding box center [666, 450] width 130 height 16
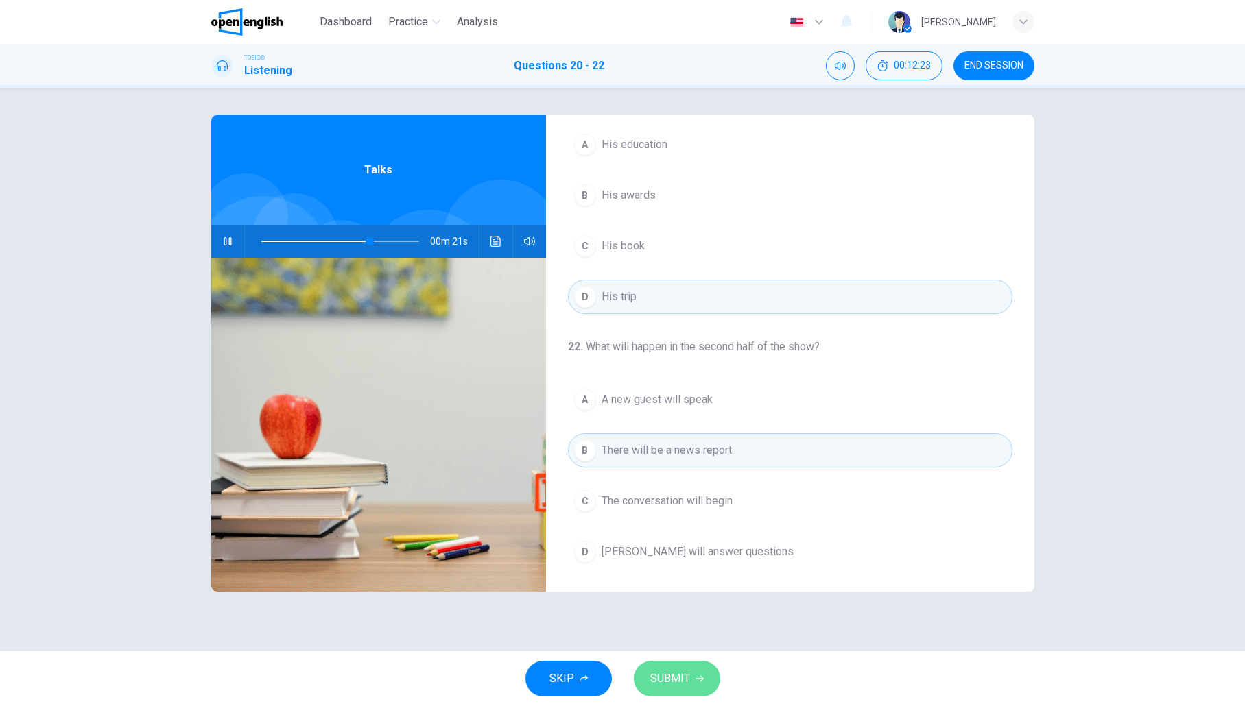
drag, startPoint x: 677, startPoint y: 682, endPoint x: 716, endPoint y: 677, distance: 38.6
click at [677, 682] on span "SUBMIT" at bounding box center [670, 678] width 40 height 19
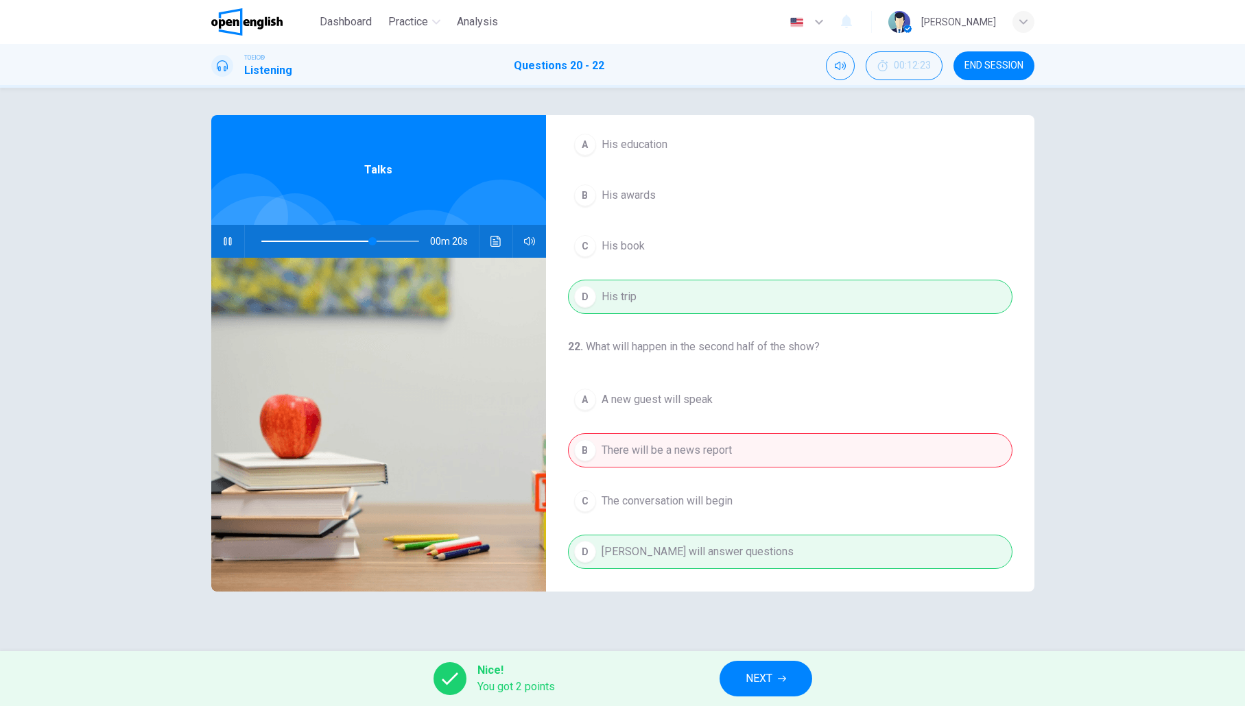
type input "**"
click at [767, 675] on span "NEXT" at bounding box center [758, 678] width 27 height 19
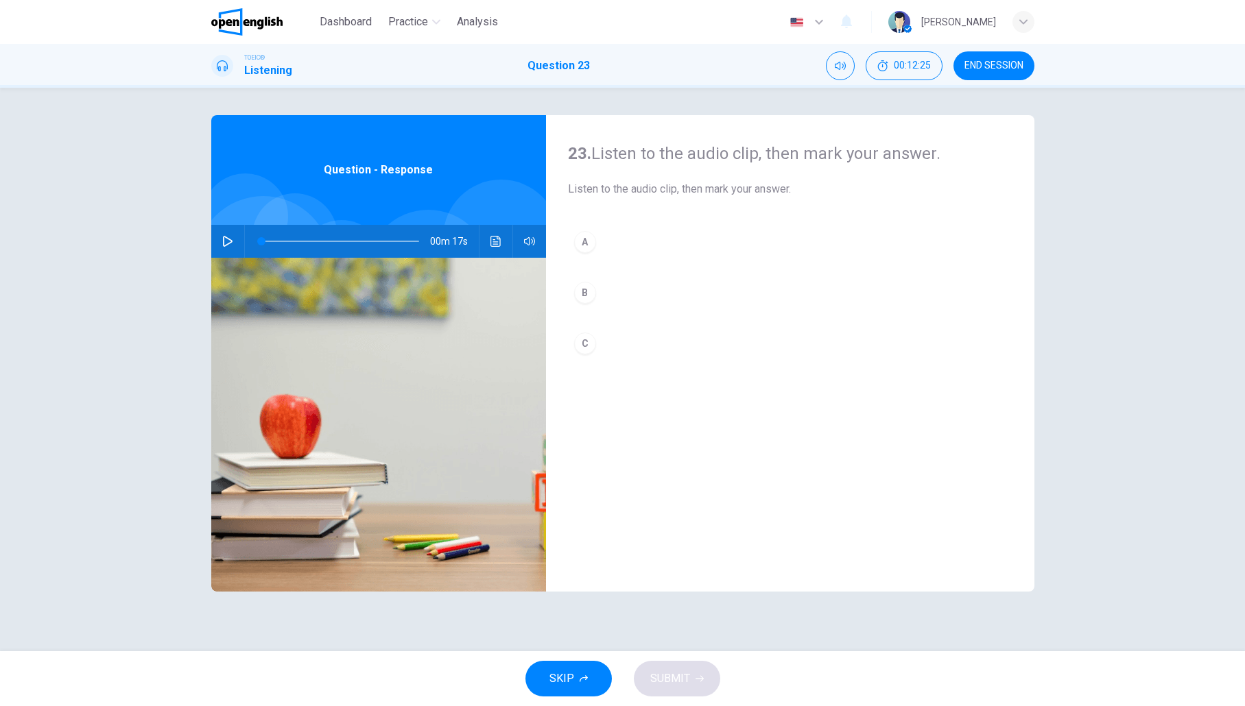
click at [231, 243] on icon "button" at bounding box center [227, 241] width 11 height 11
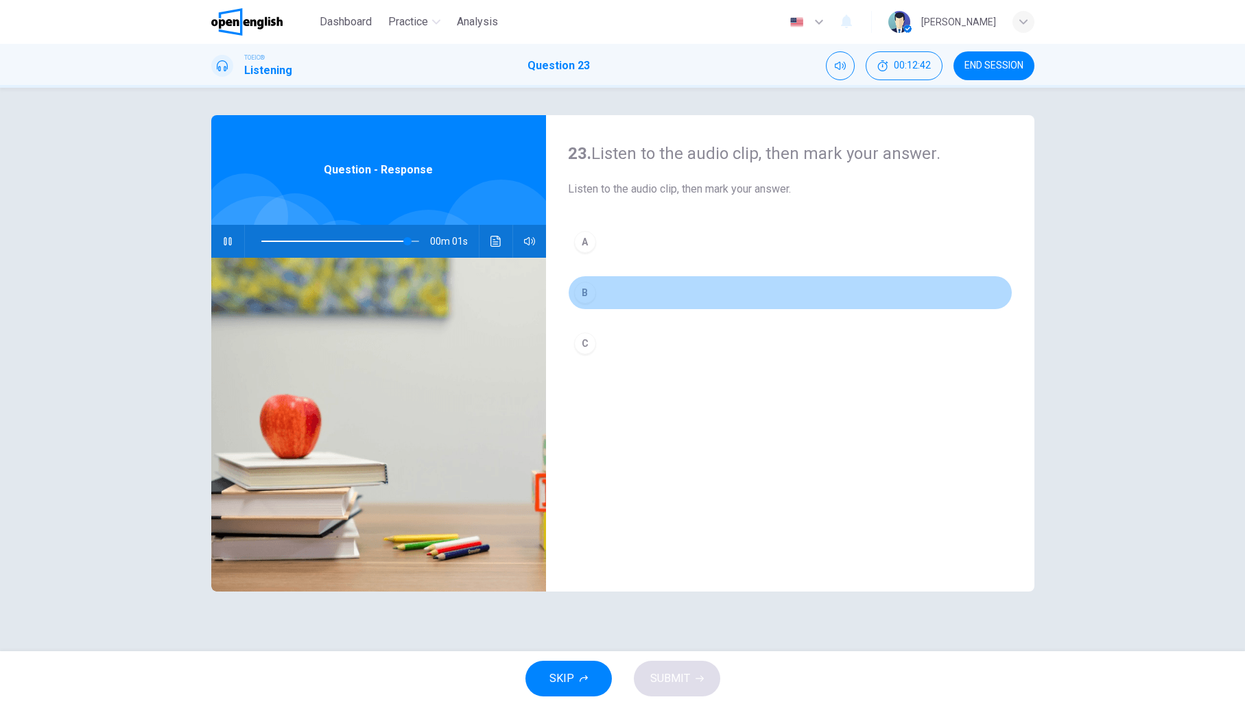
click at [590, 295] on div "B" at bounding box center [585, 293] width 22 height 22
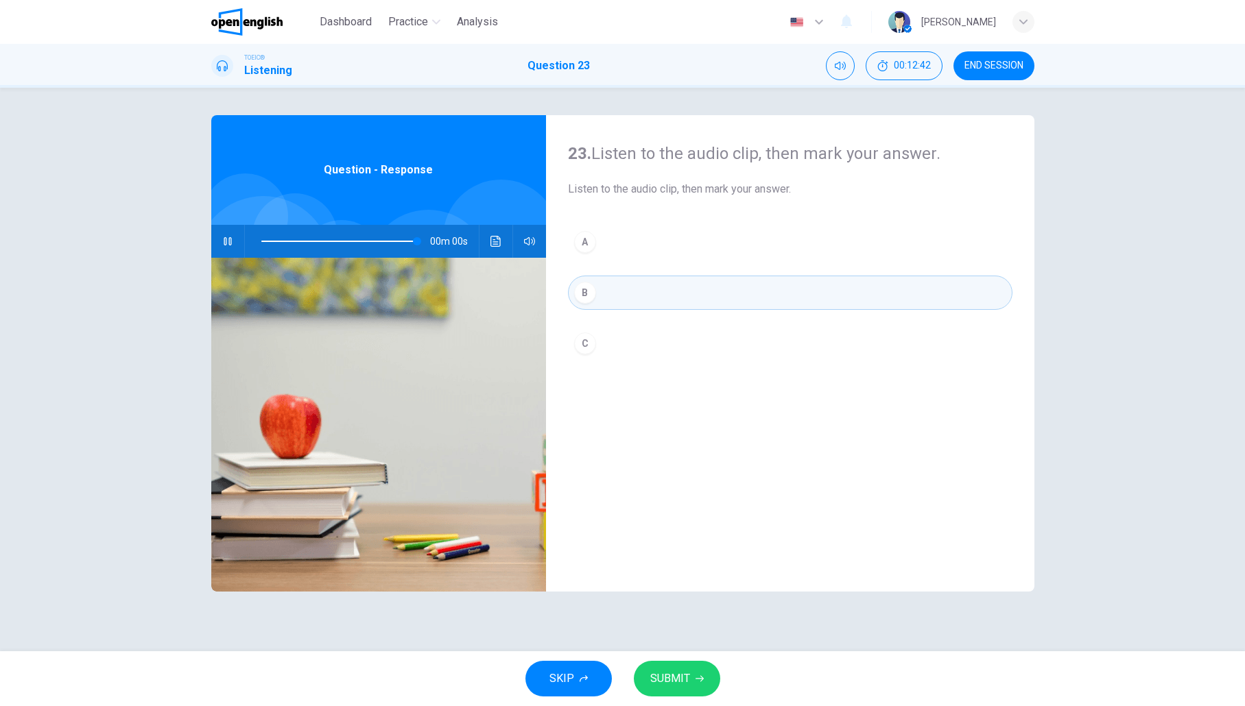
type input "*"
click at [677, 684] on span "SUBMIT" at bounding box center [670, 678] width 40 height 19
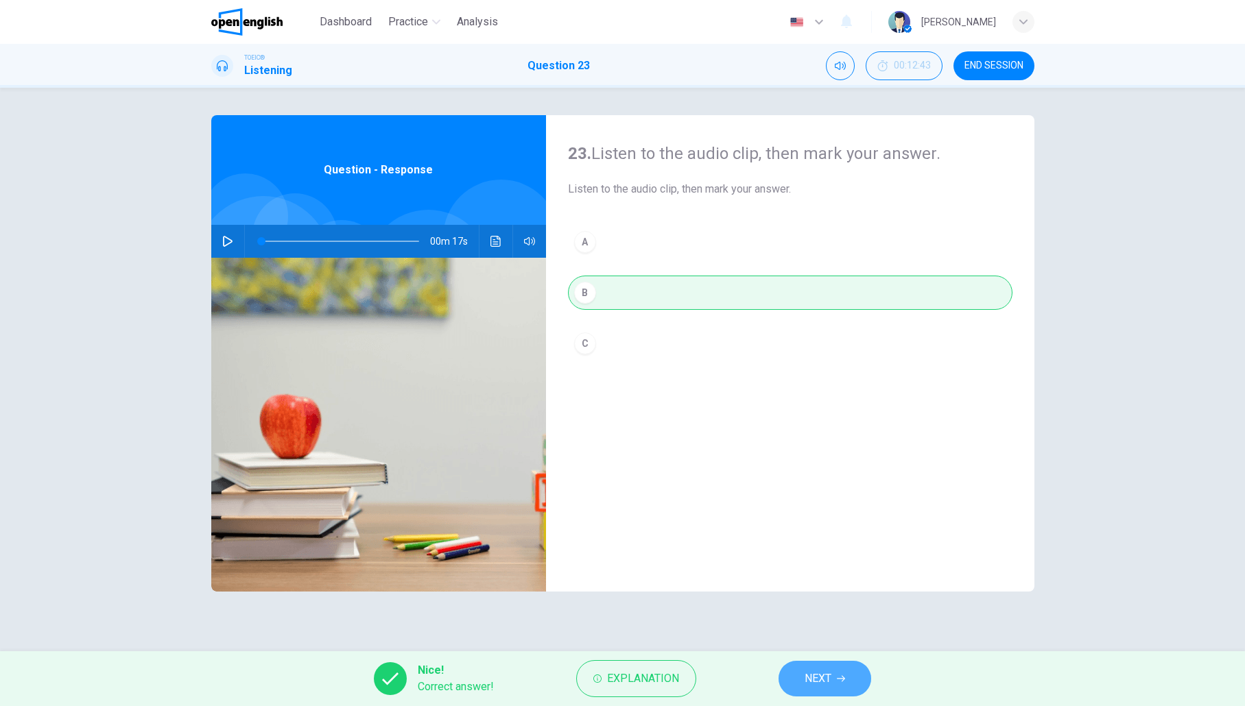
click at [829, 670] on span "NEXT" at bounding box center [817, 678] width 27 height 19
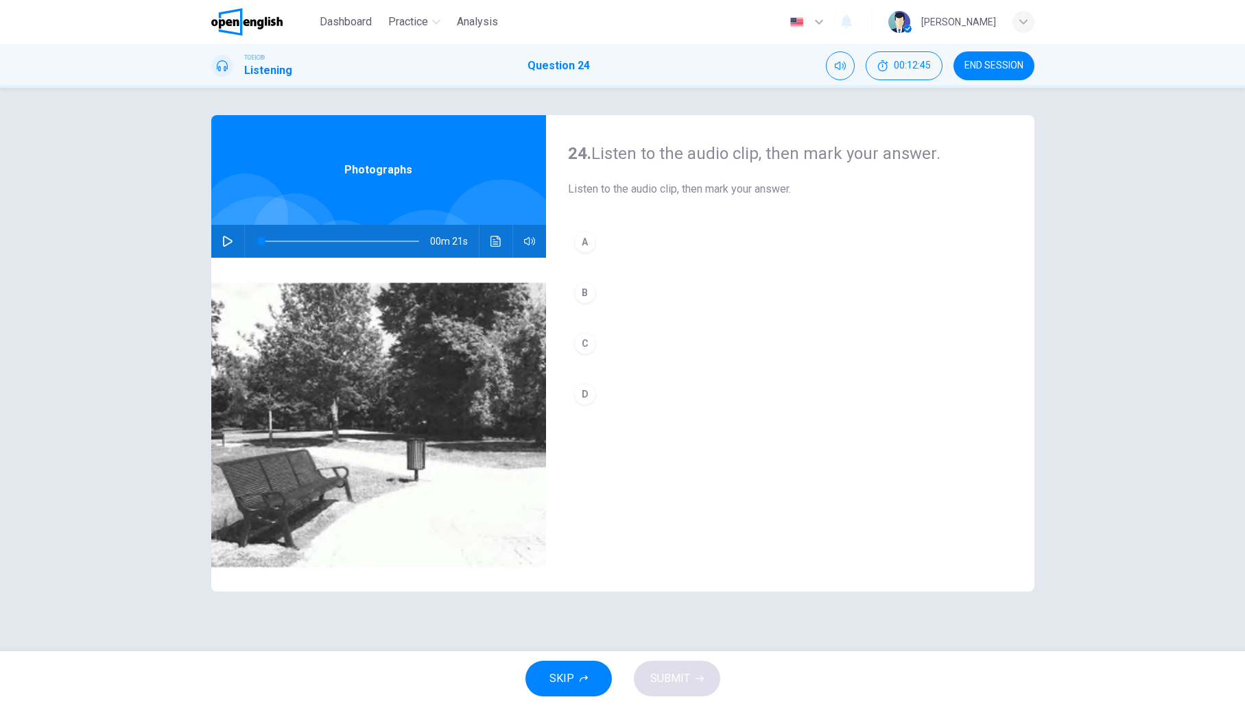
click at [226, 246] on icon "button" at bounding box center [227, 241] width 11 height 11
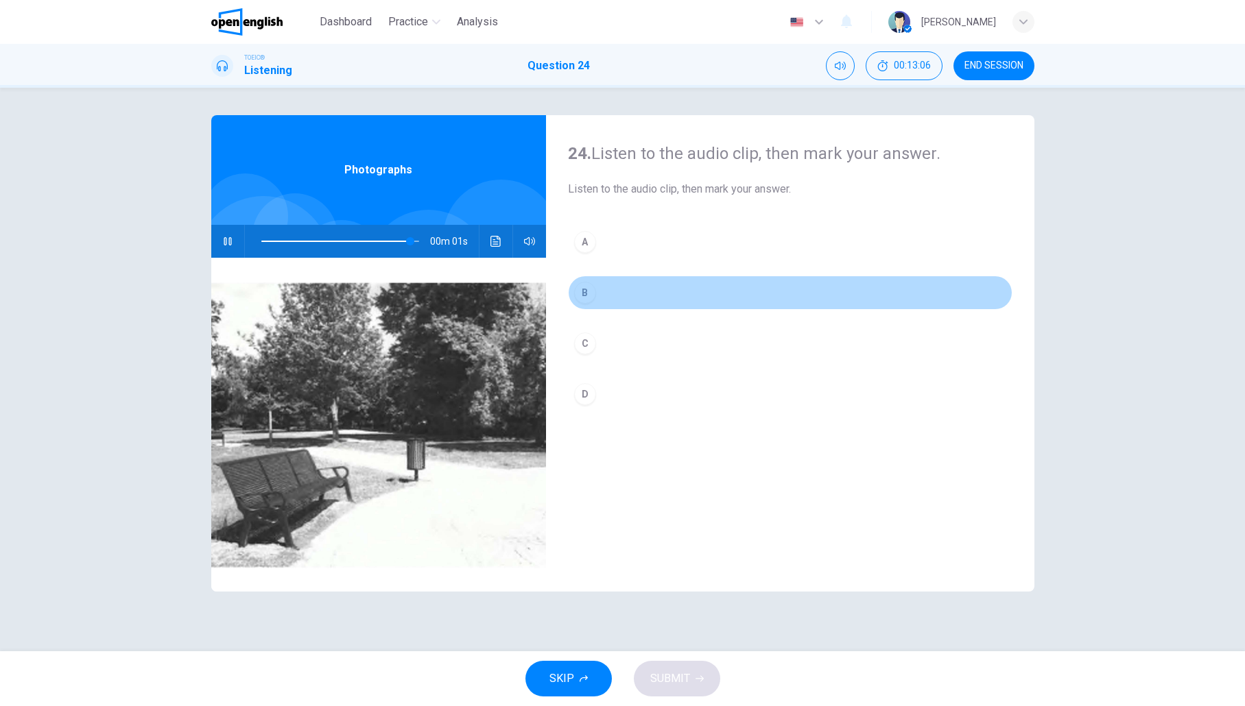
scroll to position [0, 1]
type input "*"
click at [584, 297] on div "B" at bounding box center [585, 293] width 22 height 22
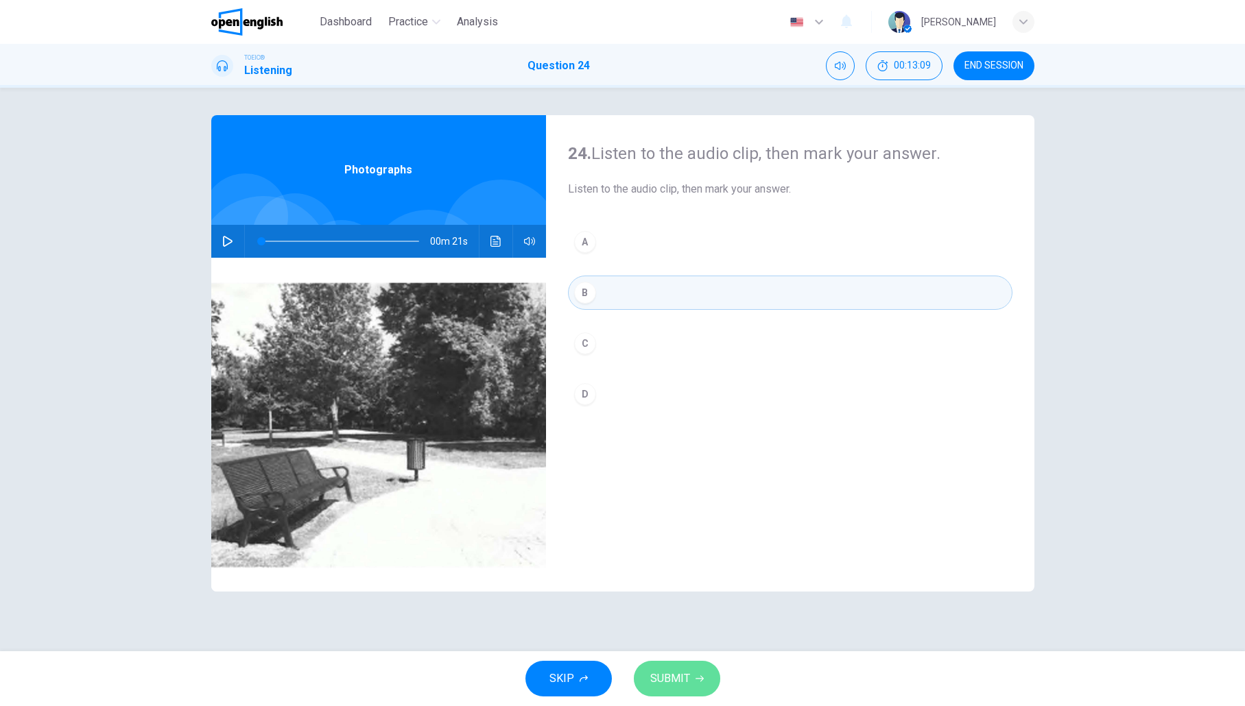
click at [686, 674] on span "SUBMIT" at bounding box center [670, 678] width 40 height 19
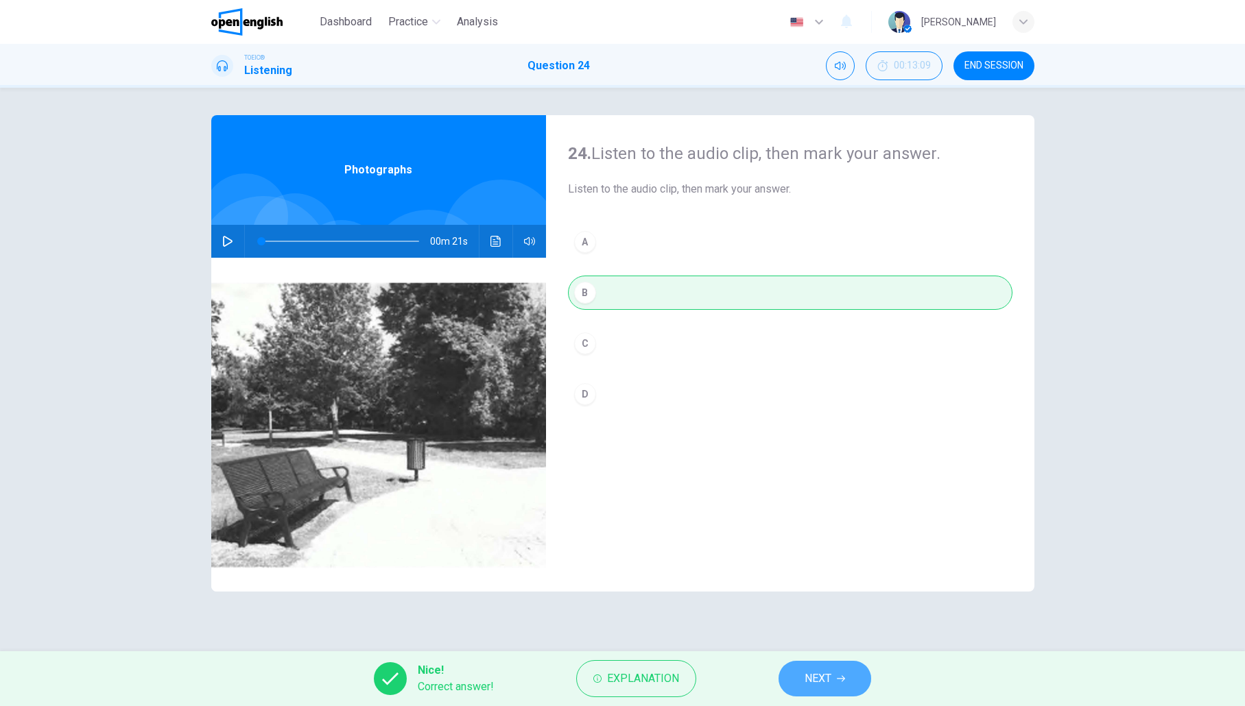
click at [839, 678] on icon "button" at bounding box center [841, 679] width 8 height 8
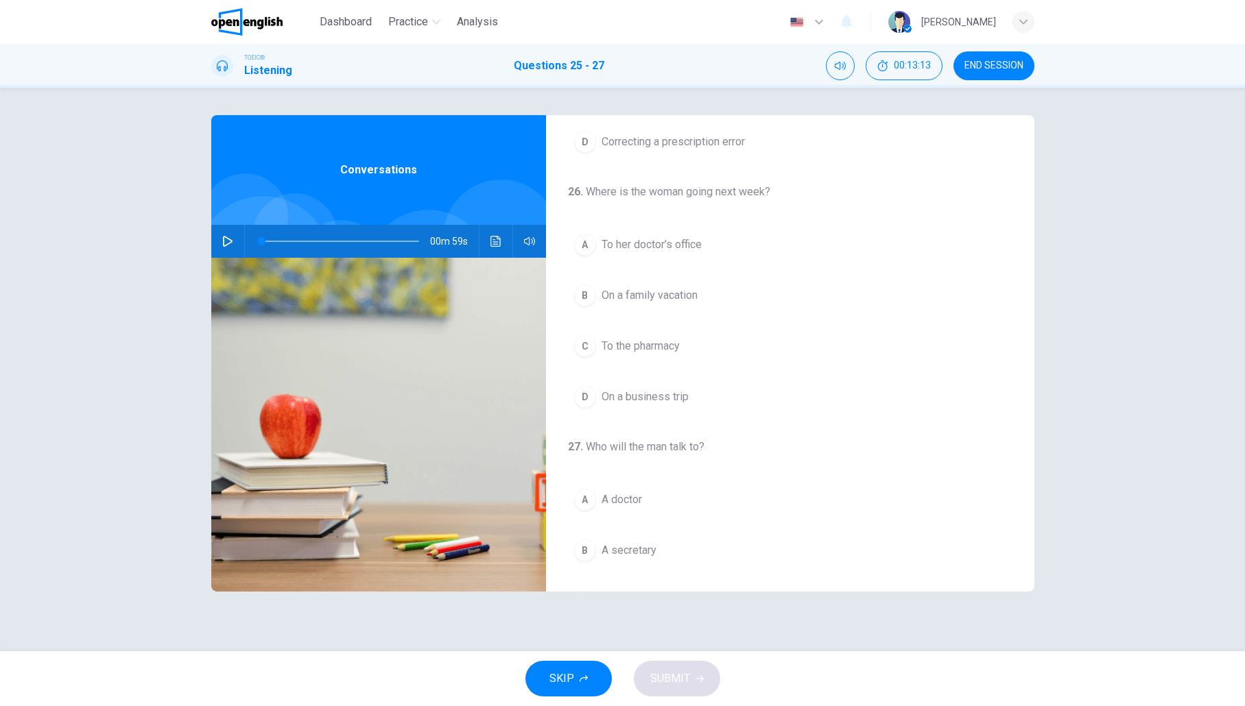
scroll to position [224, 0]
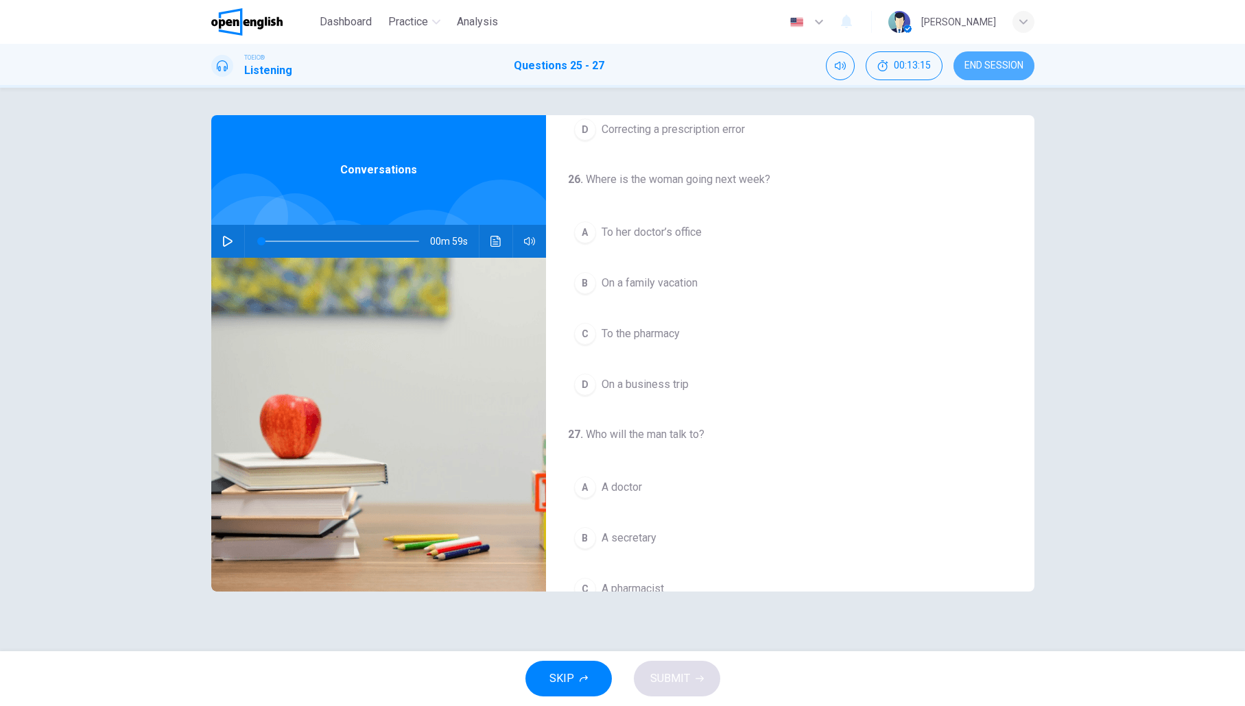
click at [977, 65] on span "END SESSION" at bounding box center [993, 65] width 59 height 11
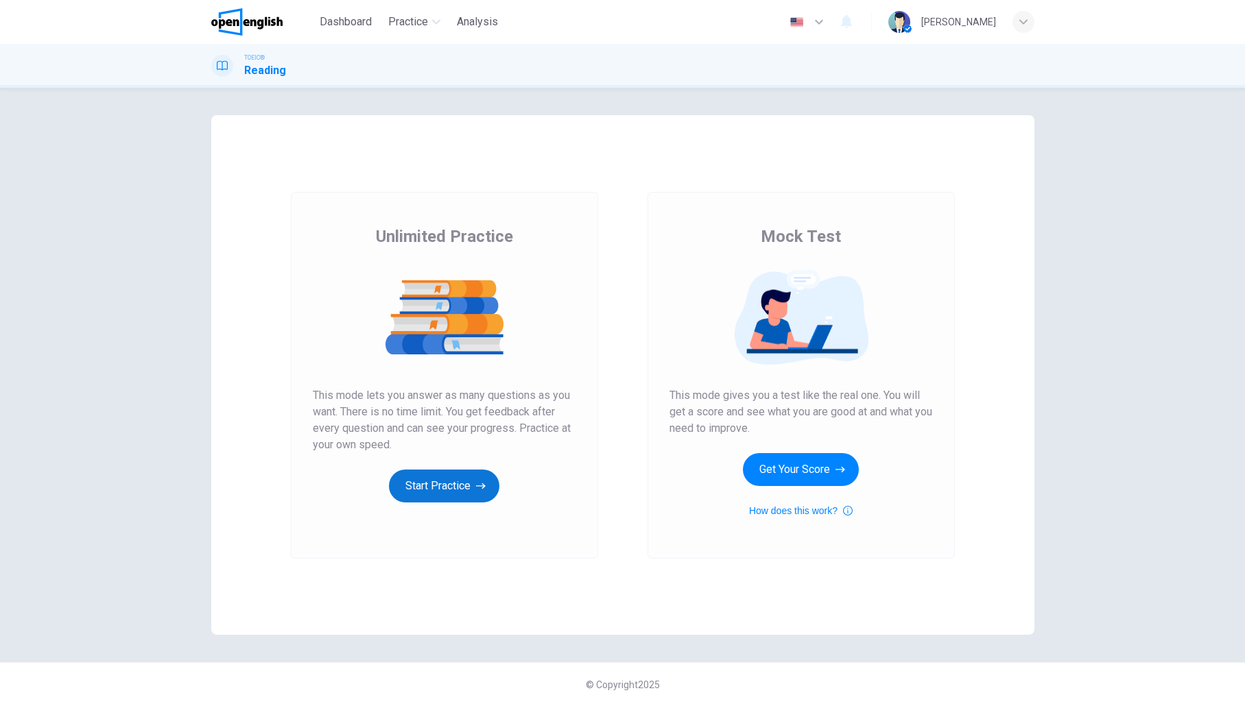
click at [461, 485] on button "Start Practice" at bounding box center [444, 486] width 110 height 33
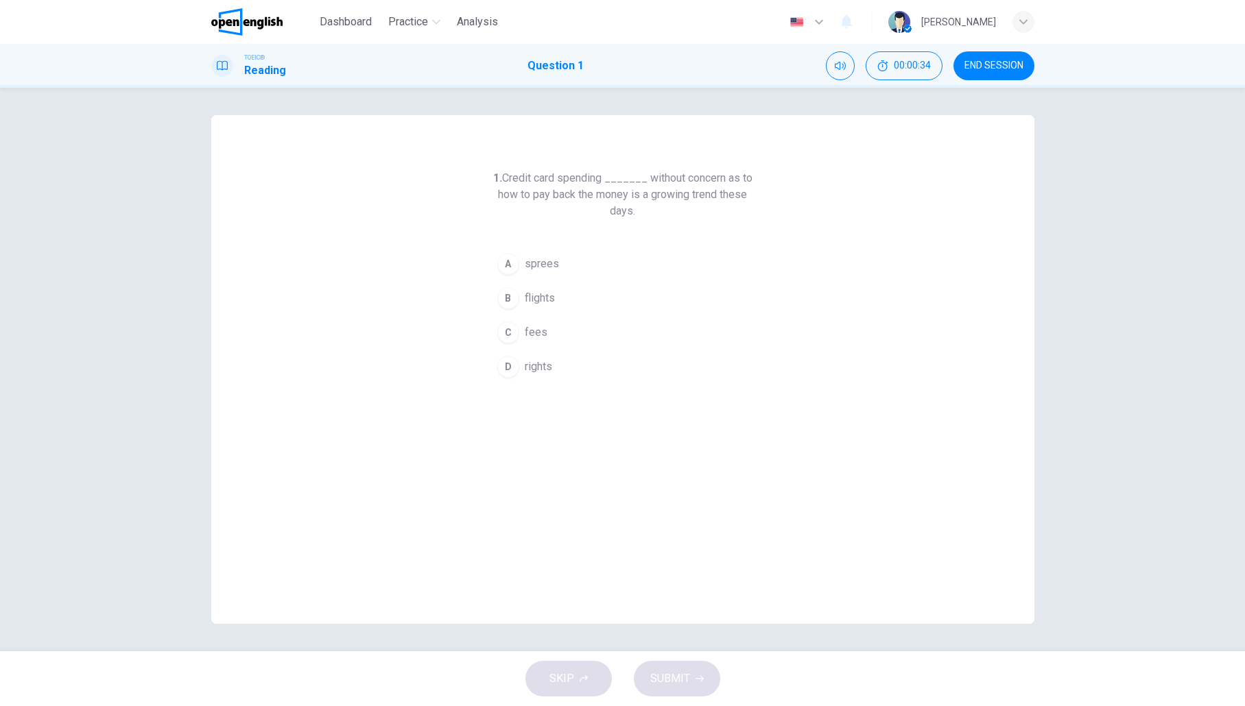
click at [513, 334] on div "C" at bounding box center [508, 333] width 22 height 22
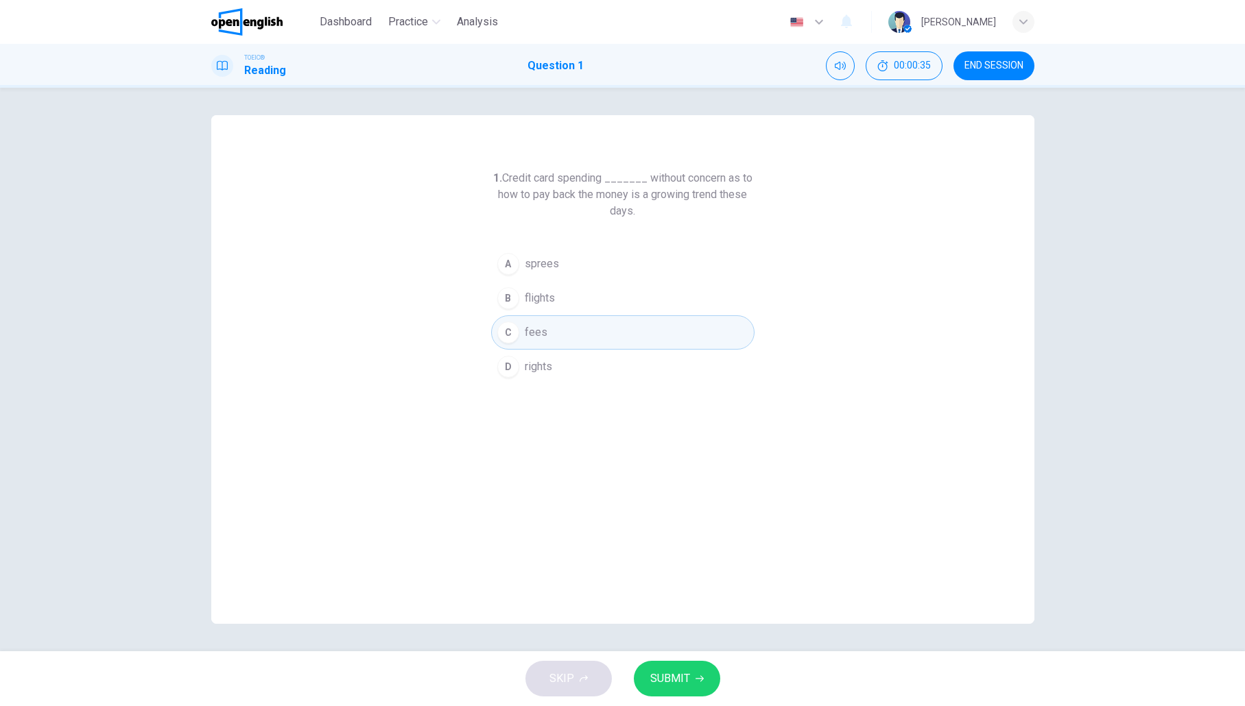
click at [695, 677] on icon "button" at bounding box center [699, 679] width 8 height 8
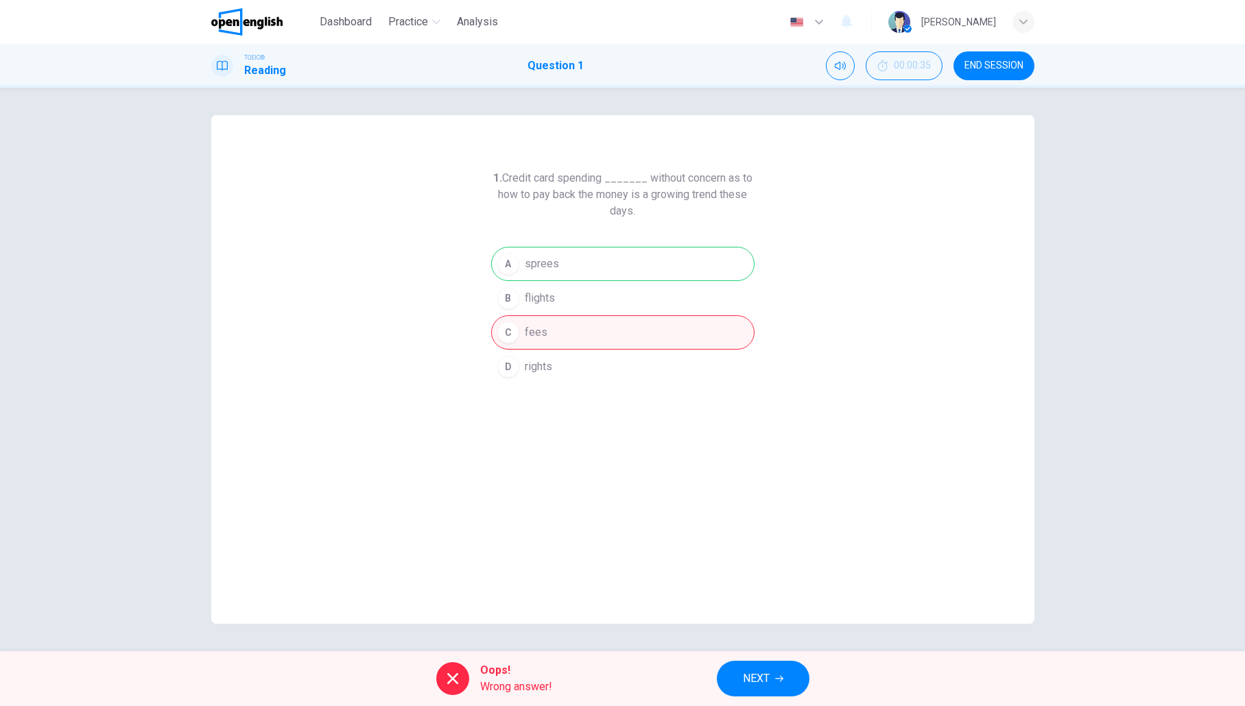
drag, startPoint x: 560, startPoint y: 264, endPoint x: 553, endPoint y: 263, distance: 7.0
click at [529, 263] on div "A sprees B flights C fees D rights" at bounding box center [622, 315] width 263 height 137
click at [774, 680] on button "NEXT" at bounding box center [763, 679] width 93 height 36
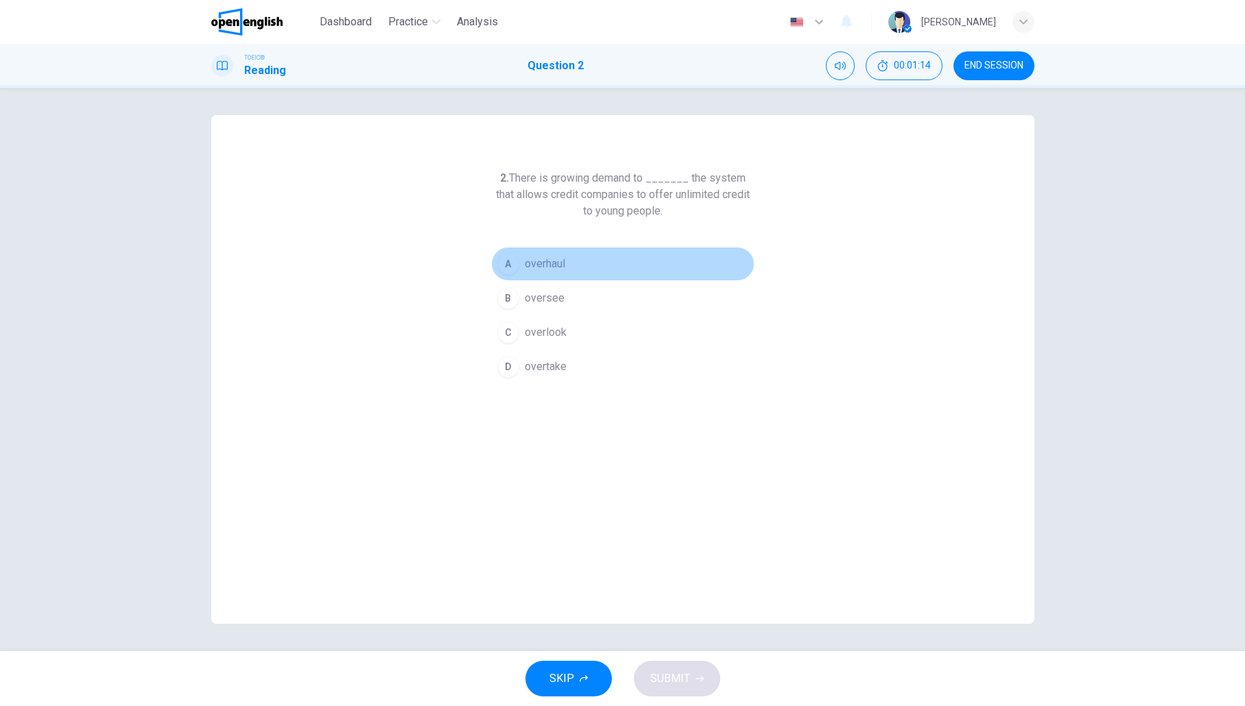
click at [550, 262] on span "overhaul" at bounding box center [545, 264] width 40 height 16
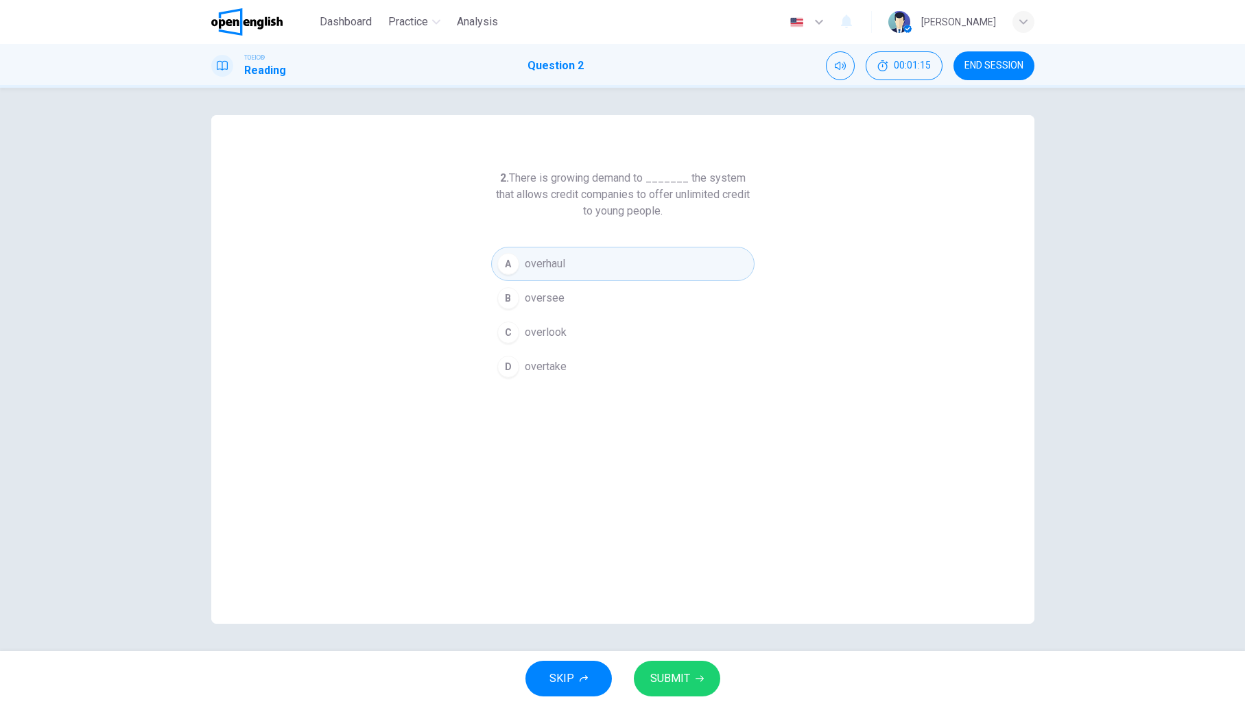
click at [682, 675] on span "SUBMIT" at bounding box center [670, 678] width 40 height 19
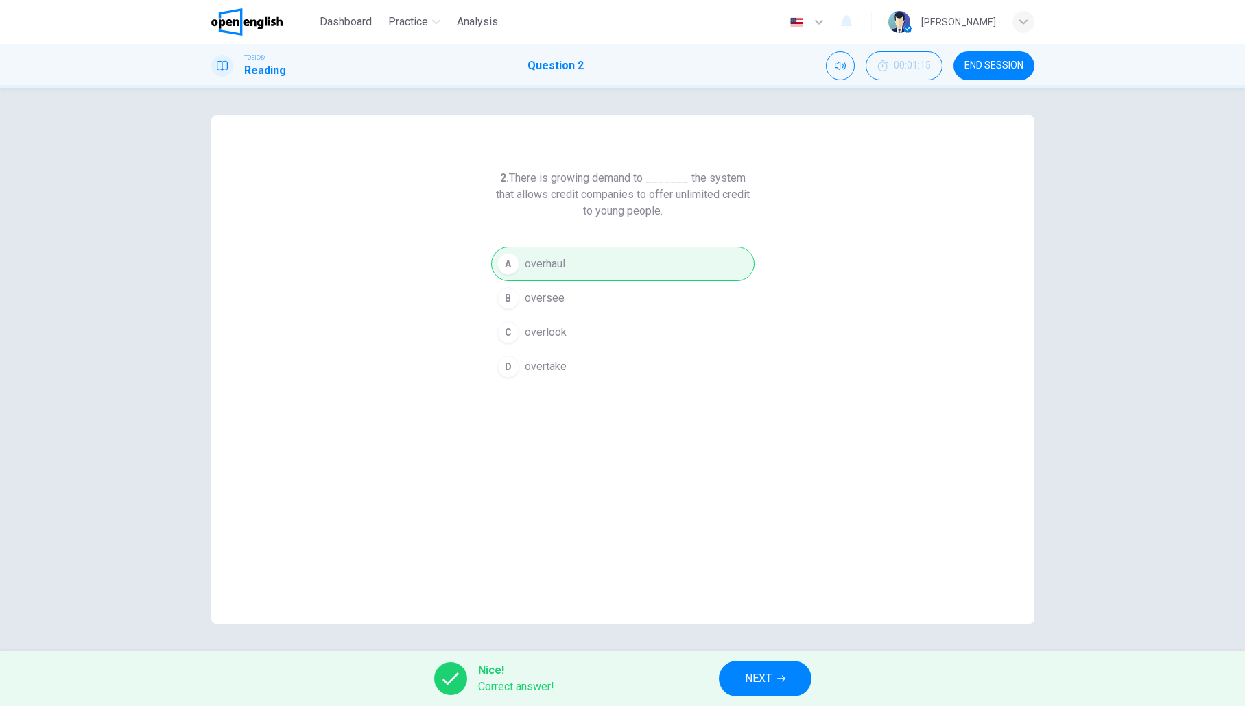
click at [747, 1] on div "Dashboard Practice Analysis English ** ​ [PERSON_NAME]" at bounding box center [622, 22] width 823 height 44
drag, startPoint x: 773, startPoint y: 682, endPoint x: 776, endPoint y: 671, distance: 12.2
click at [773, 682] on button "NEXT" at bounding box center [765, 679] width 93 height 36
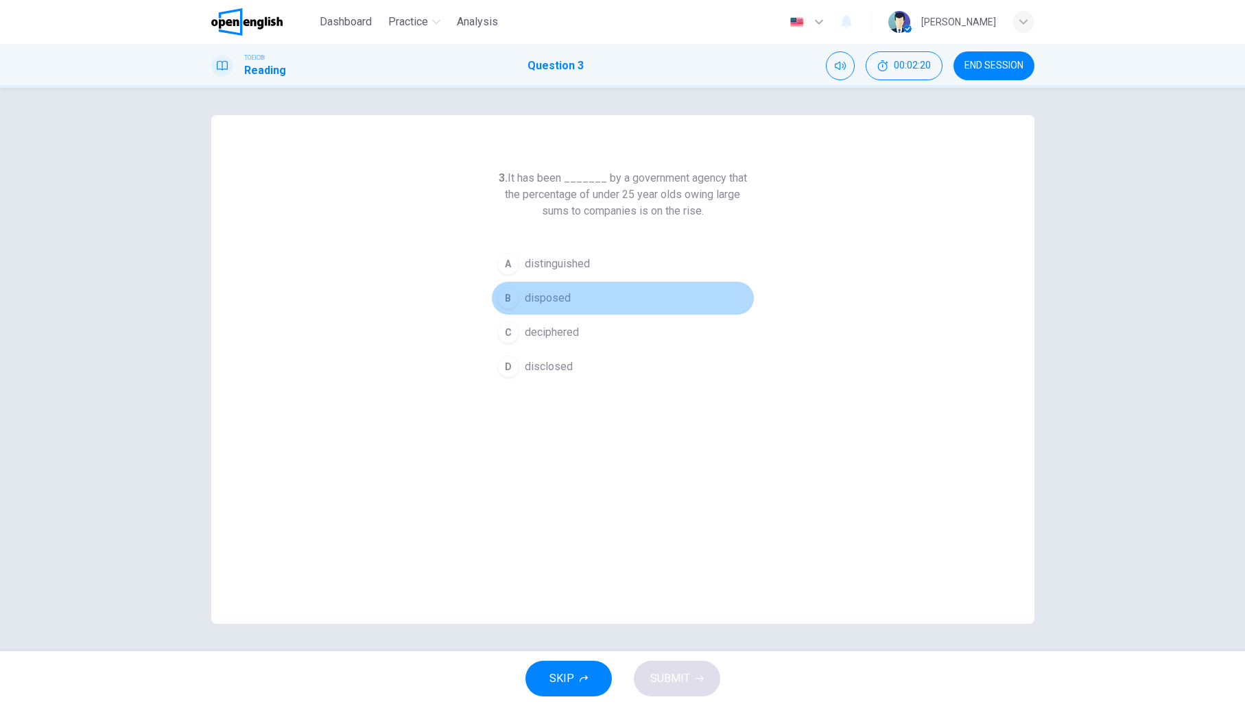
click at [544, 303] on span "disposed" at bounding box center [548, 298] width 46 height 16
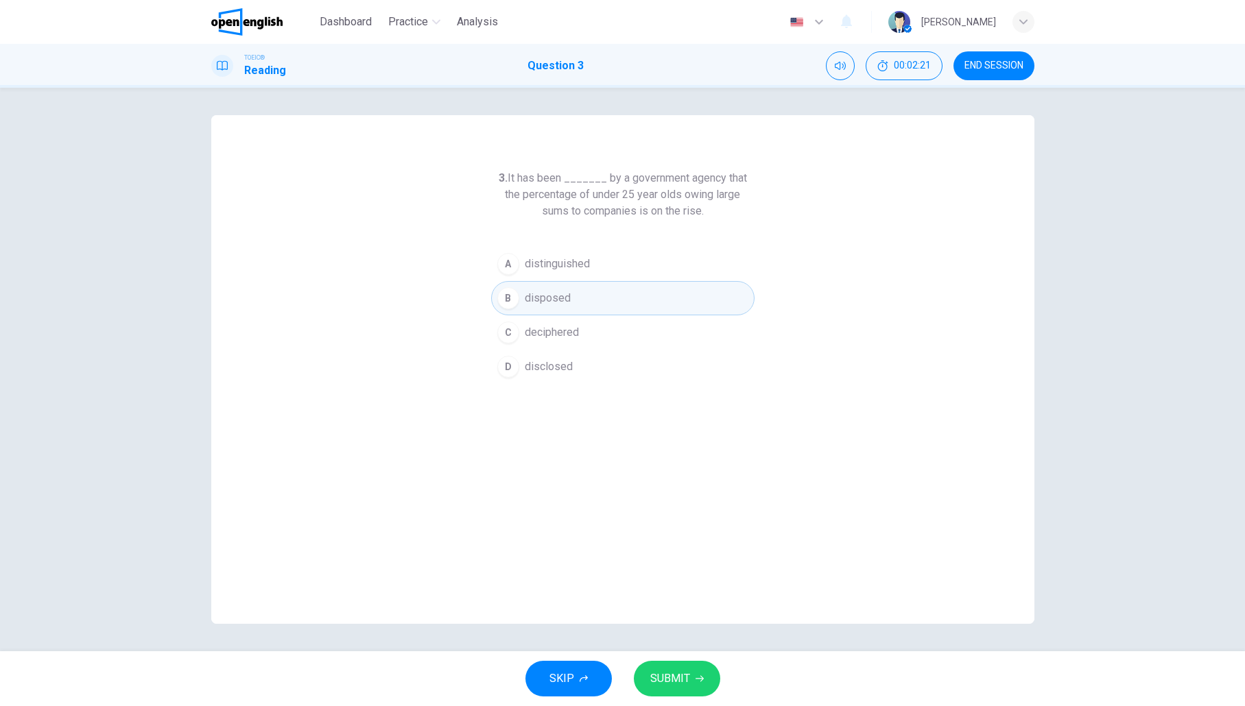
click at [680, 675] on span "SUBMIT" at bounding box center [670, 678] width 40 height 19
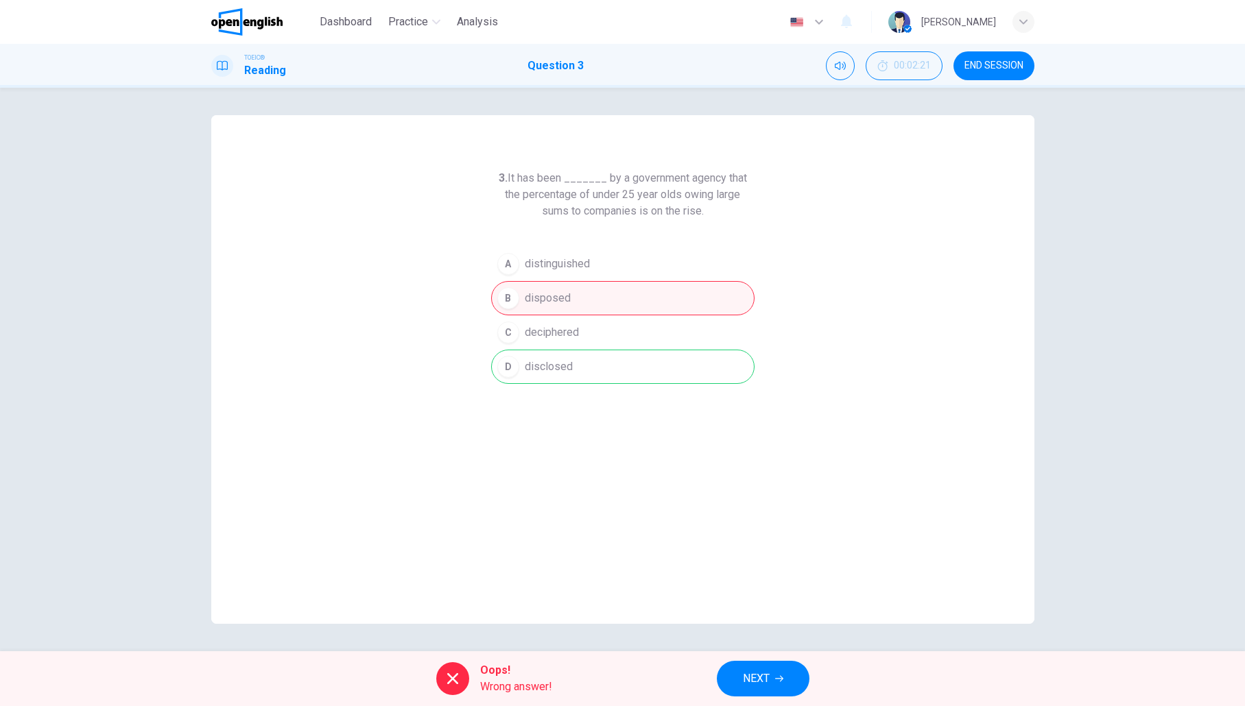
click at [461, 678] on div at bounding box center [452, 678] width 33 height 33
drag, startPoint x: 708, startPoint y: 212, endPoint x: 511, endPoint y: 179, distance: 200.2
click at [509, 179] on h6 "3. It has been _______ by a government agency that the percentage of under 25 y…" at bounding box center [622, 194] width 263 height 49
drag, startPoint x: 513, startPoint y: 178, endPoint x: 710, endPoint y: 206, distance: 198.8
click at [708, 203] on h6 "3. It has been _______ by a government agency that the percentage of under 25 y…" at bounding box center [622, 194] width 263 height 49
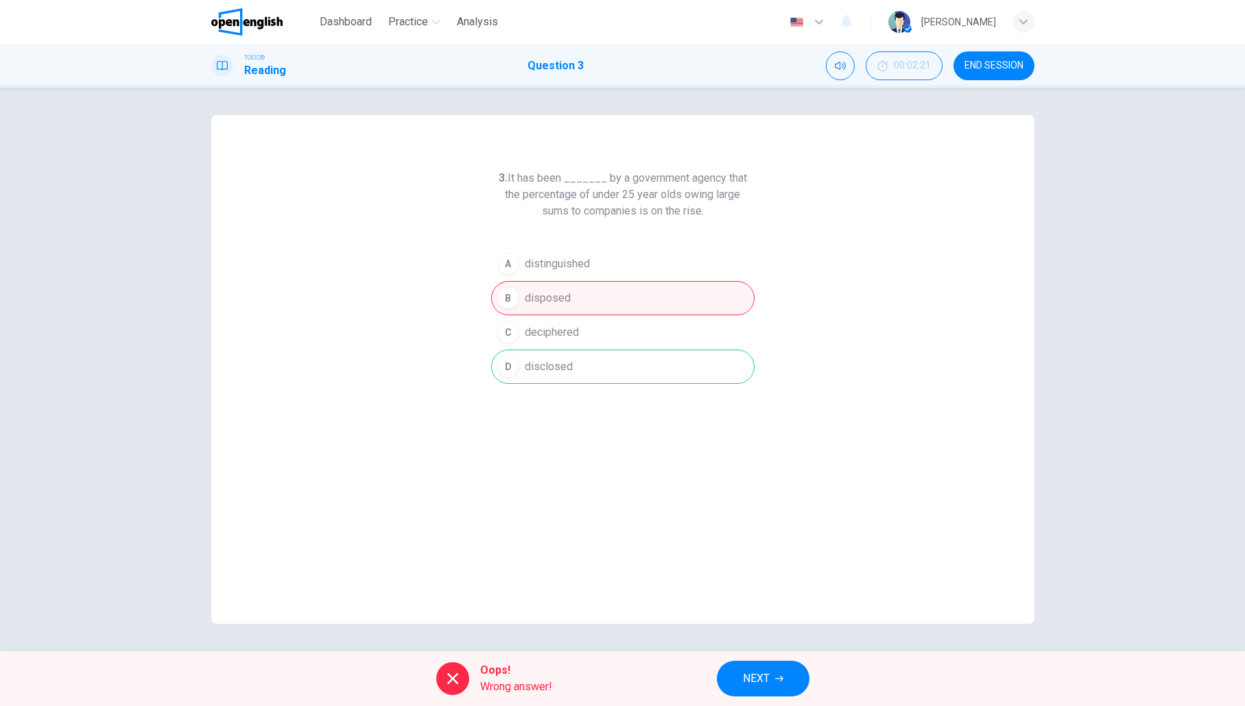
drag, startPoint x: 710, startPoint y: 214, endPoint x: 696, endPoint y: 216, distance: 14.5
click at [696, 216] on h6 "3. It has been _______ by a government agency that the percentage of under 25 y…" at bounding box center [622, 194] width 263 height 49
click at [782, 688] on button "NEXT" at bounding box center [763, 679] width 93 height 36
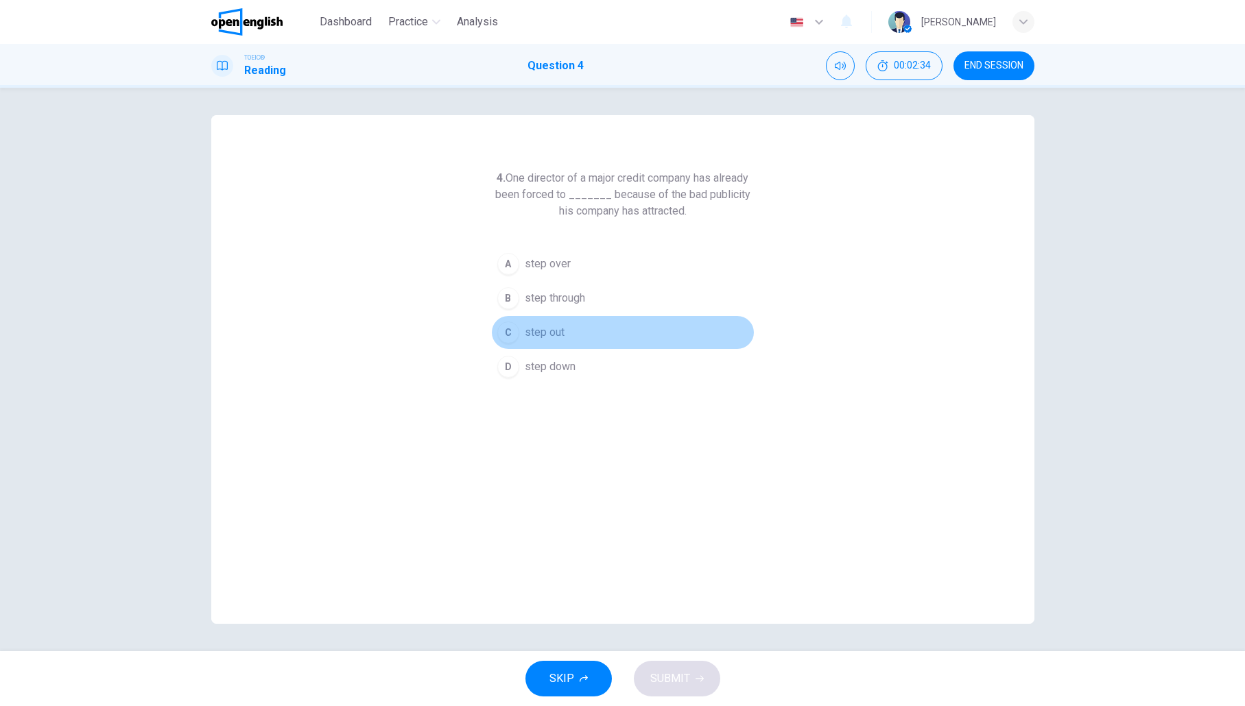
drag, startPoint x: 552, startPoint y: 331, endPoint x: 566, endPoint y: 333, distance: 14.5
click at [566, 333] on button "C step out" at bounding box center [622, 332] width 263 height 34
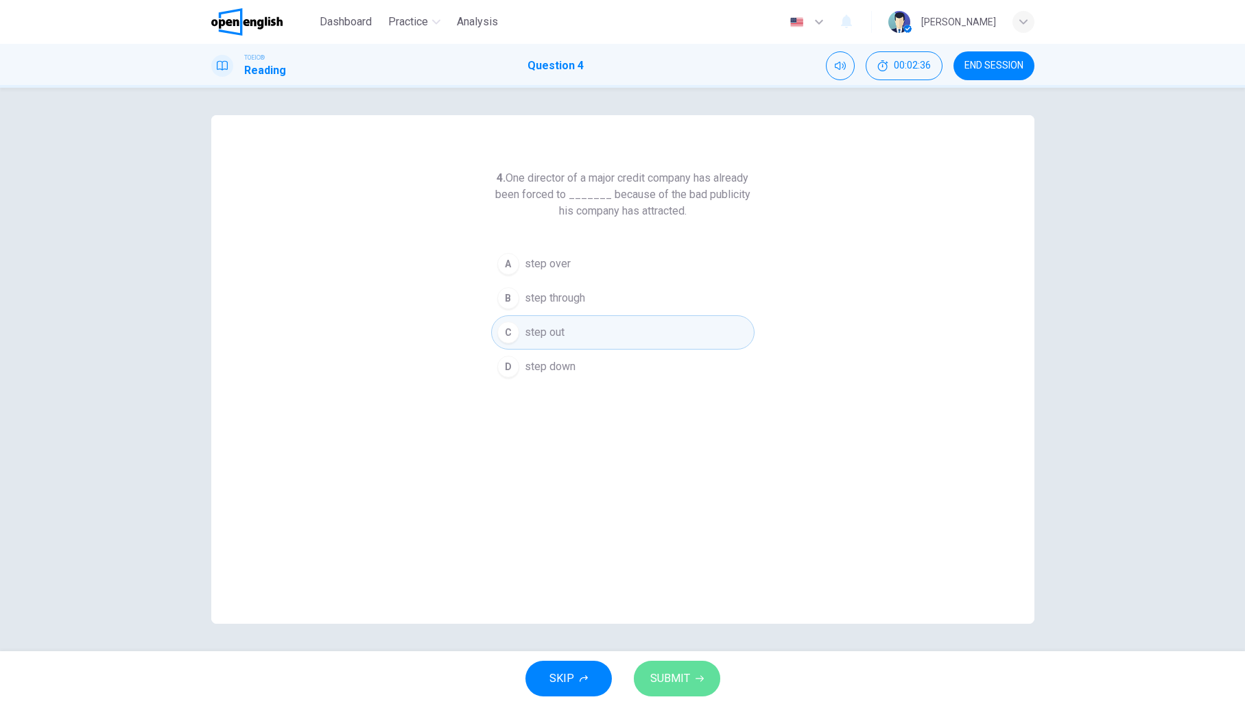
click at [680, 688] on button "SUBMIT" at bounding box center [677, 679] width 86 height 36
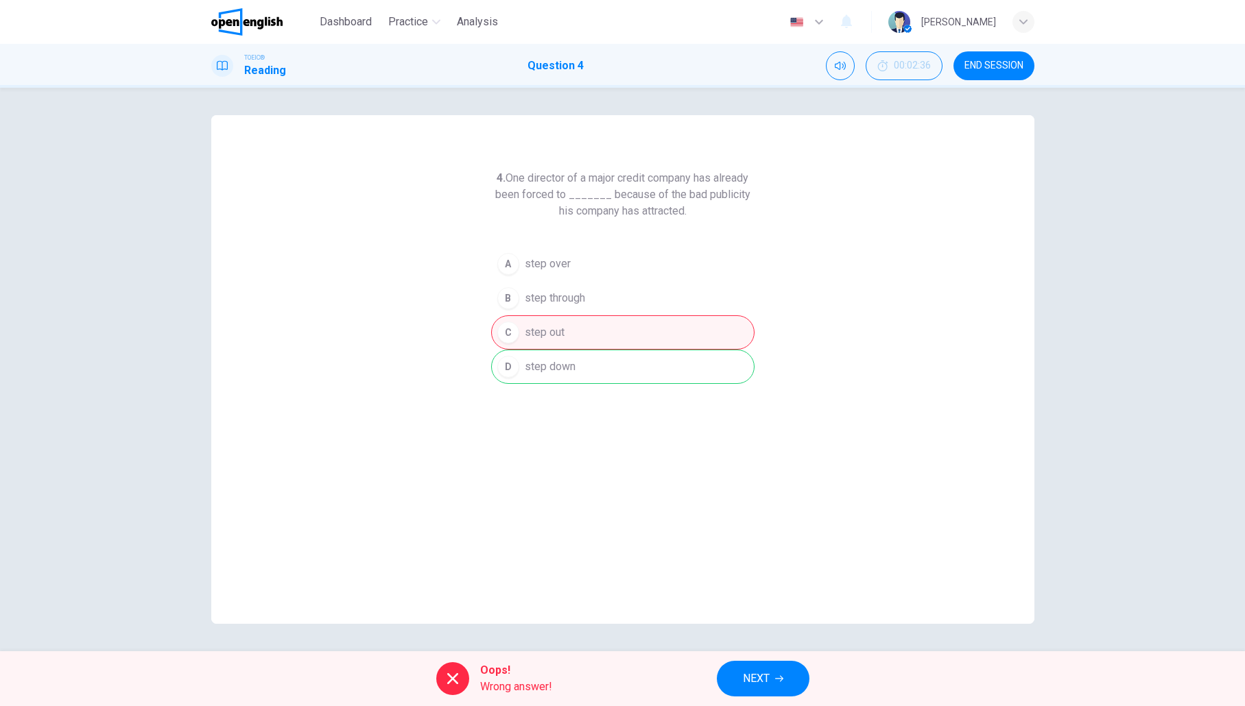
click at [780, 677] on icon "button" at bounding box center [779, 679] width 8 height 8
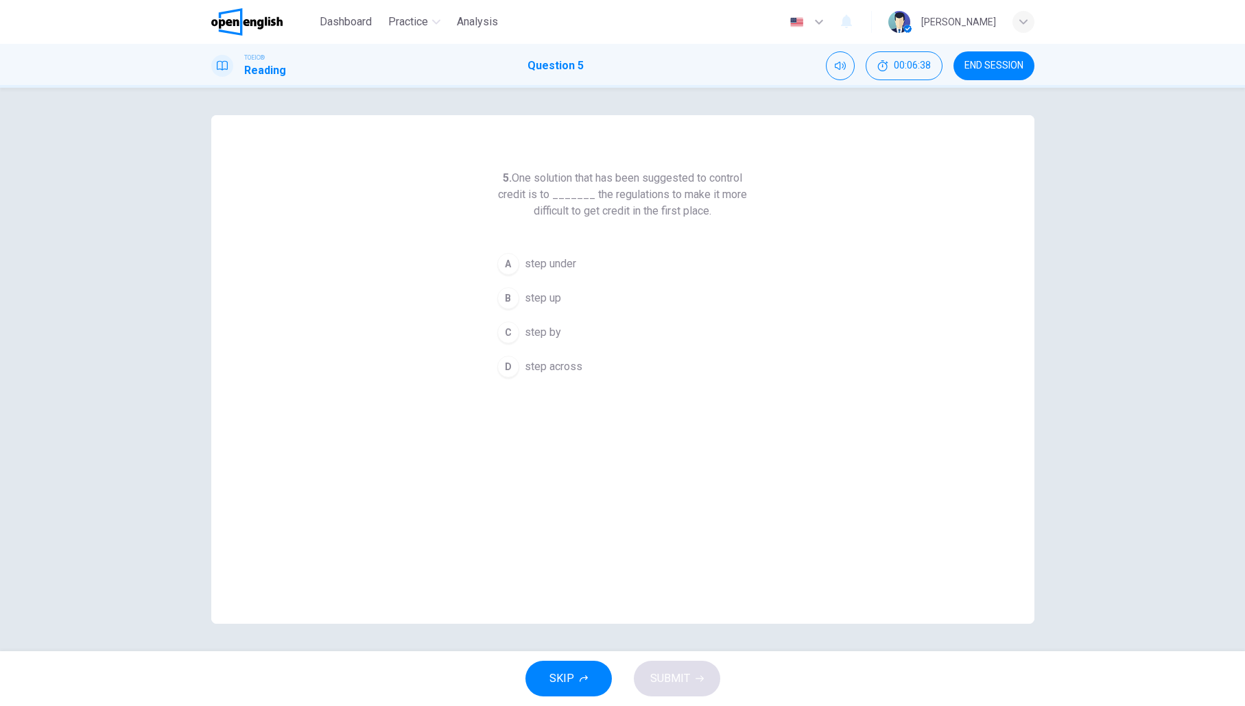
click at [536, 298] on span "step up" at bounding box center [543, 298] width 36 height 16
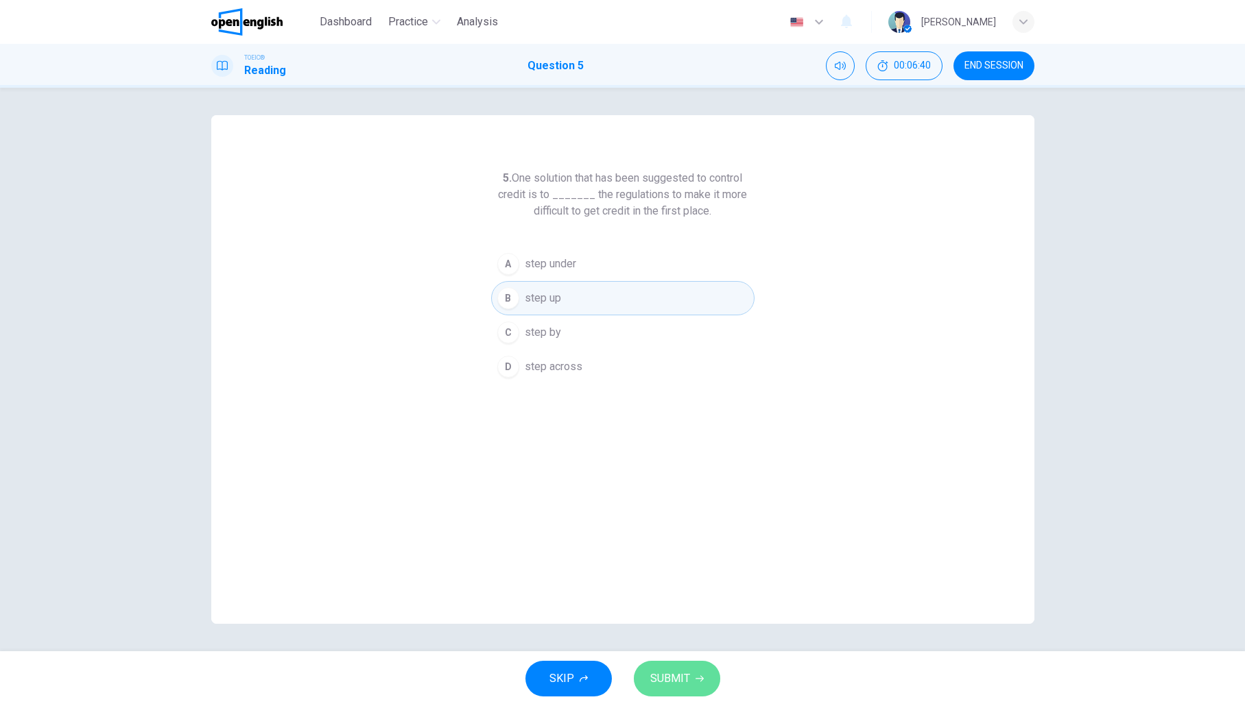
click at [679, 673] on span "SUBMIT" at bounding box center [670, 678] width 40 height 19
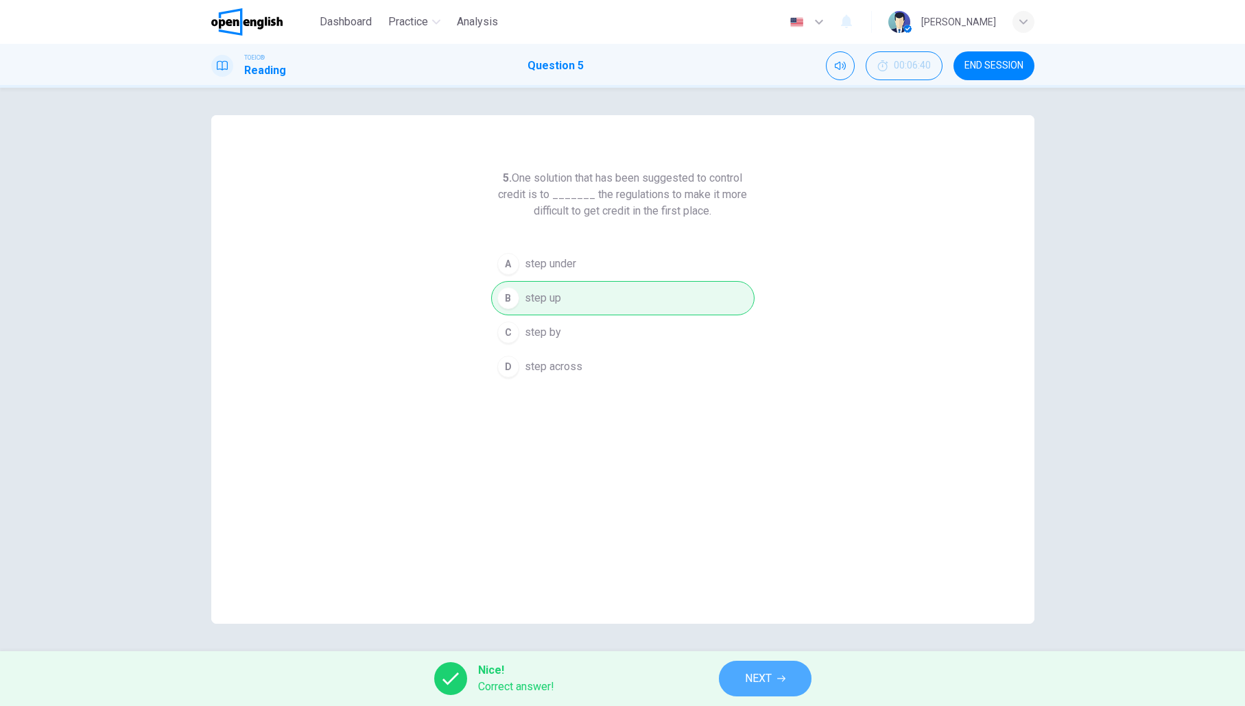
drag, startPoint x: 745, startPoint y: 688, endPoint x: 757, endPoint y: 687, distance: 12.4
click at [747, 687] on button "NEXT" at bounding box center [765, 679] width 93 height 36
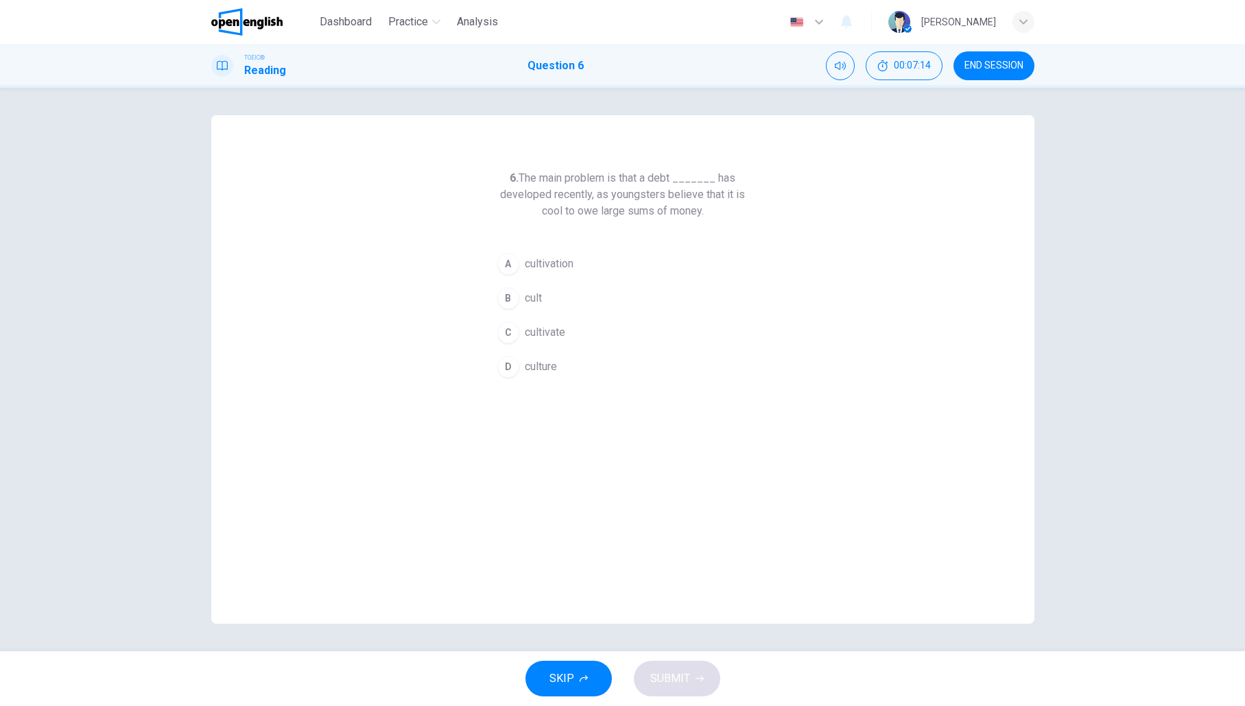
drag, startPoint x: 547, startPoint y: 368, endPoint x: 581, endPoint y: 377, distance: 36.3
click at [557, 370] on span "culture" at bounding box center [541, 367] width 32 height 16
click at [689, 684] on button "SUBMIT" at bounding box center [677, 679] width 86 height 36
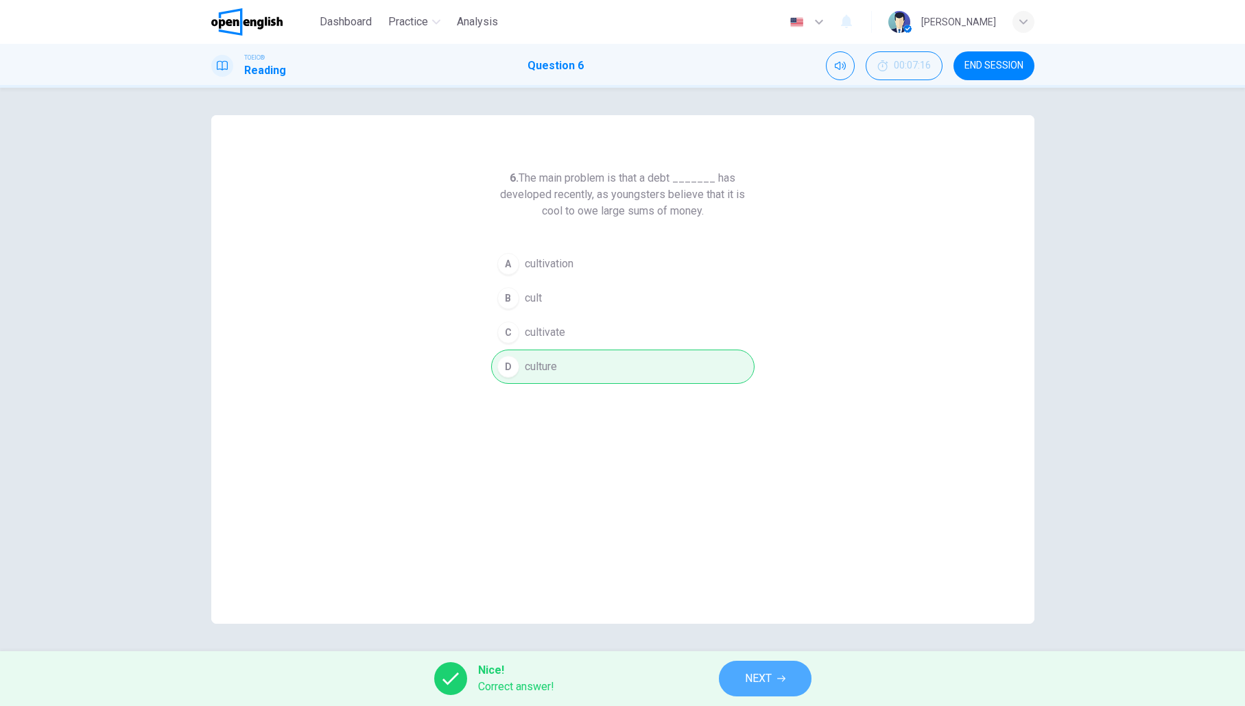
click at [768, 684] on span "NEXT" at bounding box center [758, 678] width 27 height 19
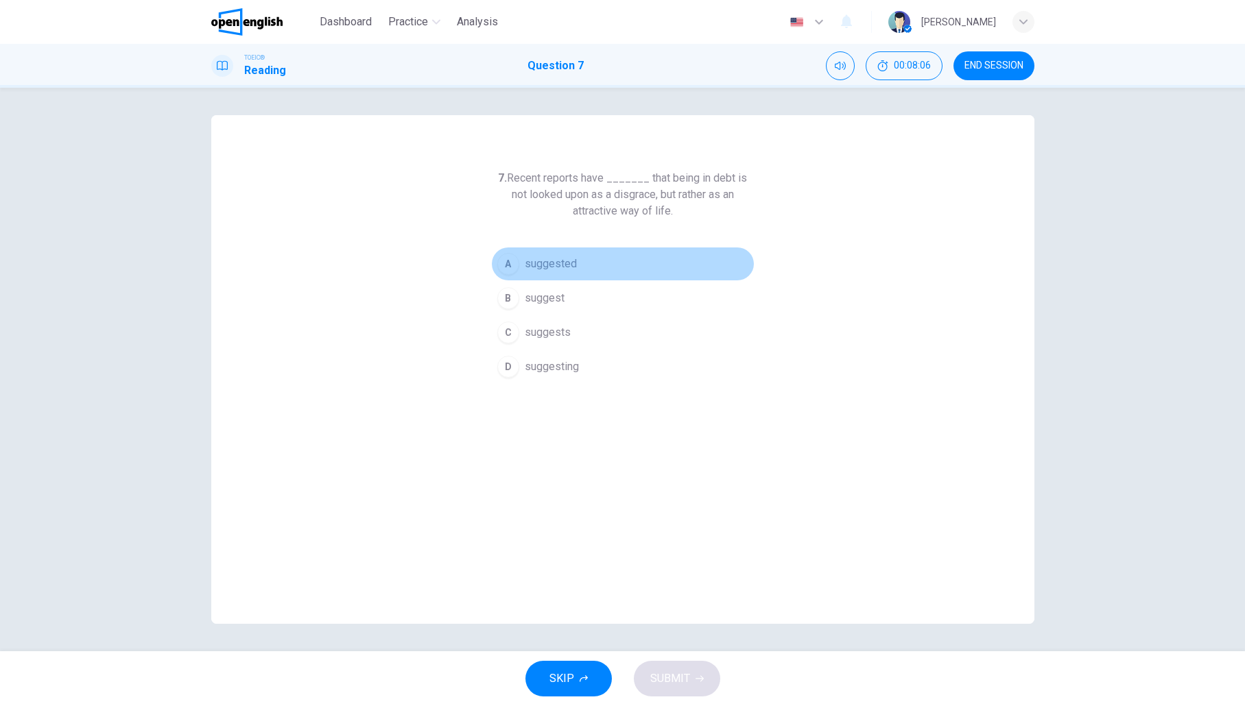
drag, startPoint x: 550, startPoint y: 265, endPoint x: 555, endPoint y: 359, distance: 93.4
click at [550, 265] on span "suggested" at bounding box center [551, 264] width 52 height 16
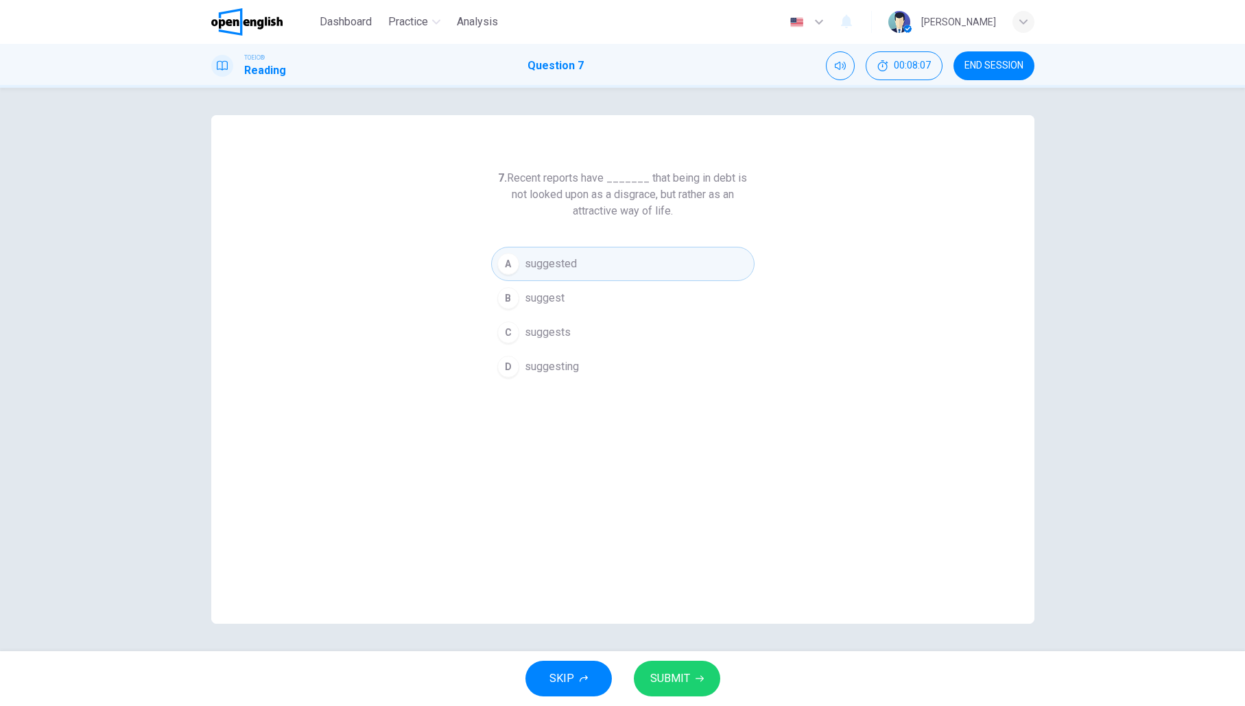
click at [680, 664] on button "SUBMIT" at bounding box center [677, 679] width 86 height 36
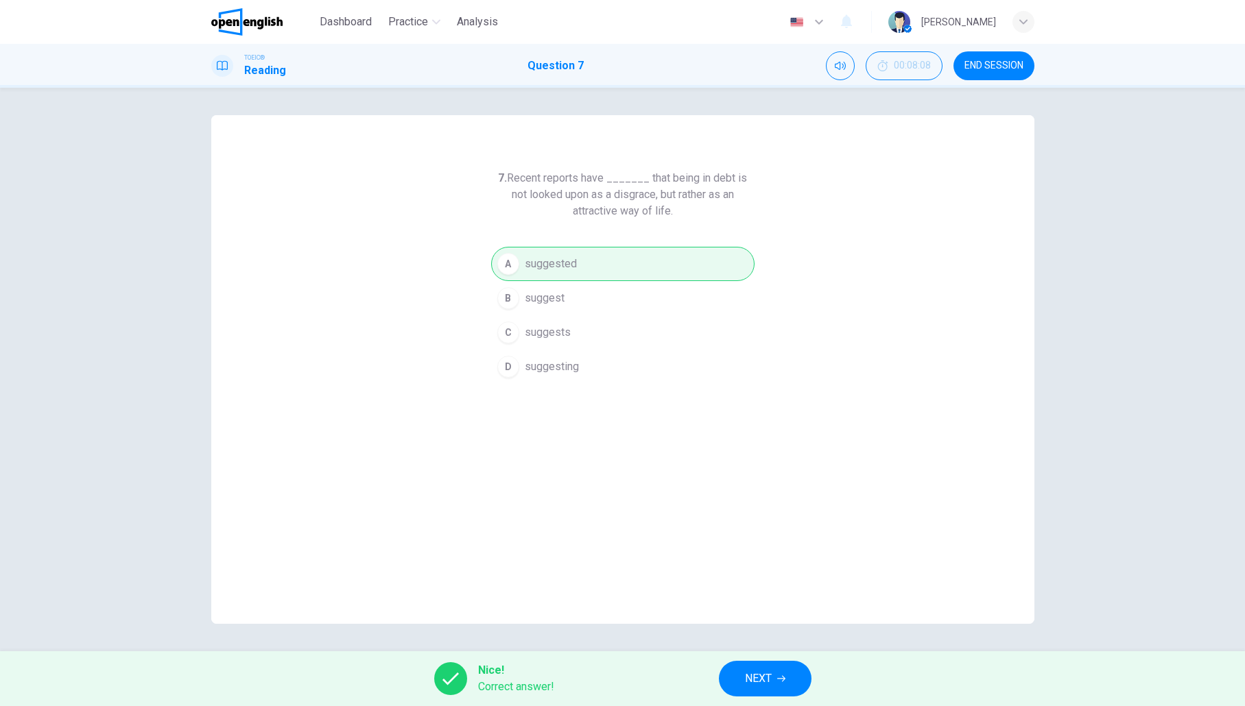
drag, startPoint x: 787, startPoint y: 680, endPoint x: 780, endPoint y: 675, distance: 8.9
click at [787, 680] on button "NEXT" at bounding box center [765, 679] width 93 height 36
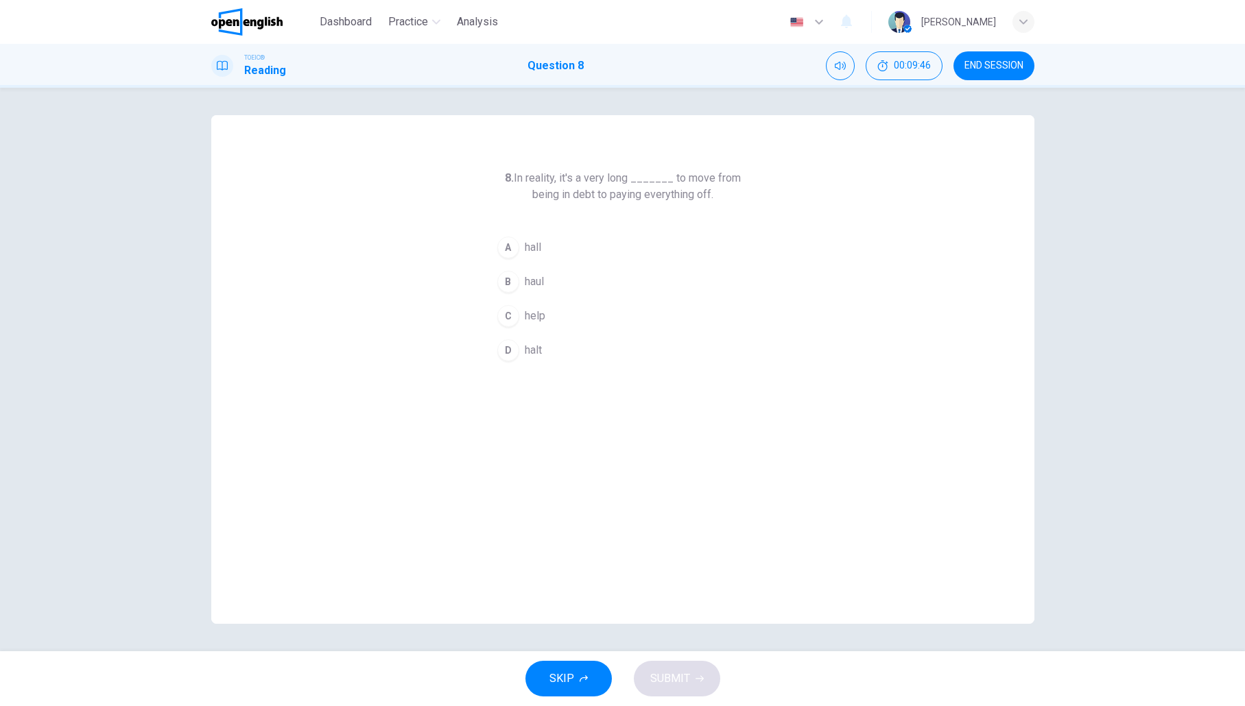
drag, startPoint x: 533, startPoint y: 319, endPoint x: 541, endPoint y: 323, distance: 8.6
click at [538, 321] on span "help" at bounding box center [535, 316] width 21 height 16
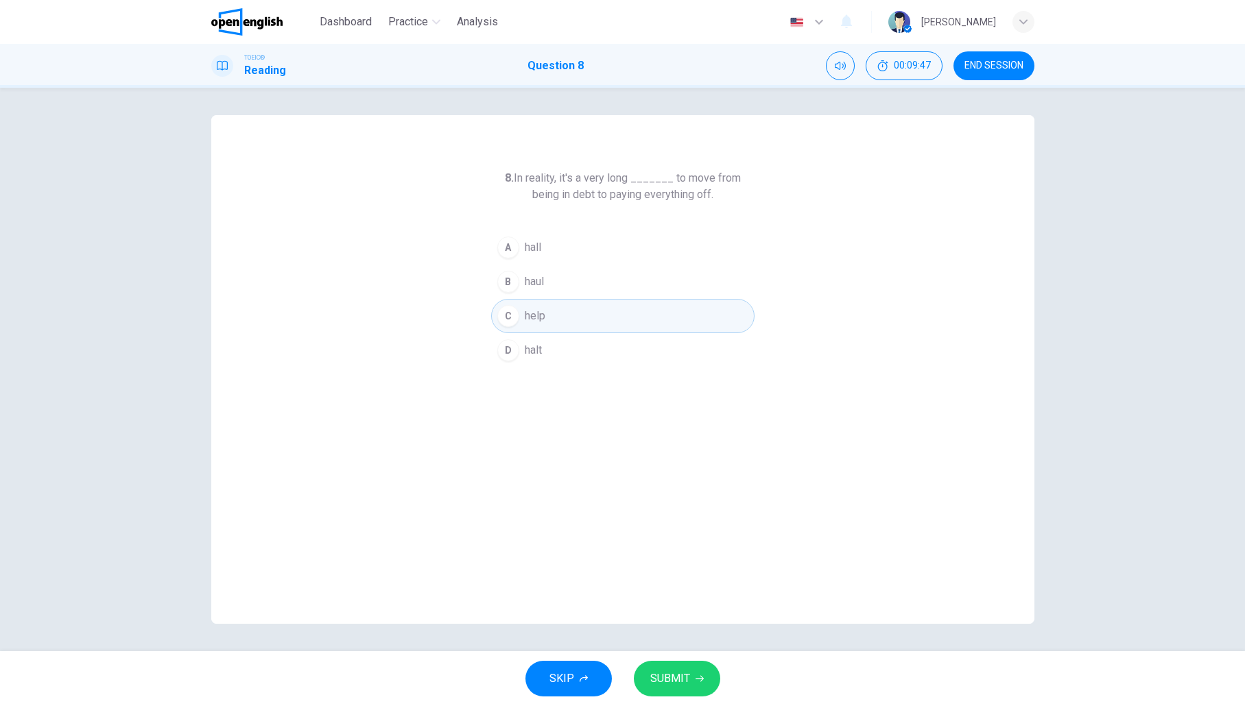
click at [688, 674] on span "SUBMIT" at bounding box center [670, 678] width 40 height 19
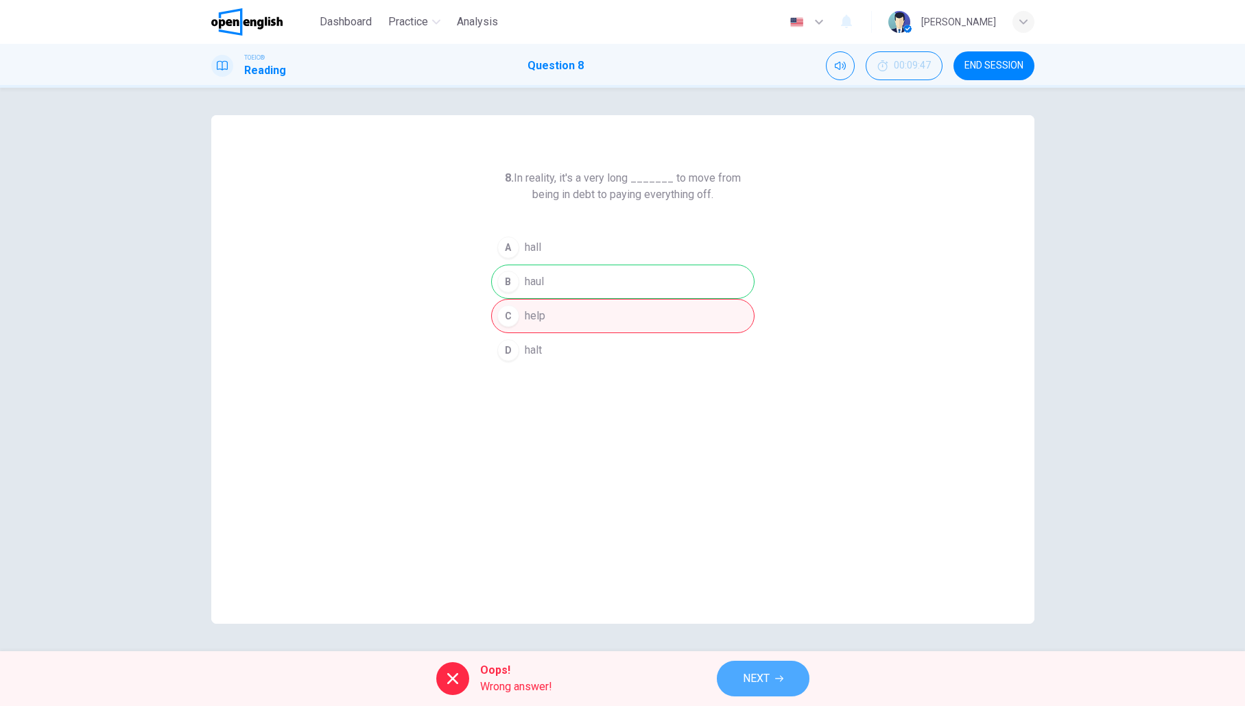
click at [787, 682] on button "NEXT" at bounding box center [763, 679] width 93 height 36
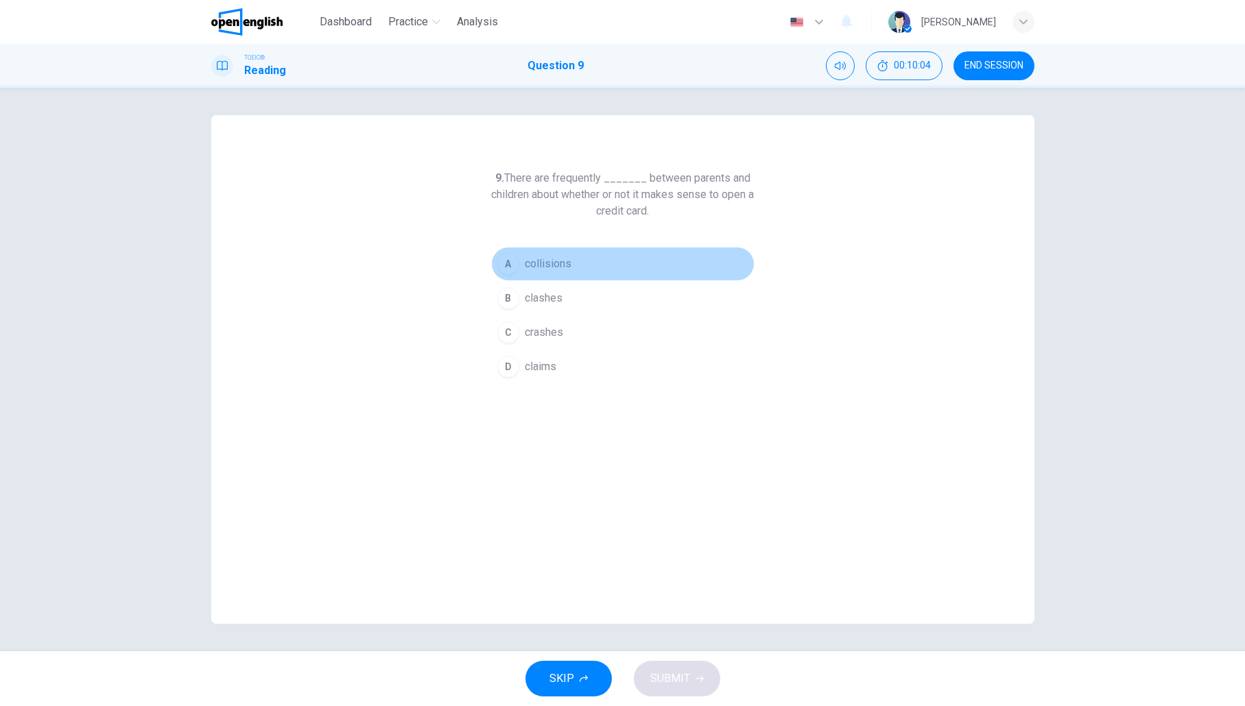
click at [558, 265] on span "collisions" at bounding box center [548, 264] width 47 height 16
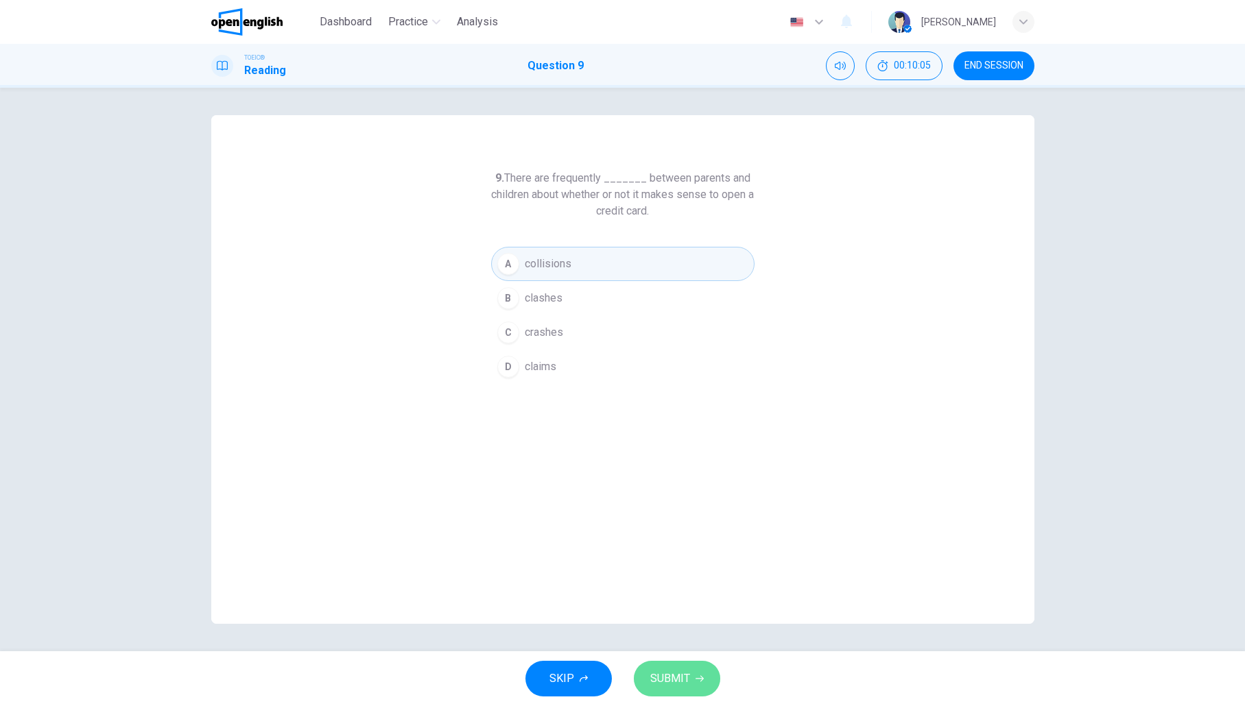
click at [696, 674] on button "SUBMIT" at bounding box center [677, 679] width 86 height 36
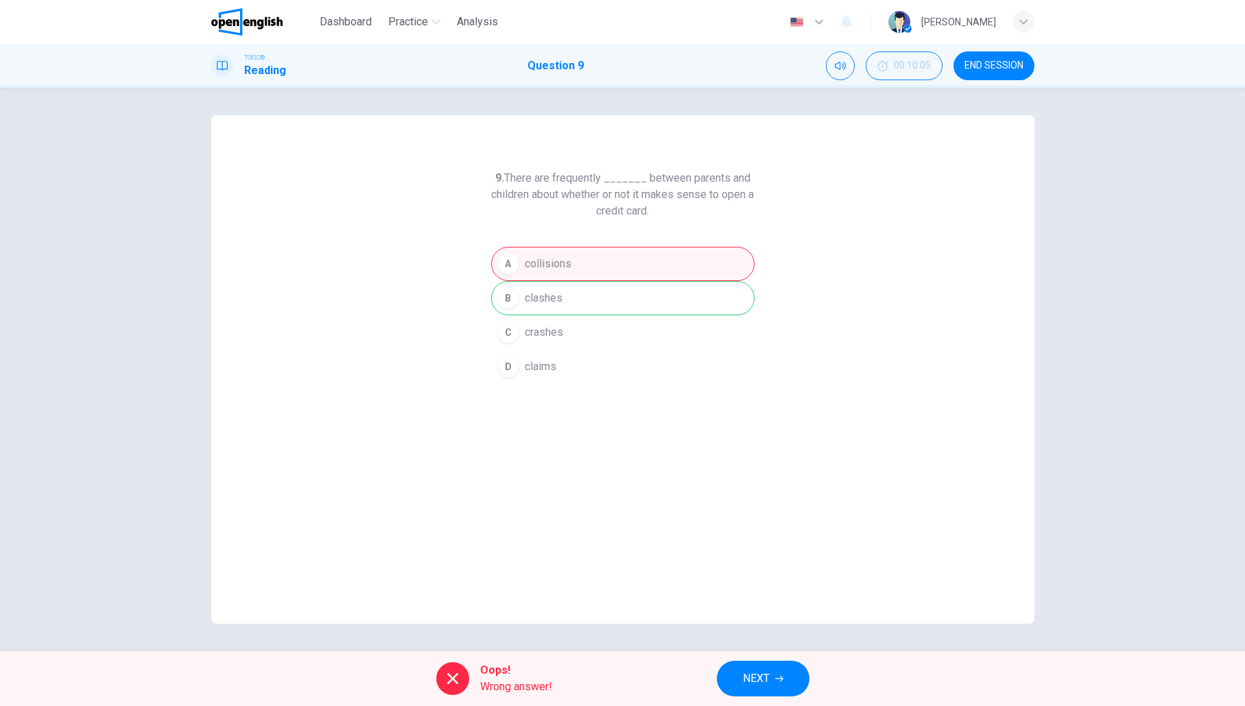
drag, startPoint x: 566, startPoint y: 300, endPoint x: 524, endPoint y: 309, distance: 42.8
click at [515, 296] on div "A collisions B clashes C crashes D claims" at bounding box center [622, 315] width 263 height 137
click at [771, 683] on button "NEXT" at bounding box center [763, 679] width 93 height 36
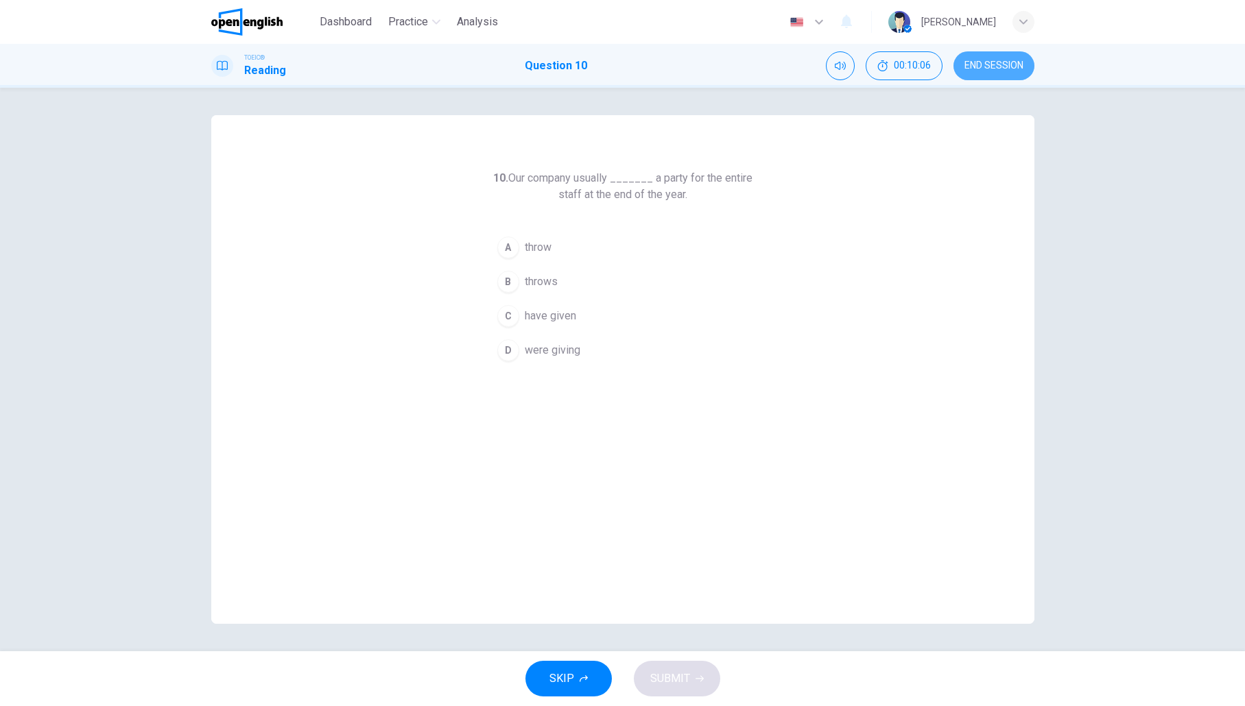
drag, startPoint x: 1010, startPoint y: 67, endPoint x: 704, endPoint y: 355, distance: 420.1
click at [1010, 67] on span "END SESSION" at bounding box center [993, 65] width 59 height 11
click at [556, 320] on span "have given" at bounding box center [550, 316] width 51 height 16
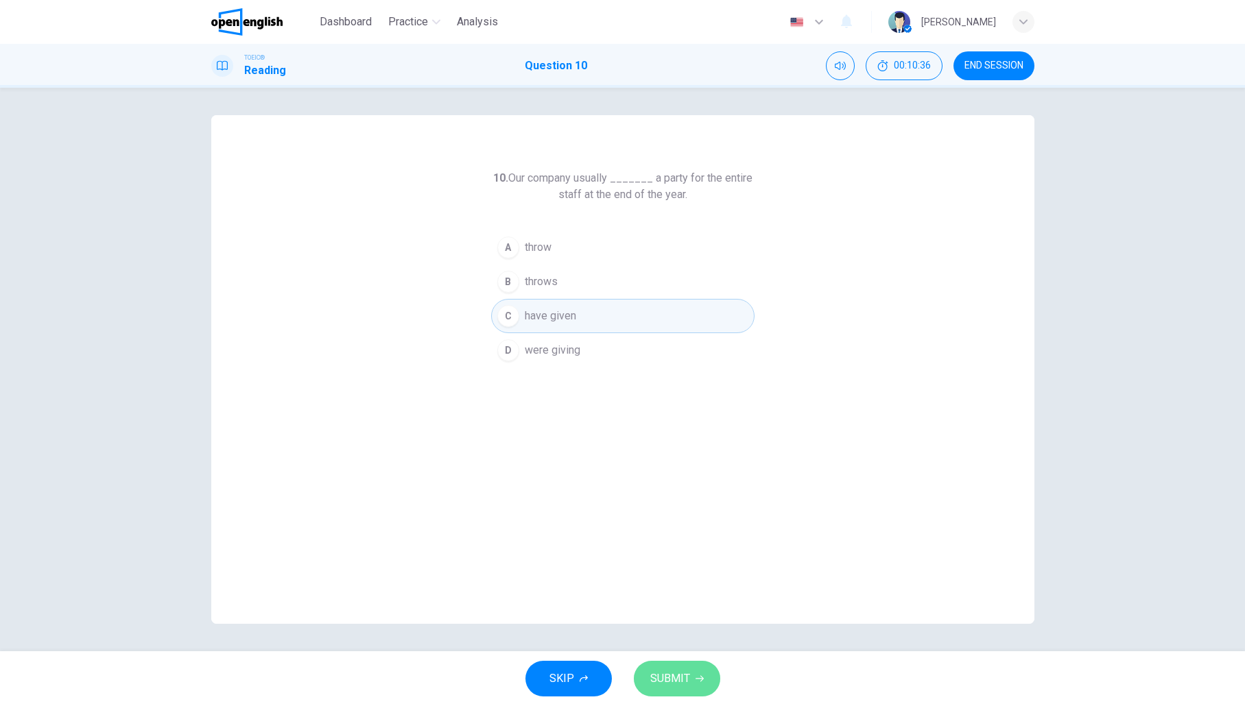
drag, startPoint x: 677, startPoint y: 682, endPoint x: 720, endPoint y: 686, distance: 42.8
click at [677, 682] on span "SUBMIT" at bounding box center [670, 678] width 40 height 19
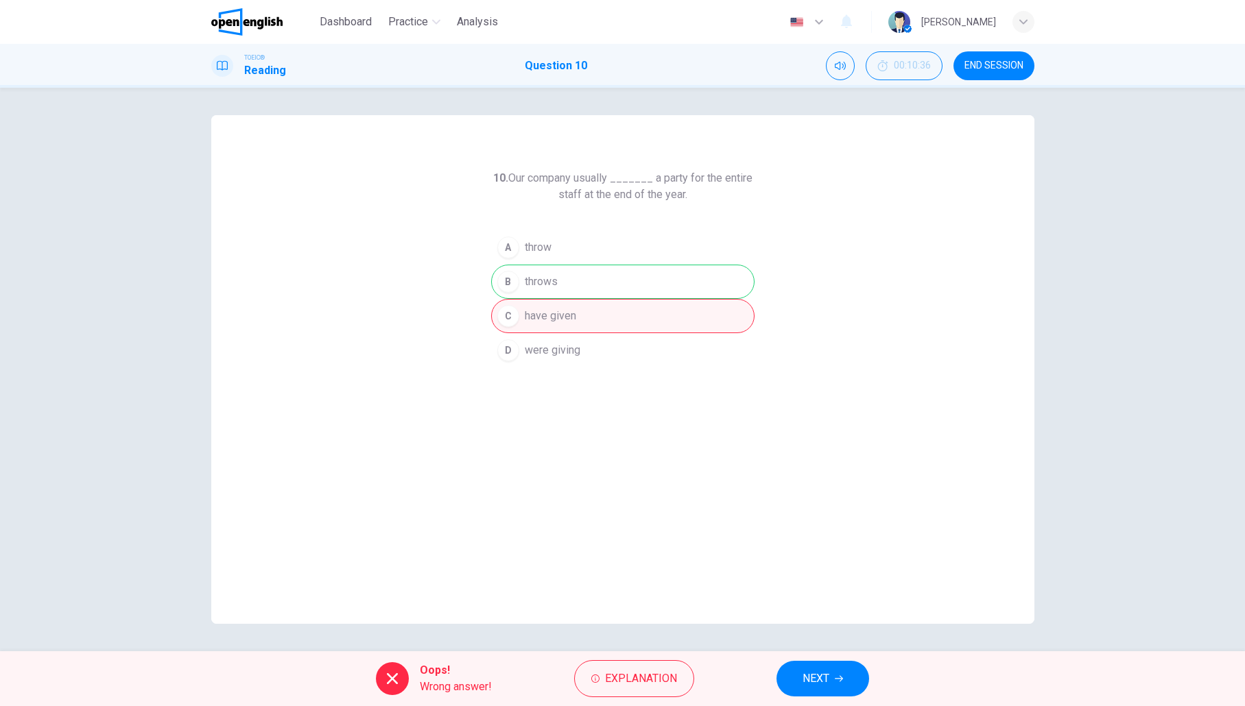
click at [991, 68] on span "END SESSION" at bounding box center [993, 65] width 59 height 11
